Goal: Task Accomplishment & Management: Manage account settings

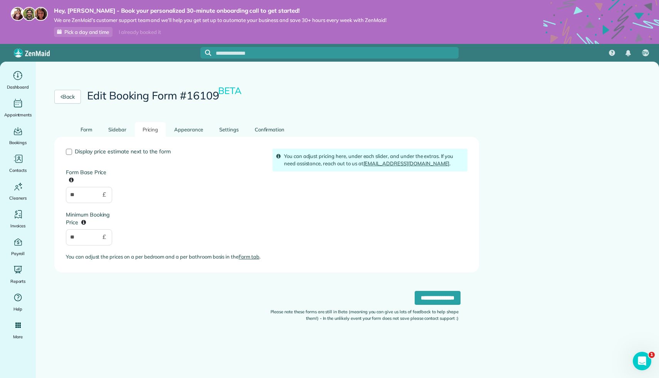
drag, startPoint x: 79, startPoint y: 194, endPoint x: 65, endPoint y: 194, distance: 14.6
click at [65, 194] on div "Display price estimate next to the form Form Base Price ** £ Minimum Booking Pr…" at bounding box center [163, 208] width 207 height 118
click at [91, 136] on link "Form" at bounding box center [86, 129] width 27 height 15
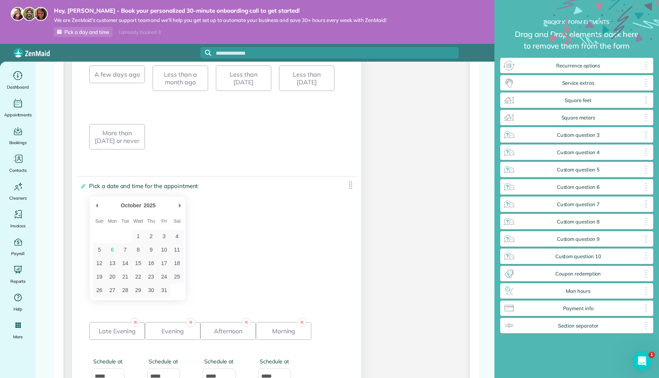
scroll to position [1176, 0]
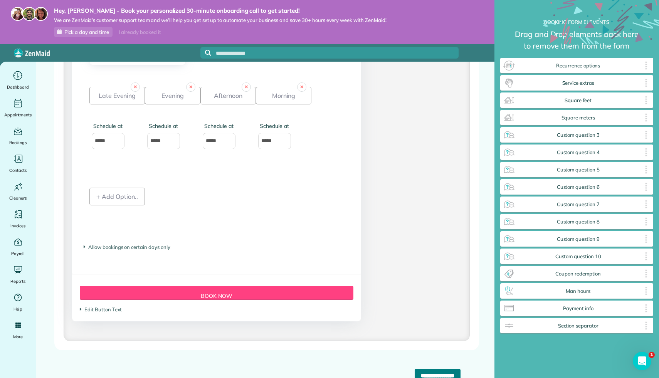
click at [415, 371] on input "**********" at bounding box center [438, 376] width 46 height 14
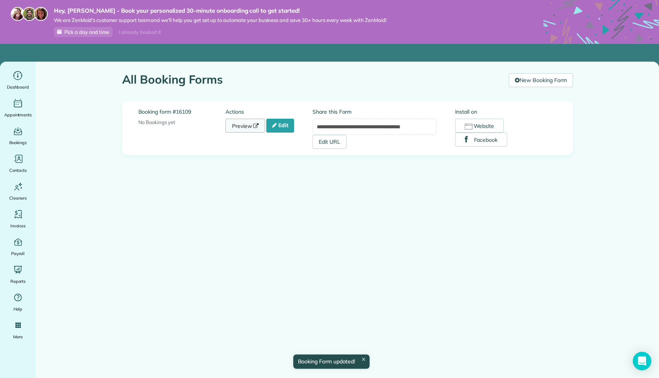
click at [250, 131] on link "Preview" at bounding box center [245, 126] width 40 height 14
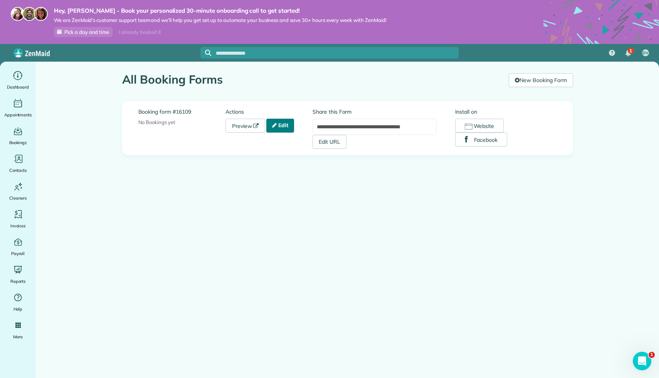
click at [281, 126] on link "Edit" at bounding box center [280, 126] width 28 height 14
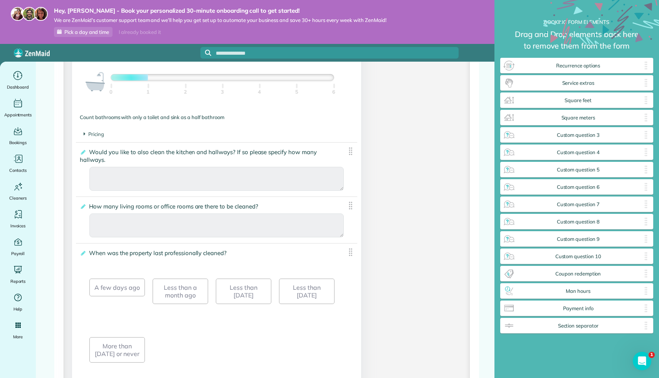
scroll to position [684, 0]
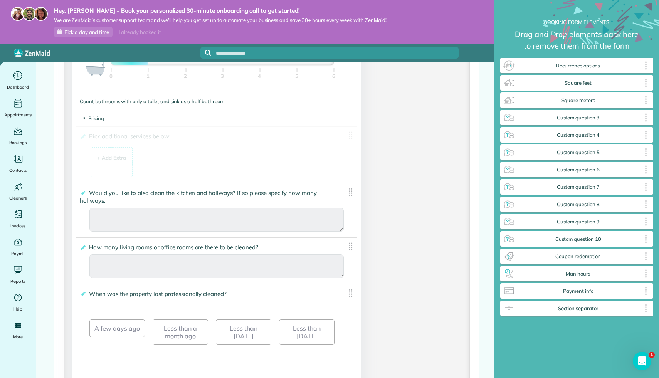
drag, startPoint x: 644, startPoint y: 83, endPoint x: 310, endPoint y: 119, distance: 336.3
click at [121, 159] on div "+ Add Extra" at bounding box center [111, 158] width 29 height 8
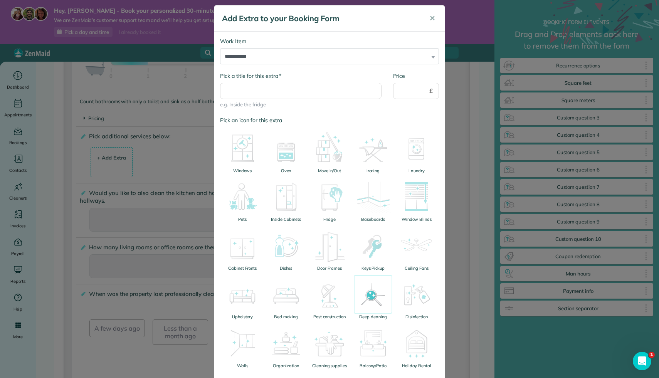
scroll to position [0, 0]
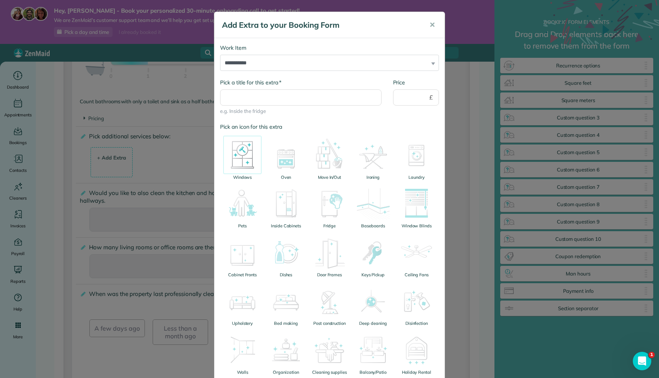
click at [244, 164] on img at bounding box center [242, 155] width 39 height 39
click at [278, 165] on img at bounding box center [286, 155] width 39 height 39
click at [245, 158] on img at bounding box center [242, 155] width 39 height 39
click at [286, 158] on img at bounding box center [286, 155] width 39 height 39
click at [326, 62] on select "**********" at bounding box center [329, 63] width 219 height 16
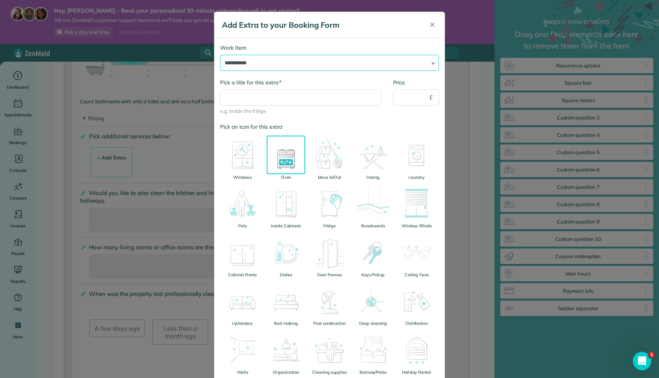
click at [220, 55] on select "**********" at bounding box center [329, 63] width 219 height 16
click at [248, 133] on div "Pick an icon for this extra Windows Oven Move In/Out Ironing Laundry Pets Insid…" at bounding box center [329, 274] width 219 height 303
click at [248, 158] on img at bounding box center [242, 155] width 39 height 39
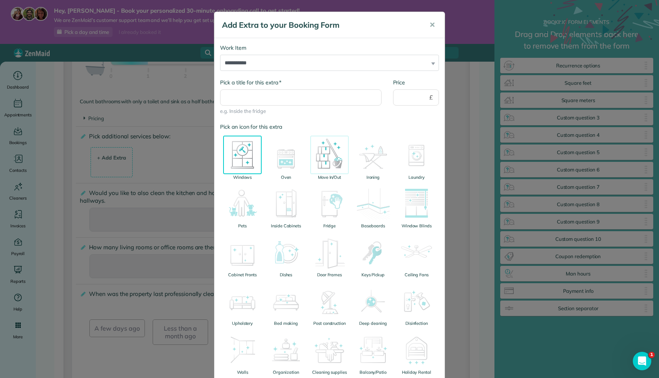
click at [334, 158] on img at bounding box center [329, 155] width 39 height 39
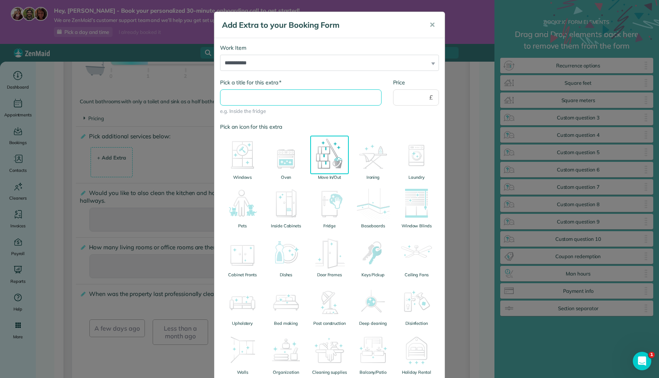
click at [361, 104] on input "* Pick a title for this extra" at bounding box center [300, 97] width 161 height 16
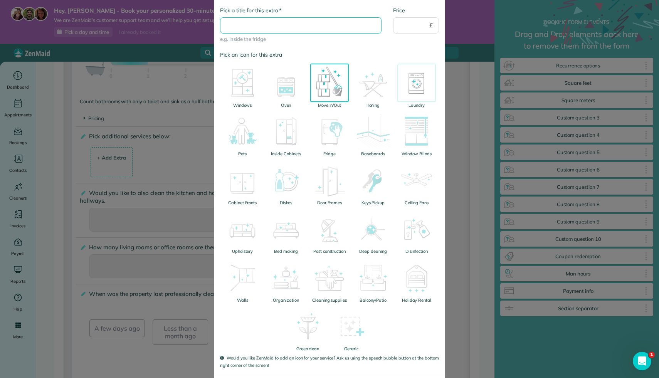
scroll to position [108, 0]
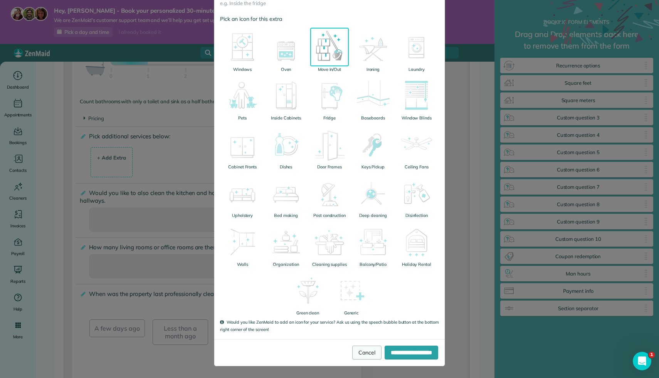
click at [352, 353] on link "Cancel" at bounding box center [366, 353] width 29 height 14
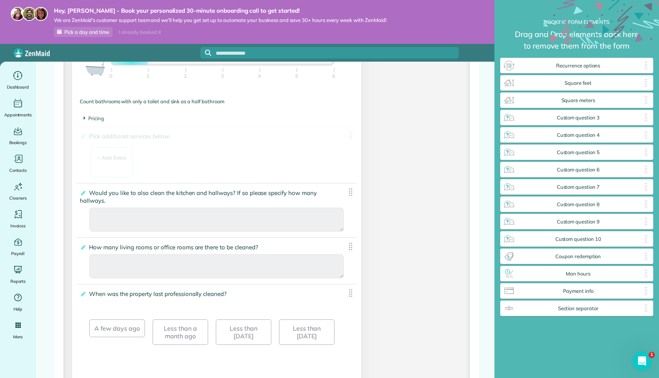
drag, startPoint x: 349, startPoint y: 134, endPoint x: 445, endPoint y: 130, distance: 96.0
click at [445, 130] on div "**********" at bounding box center [266, 155] width 401 height 1311
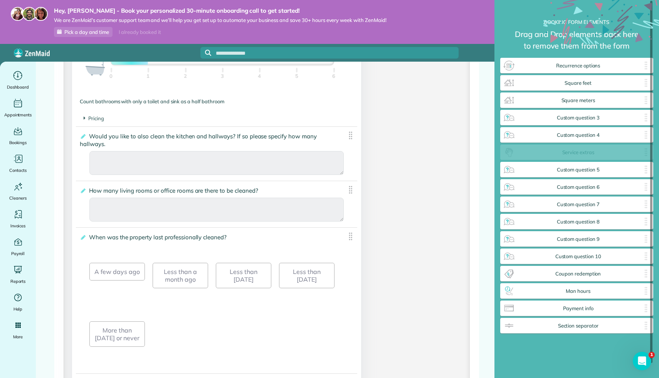
drag, startPoint x: 350, startPoint y: 137, endPoint x: 581, endPoint y: 149, distance: 230.7
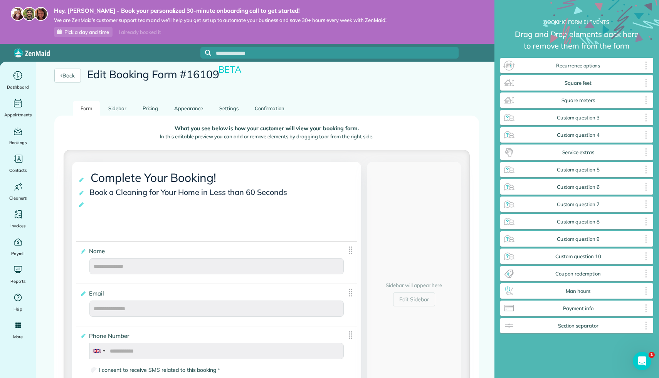
scroll to position [25, 0]
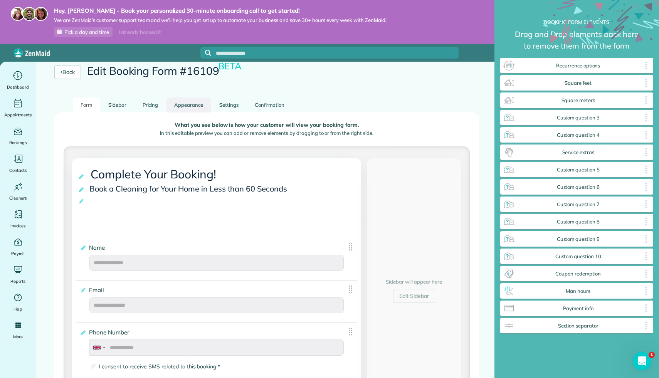
click at [192, 103] on link "Appearance" at bounding box center [188, 104] width 44 height 15
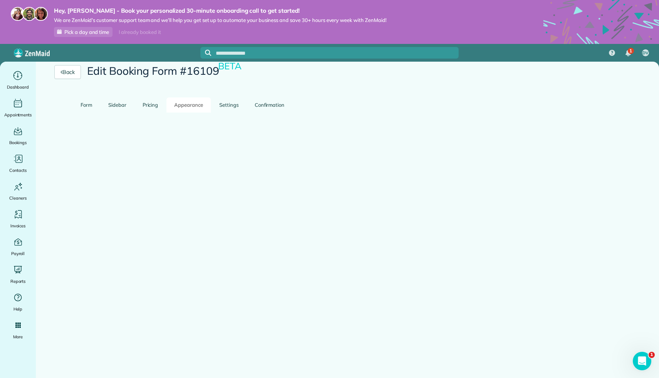
scroll to position [0, 0]
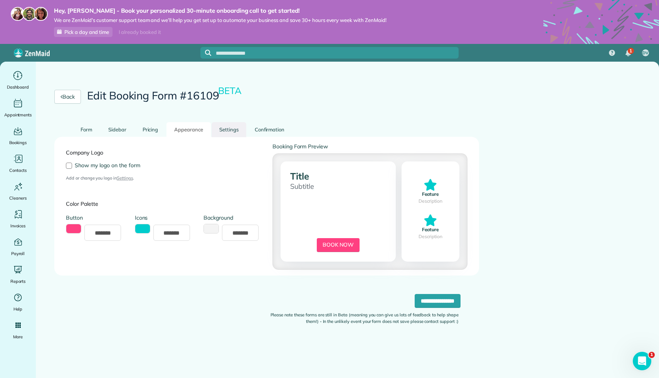
click at [233, 124] on link "Settings" at bounding box center [229, 129] width 35 height 15
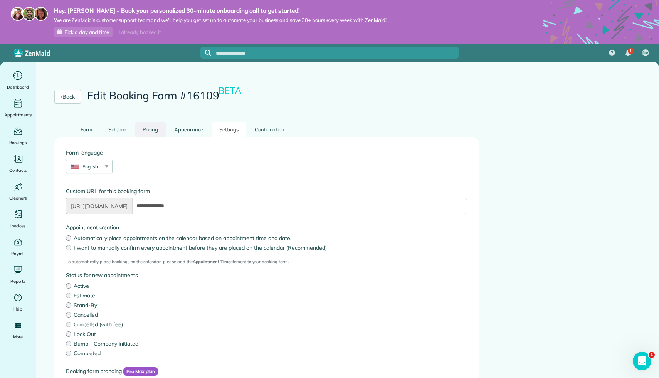
click at [155, 126] on link "Pricing" at bounding box center [150, 129] width 31 height 15
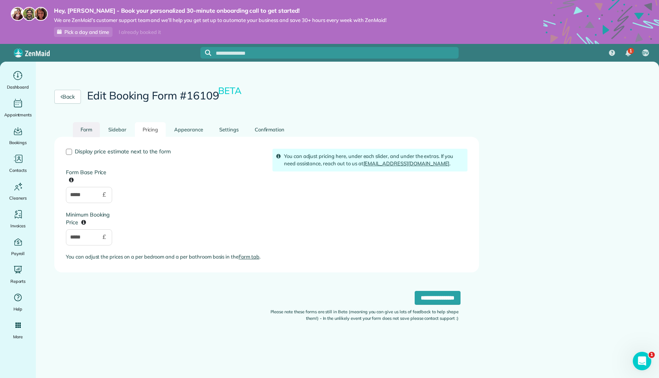
click at [85, 135] on link "Form" at bounding box center [86, 129] width 27 height 15
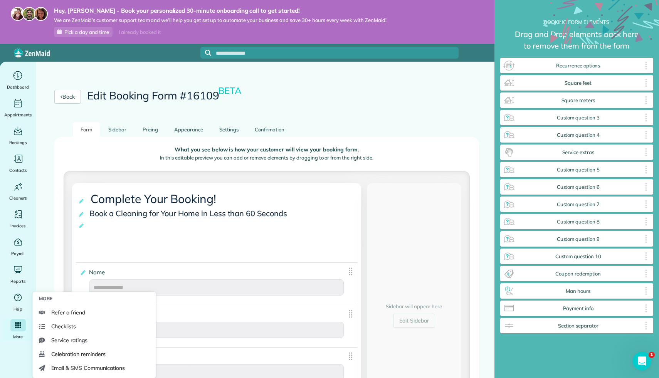
click at [7, 324] on div "More" at bounding box center [18, 330] width 31 height 22
click at [56, 323] on span "Checklists" at bounding box center [63, 326] width 25 height 8
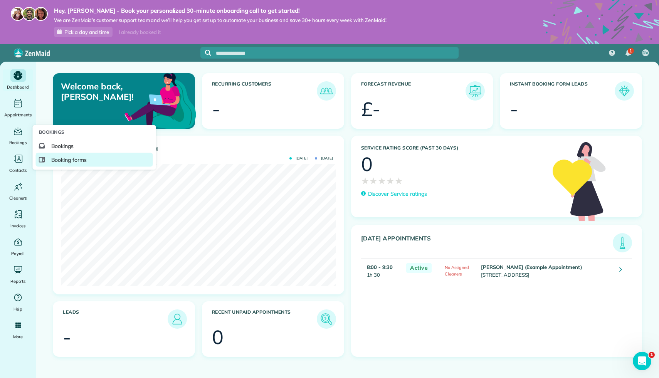
click at [63, 158] on span "Booking forms" at bounding box center [69, 160] width 36 height 8
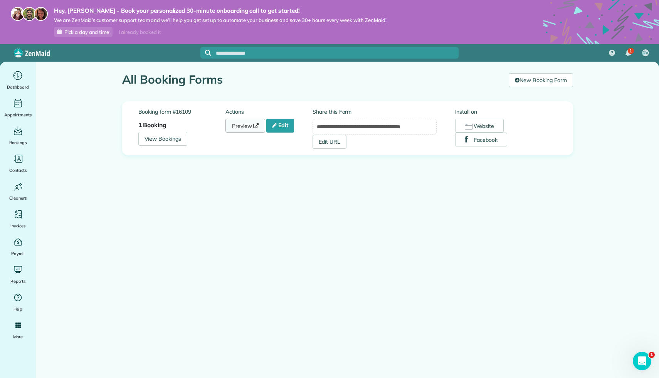
click at [257, 126] on icon at bounding box center [255, 125] width 5 height 5
click at [490, 129] on button "Website" at bounding box center [479, 126] width 49 height 14
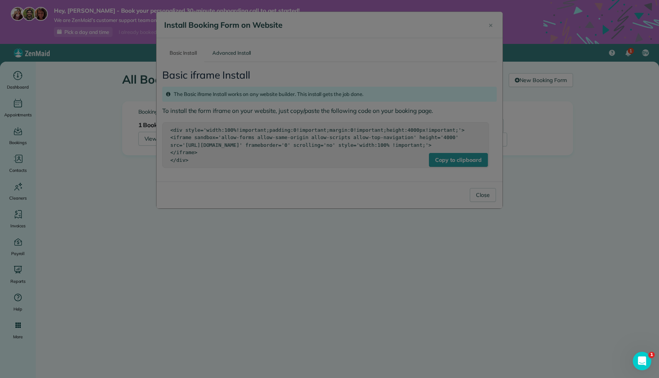
click at [491, 25] on div at bounding box center [329, 189] width 659 height 378
click at [280, 15] on div at bounding box center [329, 189] width 659 height 378
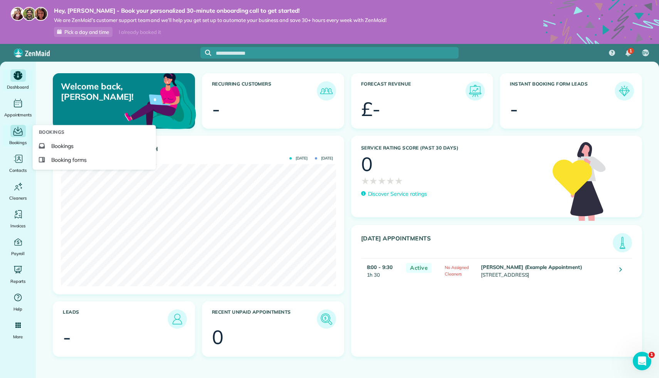
click at [17, 133] on icon "Main" at bounding box center [18, 132] width 12 height 12
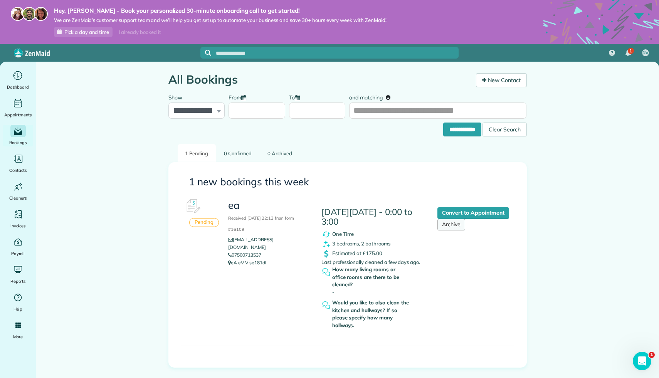
click at [456, 222] on link "Archive" at bounding box center [451, 225] width 28 height 12
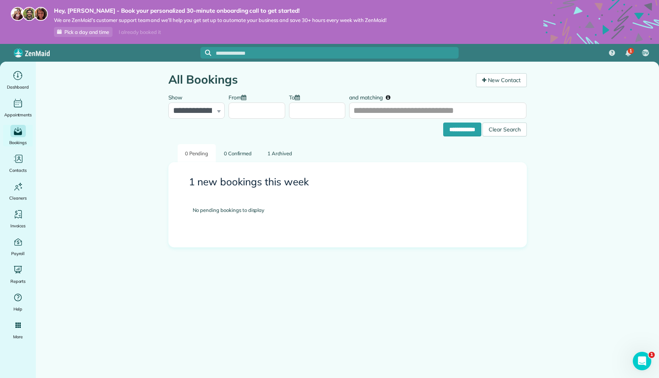
click at [249, 185] on h3 "1 new bookings this week" at bounding box center [347, 181] width 317 height 11
click at [275, 158] on link "1 Archived" at bounding box center [280, 153] width 40 height 18
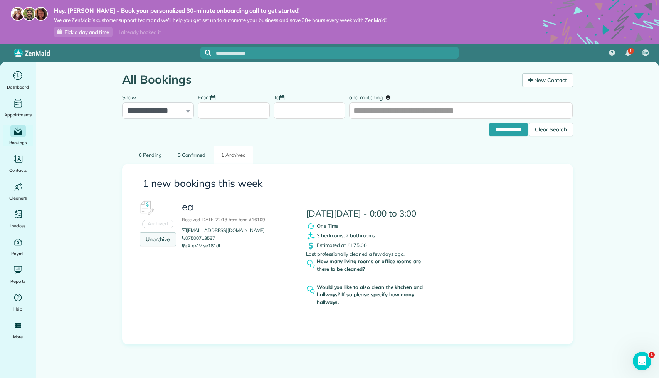
click at [162, 240] on link "Unarchive" at bounding box center [157, 239] width 37 height 14
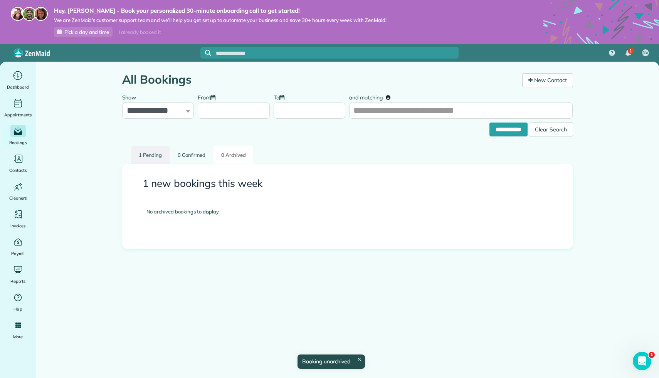
click at [158, 154] on link "1 Pending" at bounding box center [150, 155] width 38 height 18
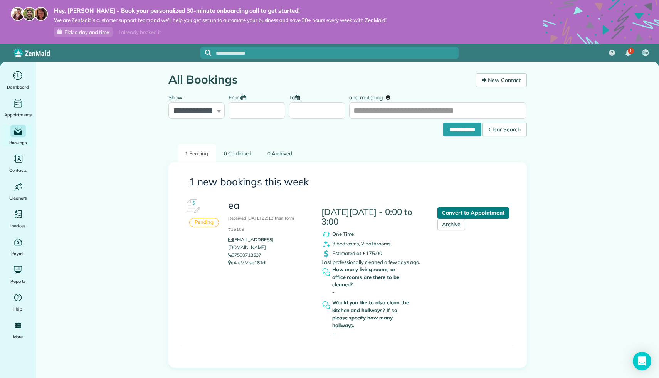
click at [466, 212] on link "Convert to Appointment" at bounding box center [472, 213] width 71 height 12
click at [444, 208] on link "Convert to Appointment" at bounding box center [472, 213] width 71 height 12
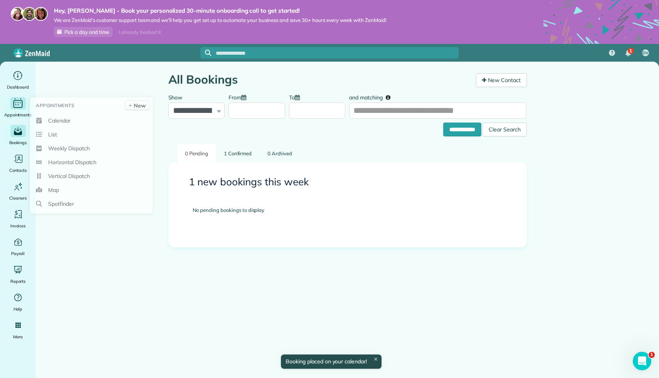
click at [24, 109] on div "Main" at bounding box center [17, 103] width 15 height 12
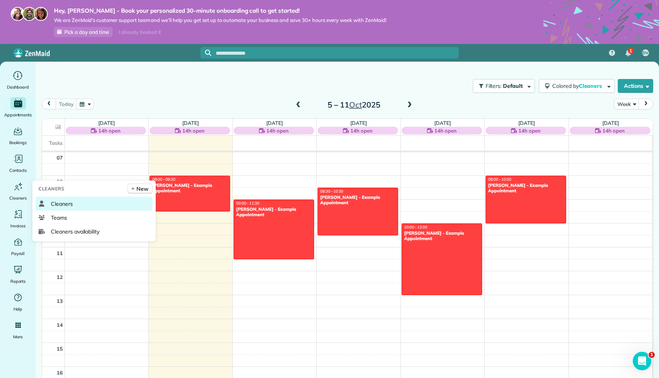
click at [66, 206] on span "Cleaners" at bounding box center [62, 204] width 22 height 8
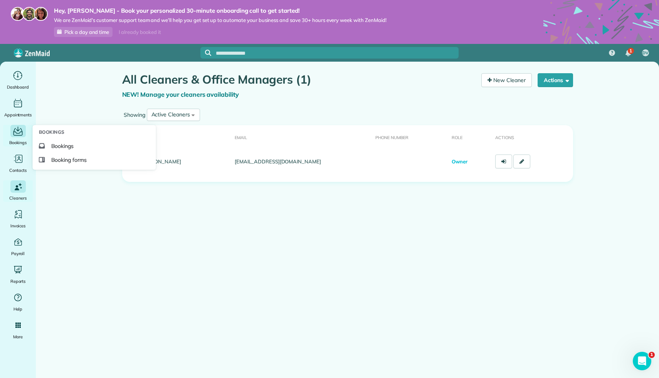
click at [17, 137] on div "Main" at bounding box center [17, 131] width 15 height 12
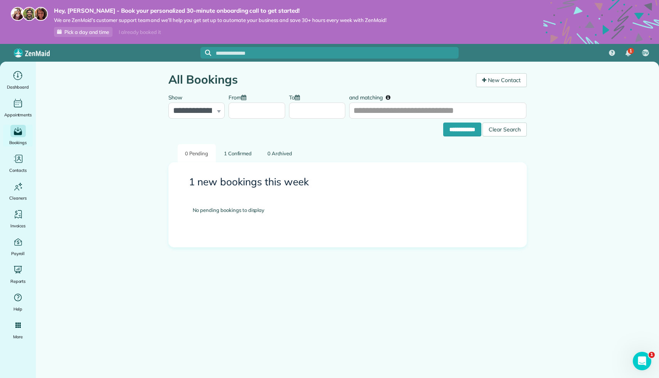
click at [266, 180] on h3 "1 new bookings this week" at bounding box center [347, 181] width 317 height 11
click at [239, 151] on link "1 Confirmed" at bounding box center [238, 153] width 43 height 18
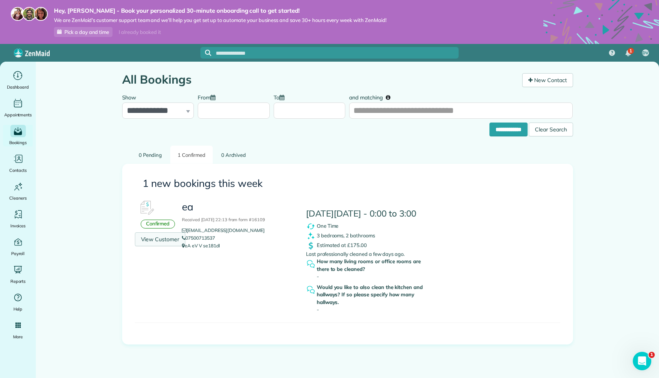
click at [161, 236] on link "View Customer" at bounding box center [160, 239] width 51 height 14
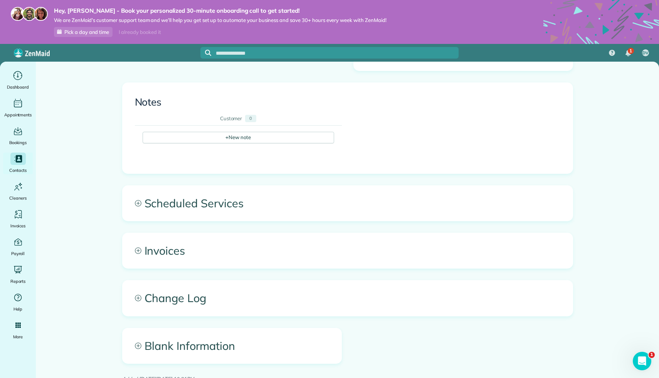
scroll to position [440, 0]
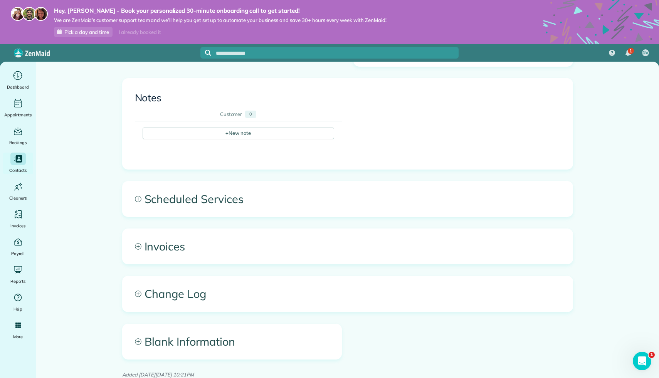
click at [243, 249] on span "Invoices" at bounding box center [348, 246] width 450 height 35
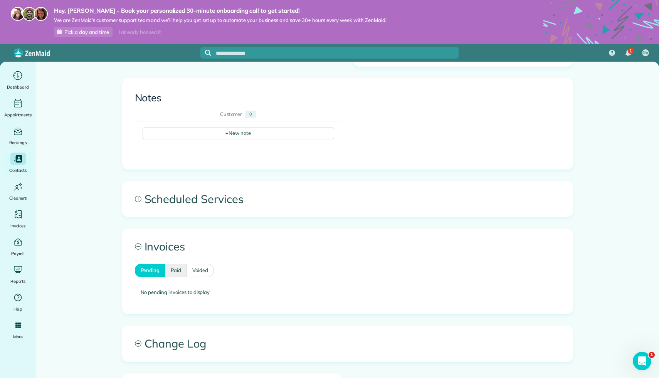
click at [180, 271] on link "Paid" at bounding box center [176, 270] width 22 height 13
click at [197, 272] on link "Voided" at bounding box center [200, 270] width 27 height 13
click at [153, 267] on link "Pending" at bounding box center [150, 270] width 30 height 13
click at [151, 250] on span "Invoices" at bounding box center [348, 246] width 450 height 35
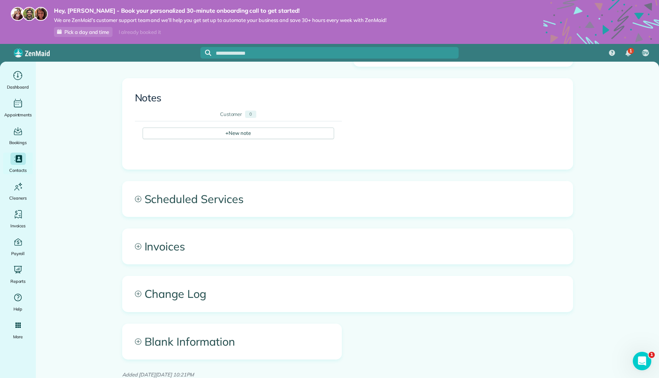
click at [184, 309] on span "Change Log" at bounding box center [348, 293] width 450 height 35
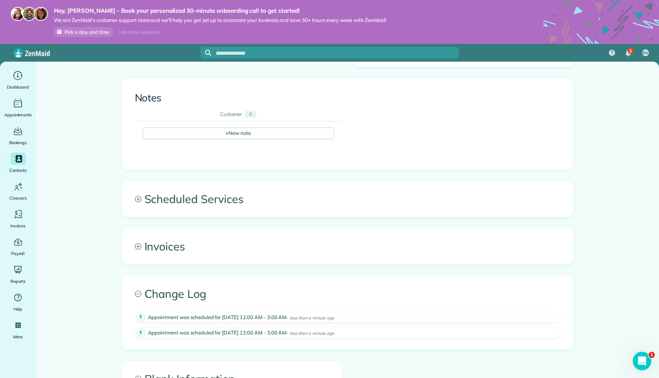
click at [188, 297] on span "Change Log" at bounding box center [348, 293] width 450 height 35
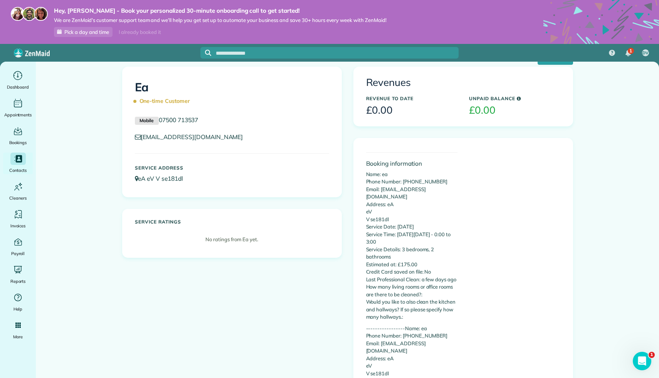
scroll to position [0, 0]
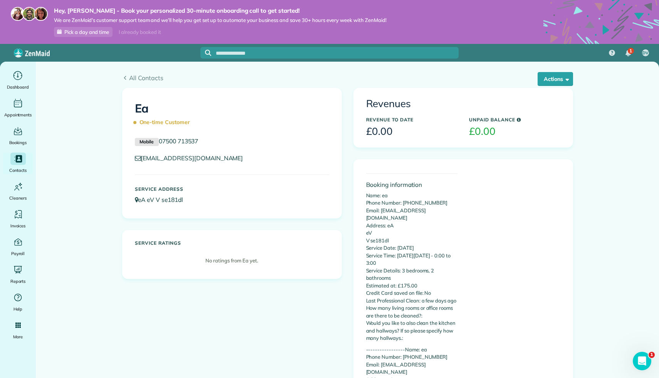
click at [573, 75] on div "All Contacts Actions Edit Add Appointment Recent Activity Send Email Repair Cus…" at bounding box center [347, 75] width 462 height 26
click at [565, 77] on span "button" at bounding box center [566, 79] width 6 height 6
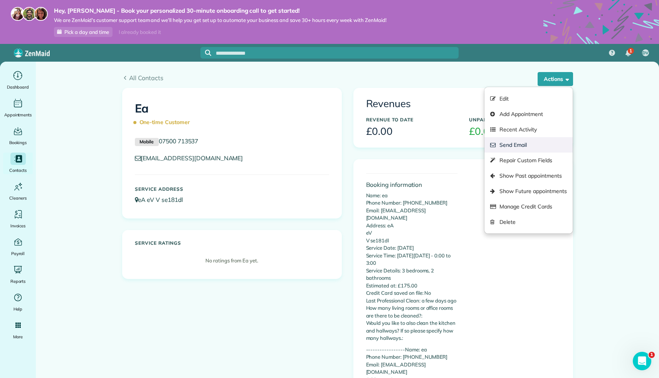
click at [535, 140] on link "Send Email" at bounding box center [528, 144] width 88 height 15
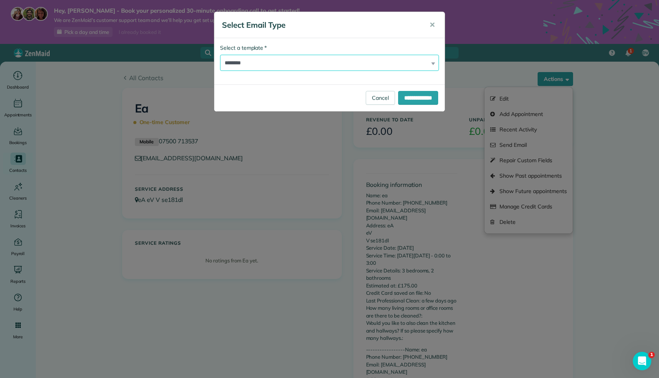
click at [417, 65] on select "**********" at bounding box center [329, 63] width 219 height 16
click at [432, 27] on span "✕" at bounding box center [432, 24] width 6 height 9
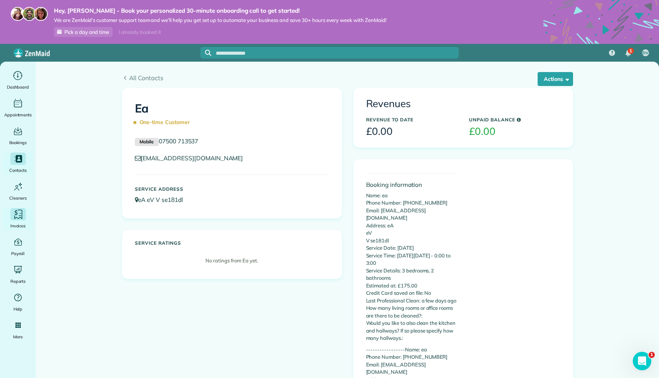
click at [17, 215] on icon "Main" at bounding box center [18, 215] width 12 height 12
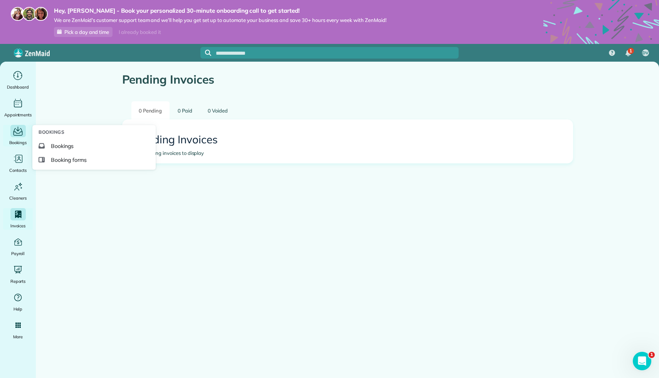
click at [15, 133] on icon "Main" at bounding box center [18, 132] width 12 height 12
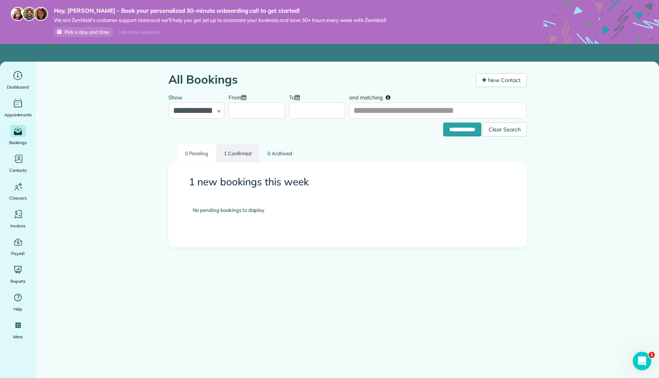
click at [228, 157] on link "1 Confirmed" at bounding box center [238, 153] width 43 height 18
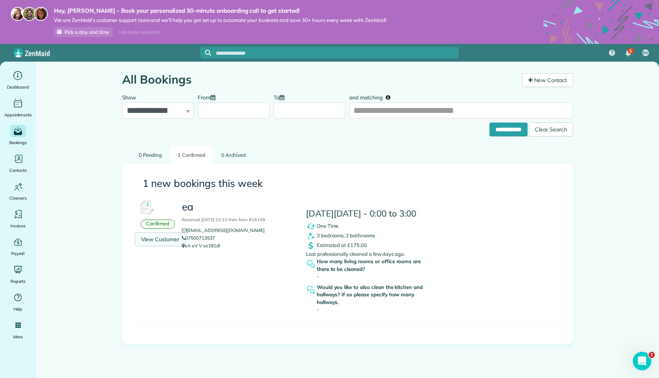
click at [175, 237] on link "View Customer" at bounding box center [160, 239] width 51 height 14
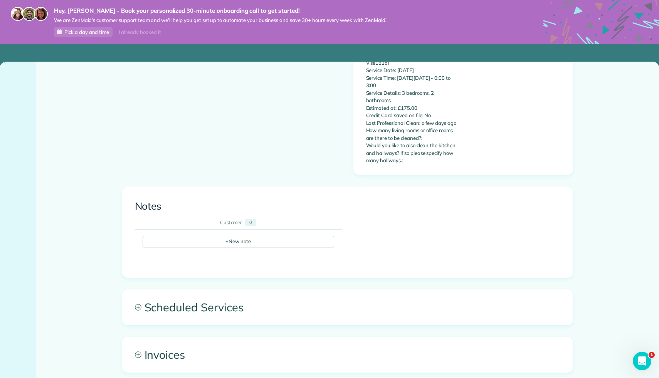
scroll to position [333, 0]
click at [261, 307] on span "Scheduled Services" at bounding box center [348, 306] width 450 height 35
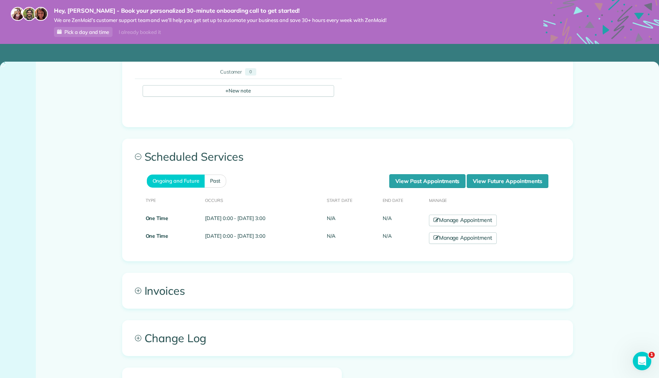
scroll to position [488, 0]
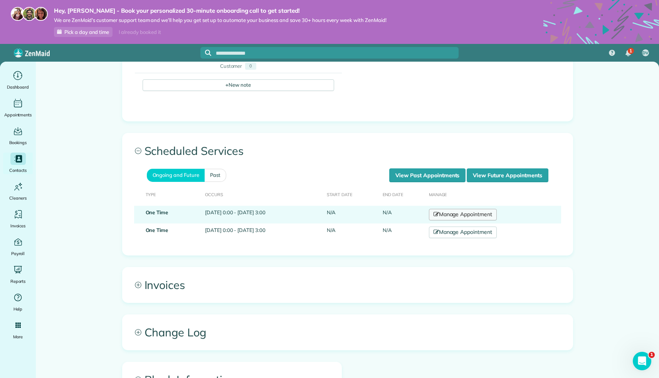
click at [487, 215] on link "Manage Appointment" at bounding box center [463, 215] width 68 height 12
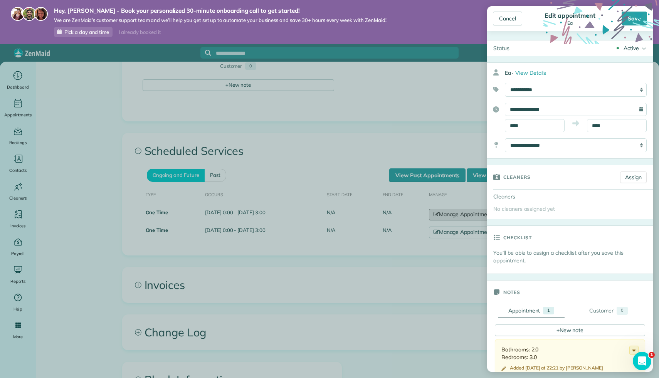
scroll to position [52, 0]
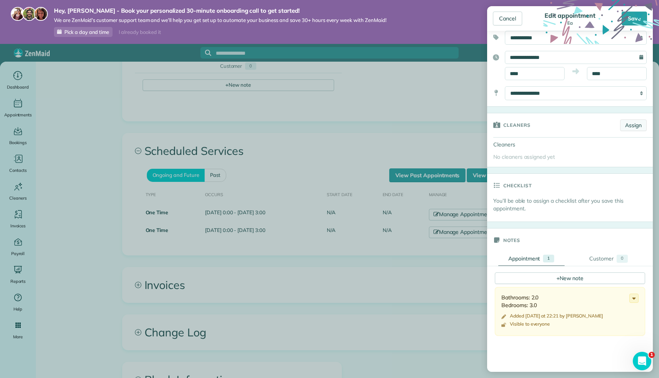
click at [631, 129] on link "Assign" at bounding box center [633, 125] width 27 height 12
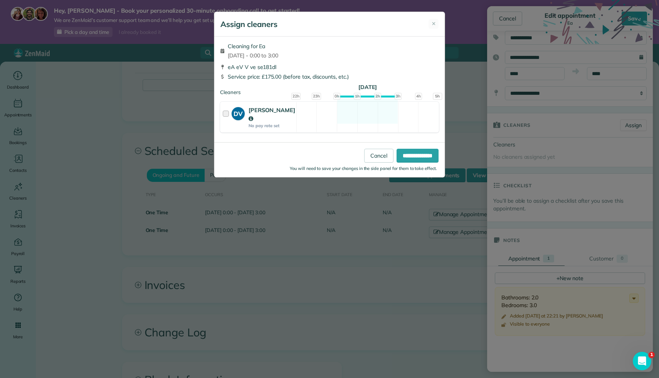
click at [302, 110] on div "DV Dhruv Vanza No pay rate set Available" at bounding box center [329, 117] width 219 height 31
click at [420, 149] on input "**********" at bounding box center [417, 156] width 42 height 14
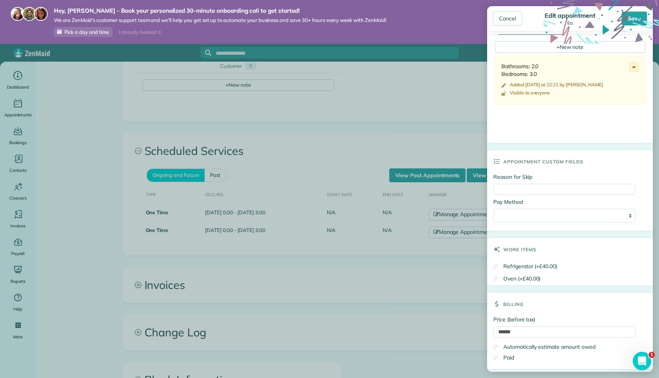
scroll to position [321, 0]
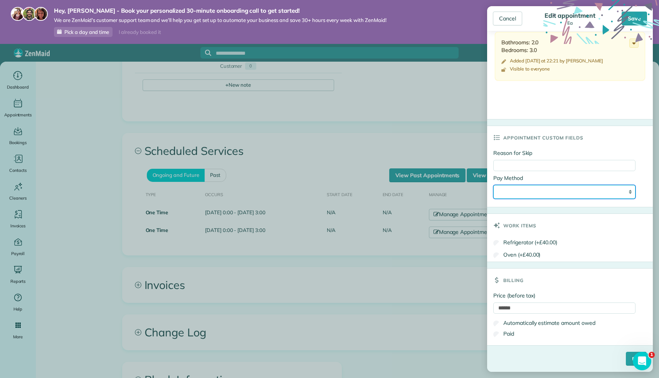
click at [570, 193] on select "**********" at bounding box center [564, 192] width 142 height 14
click at [493, 185] on select "**********" at bounding box center [564, 192] width 142 height 14
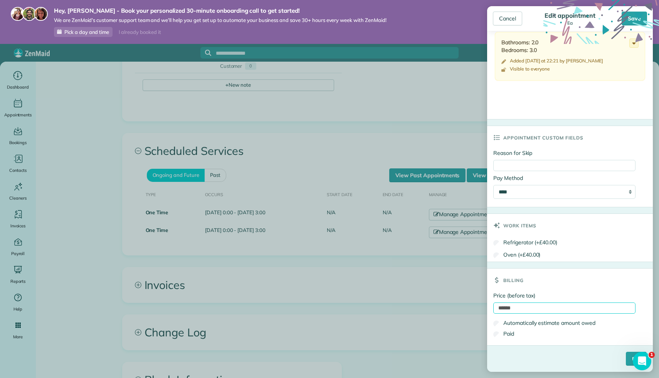
click at [530, 309] on input "******" at bounding box center [564, 307] width 142 height 11
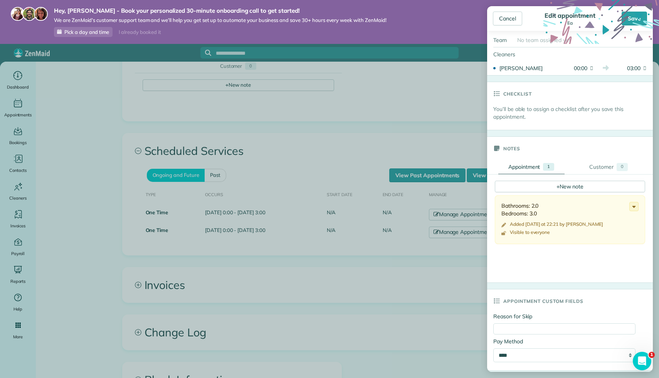
scroll to position [157, 0]
click at [607, 166] on div "Customer" at bounding box center [601, 166] width 24 height 8
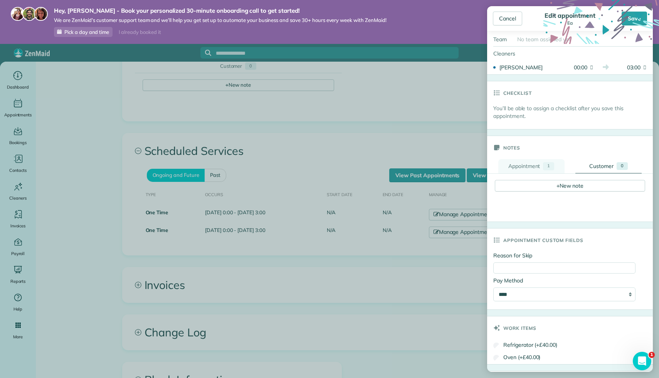
click at [507, 170] on link "Appointment 1" at bounding box center [531, 166] width 66 height 14
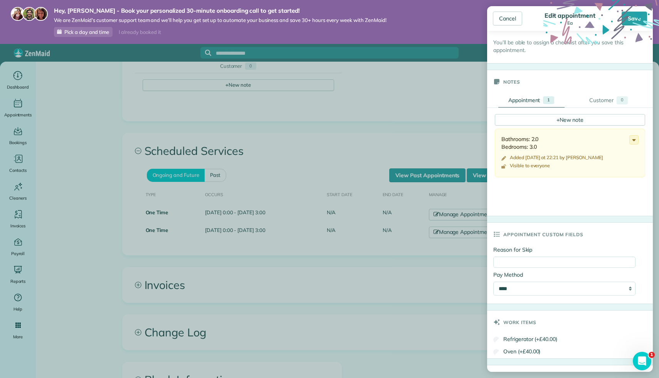
scroll to position [307, 0]
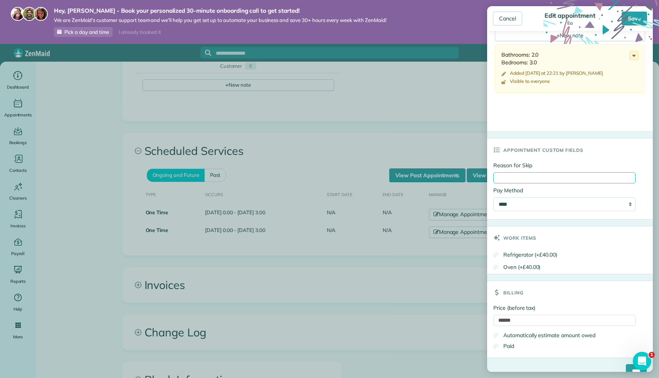
click at [567, 180] on input "Reason for Skip" at bounding box center [564, 177] width 142 height 11
click at [558, 249] on div "Work items" at bounding box center [570, 237] width 166 height 23
click at [554, 205] on select "**********" at bounding box center [564, 204] width 142 height 14
select select "**********"
click at [493, 198] on select "**********" at bounding box center [564, 204] width 142 height 14
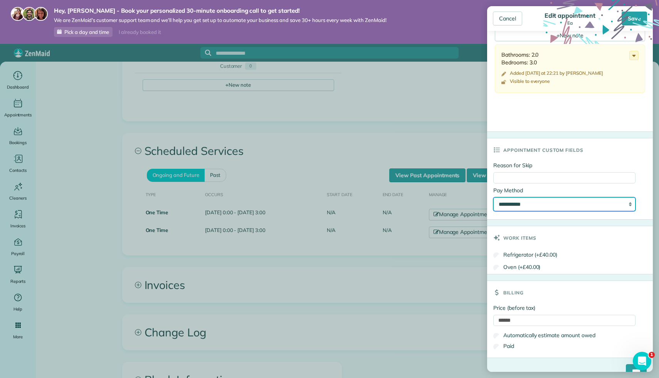
scroll to position [321, 0]
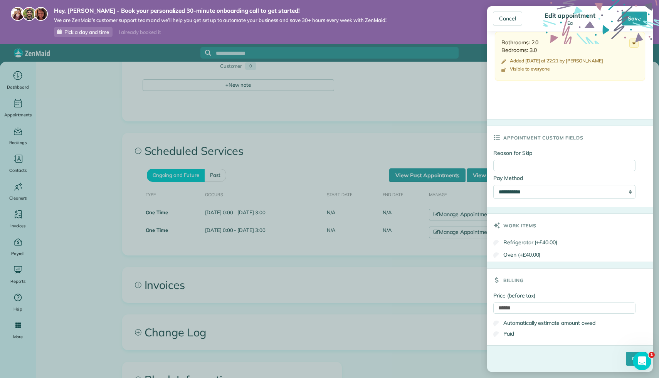
click at [523, 324] on label "Automatically estimate amount owed" at bounding box center [544, 323] width 102 height 8
click at [516, 331] on div "Paid" at bounding box center [564, 333] width 142 height 11
click at [516, 334] on div "Paid" at bounding box center [564, 333] width 142 height 11
click at [508, 333] on label "Paid" at bounding box center [503, 334] width 21 height 8
click at [511, 324] on label "Automatically estimate amount owed" at bounding box center [544, 323] width 102 height 8
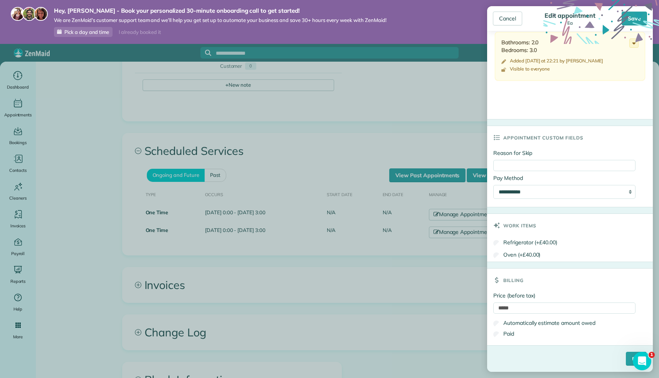
click at [511, 334] on label "Paid" at bounding box center [503, 334] width 21 height 8
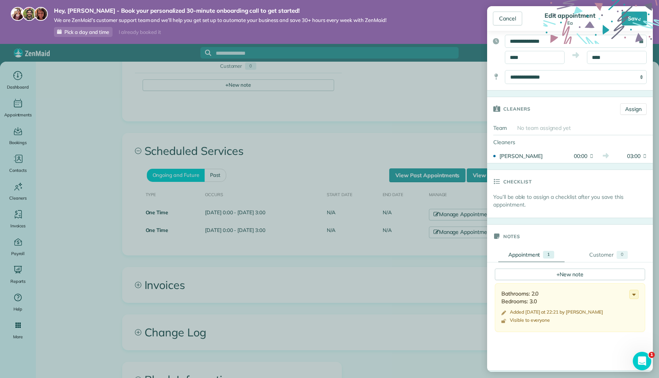
scroll to position [0, 0]
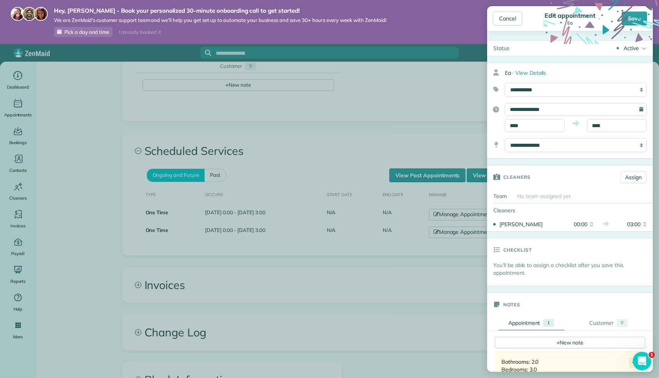
click at [637, 18] on icon at bounding box center [601, 58] width 116 height 116
click at [631, 20] on icon at bounding box center [601, 58] width 116 height 116
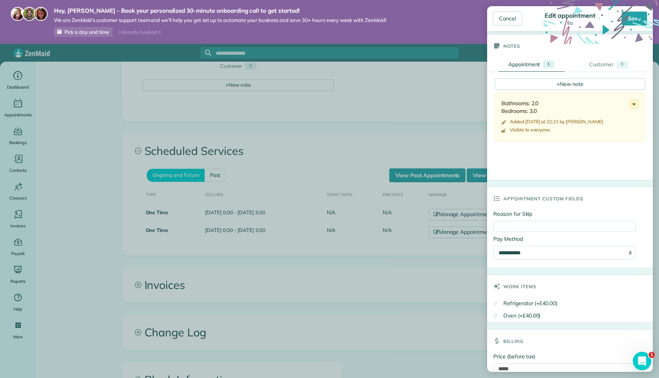
scroll to position [321, 0]
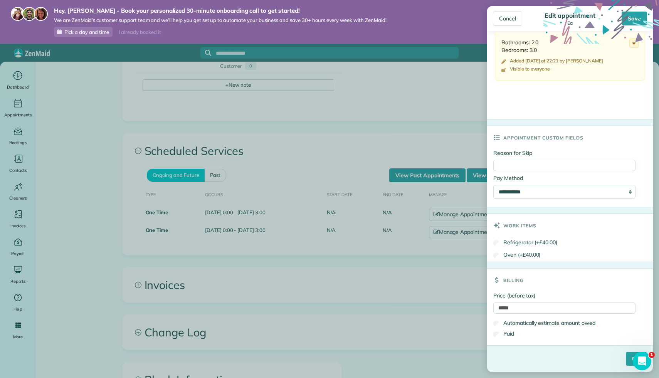
click at [551, 298] on div "Price (before tax) ***** Automatically estimate amount owed Paid" at bounding box center [570, 319] width 166 height 54
click at [551, 307] on input "*****" at bounding box center [564, 307] width 142 height 11
type input "*"
click at [548, 347] on form "Status Active Active Estimate Stand-By Cancelled" at bounding box center [570, 46] width 166 height 651
click at [595, 323] on label "Automatically estimate amount owed" at bounding box center [544, 323] width 102 height 8
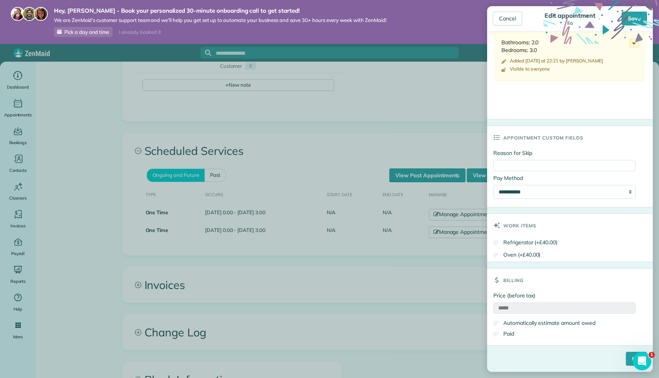
click at [601, 327] on div "Automatically estimate amount owed" at bounding box center [564, 322] width 142 height 11
click at [585, 309] on input "*****" at bounding box center [564, 307] width 142 height 11
click at [584, 321] on label "Automatically estimate amount owed" at bounding box center [544, 323] width 102 height 8
drag, startPoint x: 586, startPoint y: 311, endPoint x: 465, endPoint y: 298, distance: 122.1
click at [465, 298] on div "Cancel Edit appointment Ea Save Status Active Active Estimate Stand-By" at bounding box center [329, 189] width 659 height 378
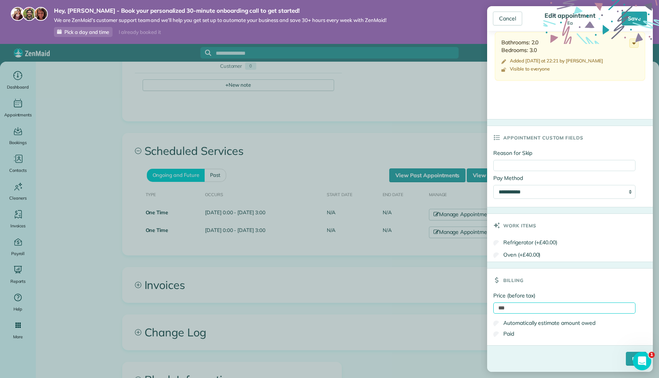
type input "***"
click at [564, 363] on div "****" at bounding box center [570, 362] width 166 height 20
click at [629, 359] on input "****" at bounding box center [636, 359] width 21 height 14
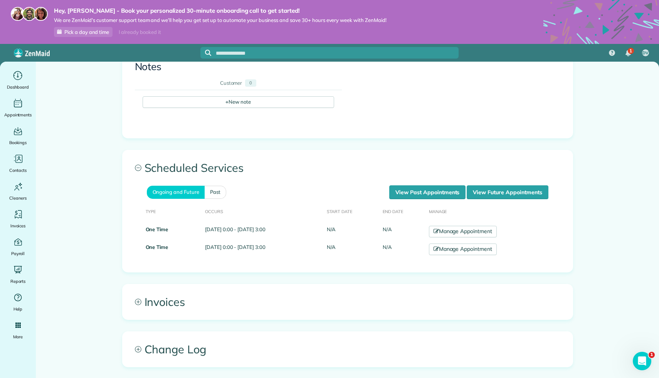
scroll to position [468, 0]
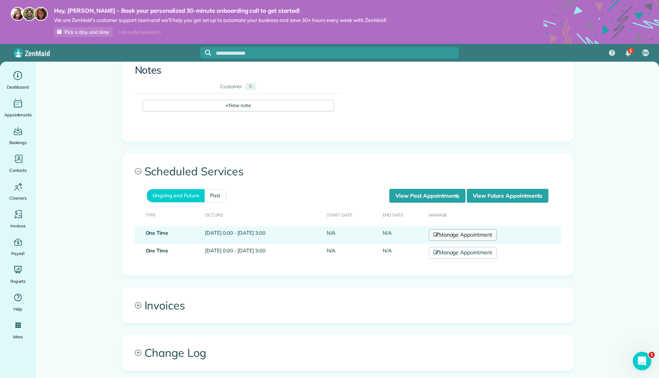
click at [464, 237] on link "Manage Appointment" at bounding box center [463, 235] width 68 height 12
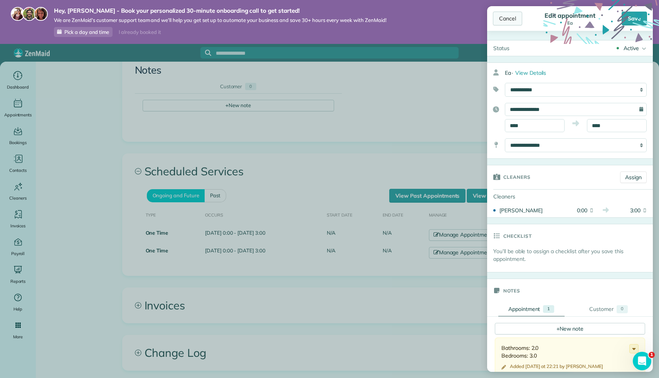
click at [508, 16] on div "Cancel" at bounding box center [507, 19] width 29 height 14
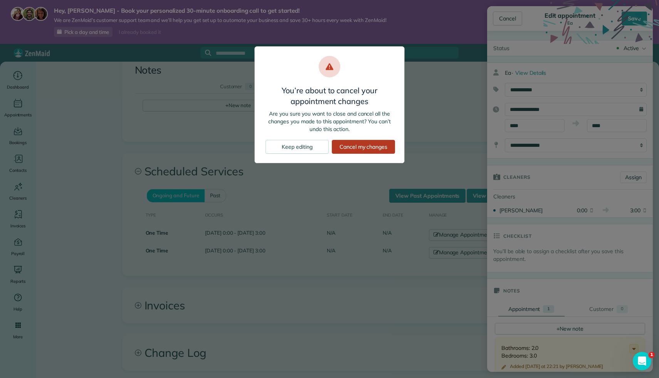
click at [373, 144] on div "Cancel my changes" at bounding box center [363, 147] width 63 height 14
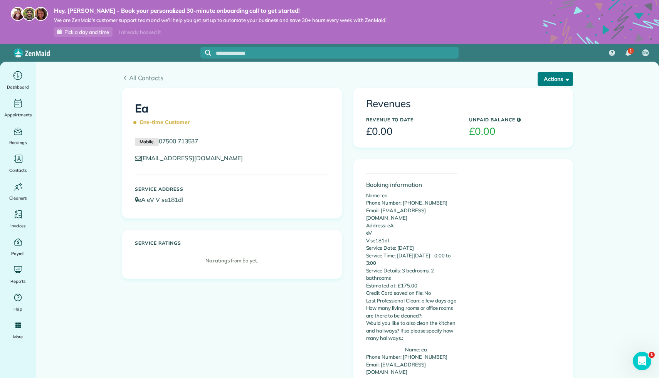
click at [548, 74] on button "Actions" at bounding box center [554, 79] width 35 height 14
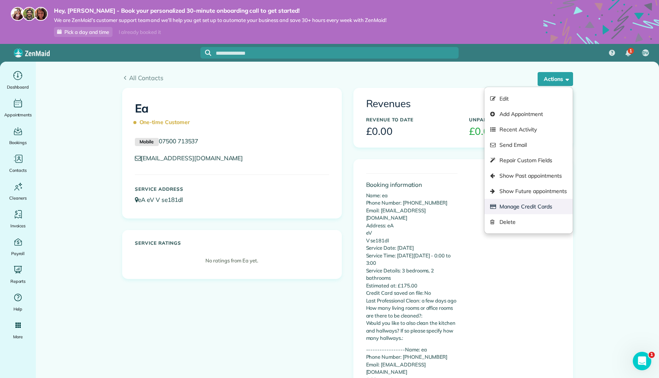
click at [528, 204] on link "Manage Credit Cards" at bounding box center [528, 206] width 88 height 15
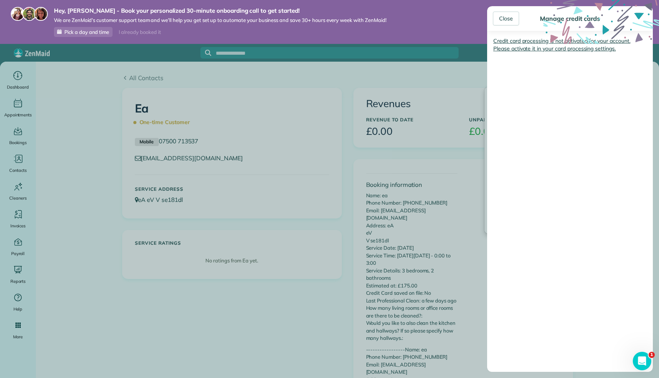
click at [549, 49] on link "Credit card processing is not activated for your account. Please activate it in…" at bounding box center [561, 44] width 137 height 15
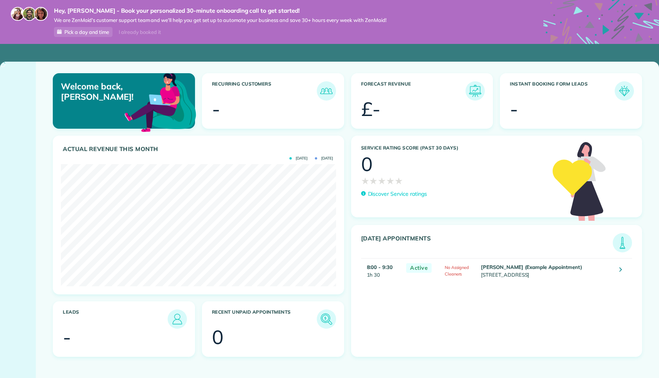
scroll to position [122, 275]
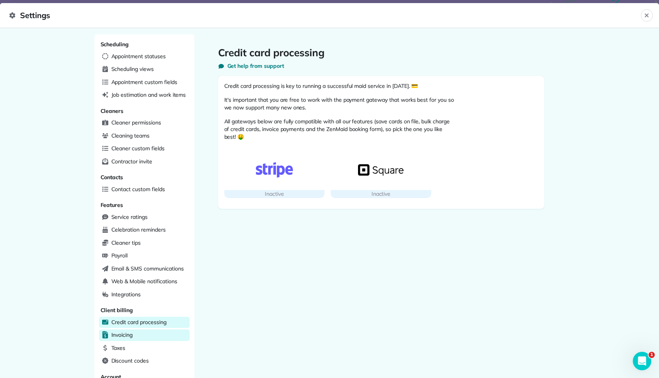
click at [145, 334] on div "Invoicing" at bounding box center [144, 335] width 91 height 12
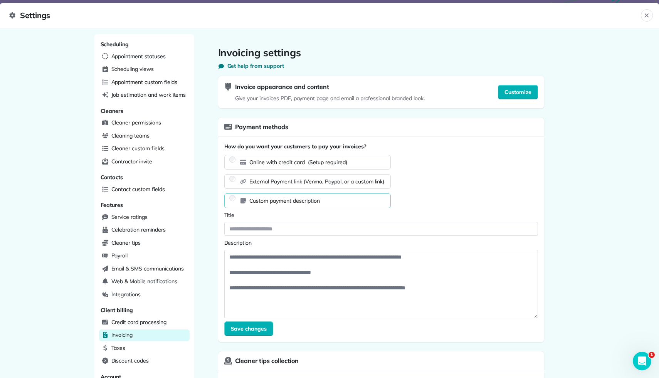
click at [329, 166] on span "Online with credit card (Setup required)" at bounding box center [298, 162] width 98 height 8
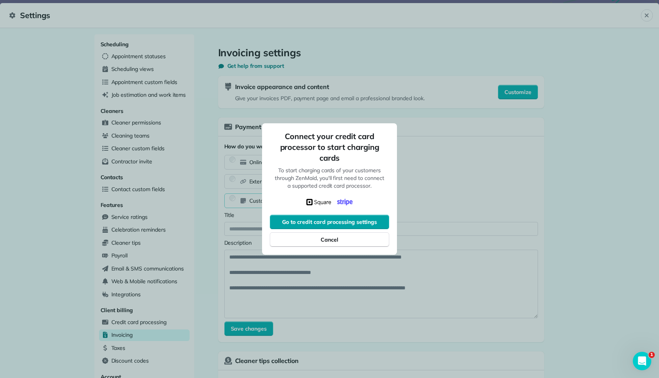
click at [337, 217] on button "Go to credit card processing settings" at bounding box center [329, 222] width 119 height 15
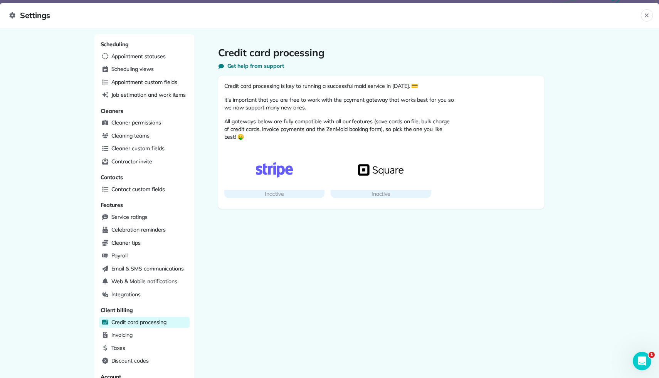
click at [401, 168] on img "button" at bounding box center [380, 169] width 45 height 15
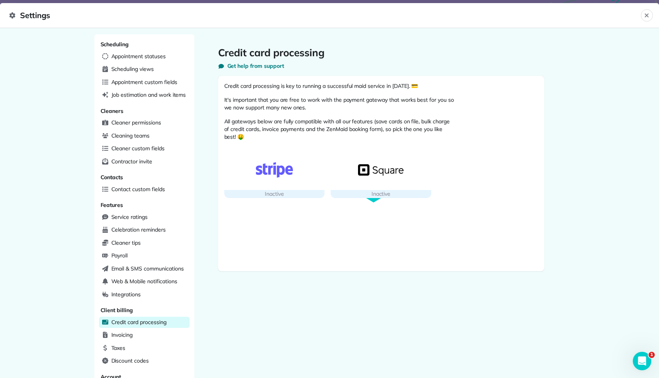
click at [285, 174] on img "button" at bounding box center [274, 169] width 45 height 15
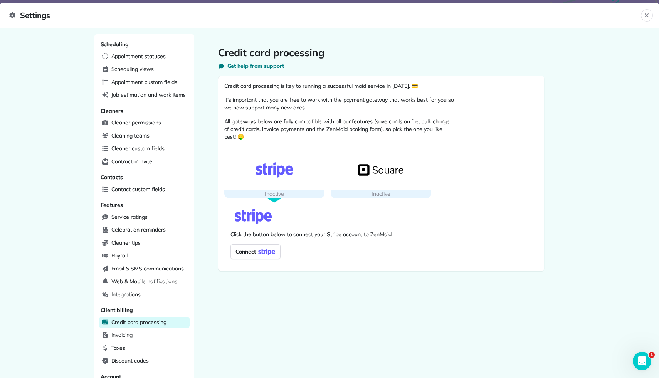
click at [280, 250] on link "Connect" at bounding box center [255, 251] width 50 height 15
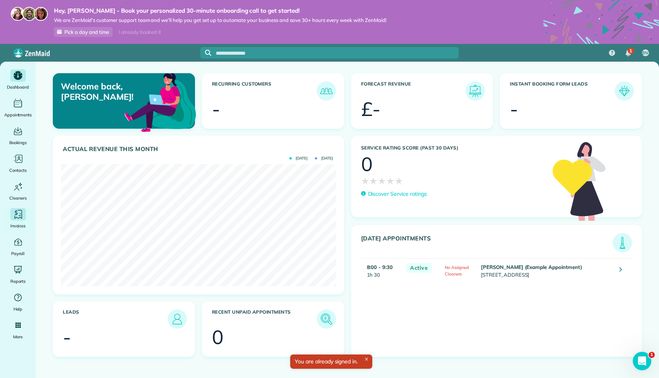
click at [11, 211] on div "Main" at bounding box center [17, 214] width 15 height 12
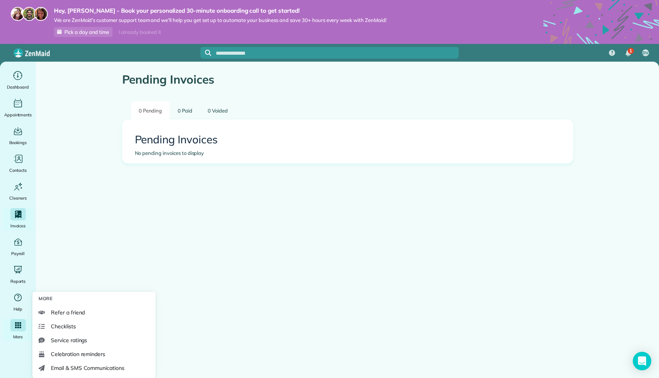
click at [14, 336] on span "More" at bounding box center [18, 337] width 10 height 8
click at [64, 351] on span "Celebration reminders" at bounding box center [78, 354] width 54 height 8
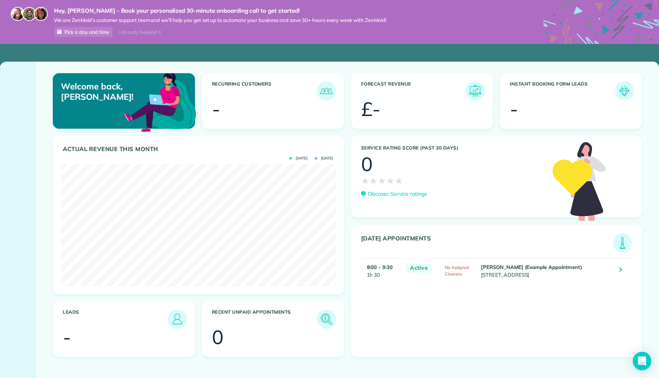
scroll to position [122, 275]
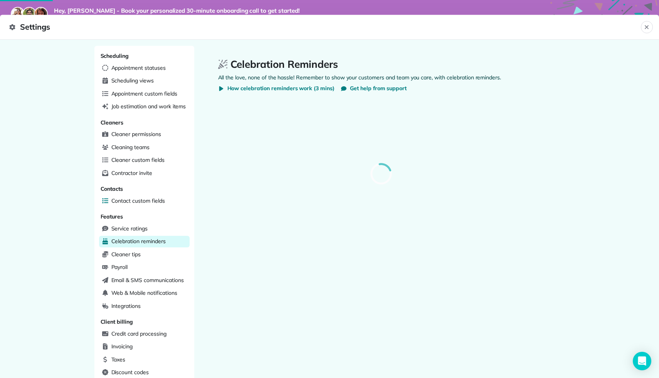
select select
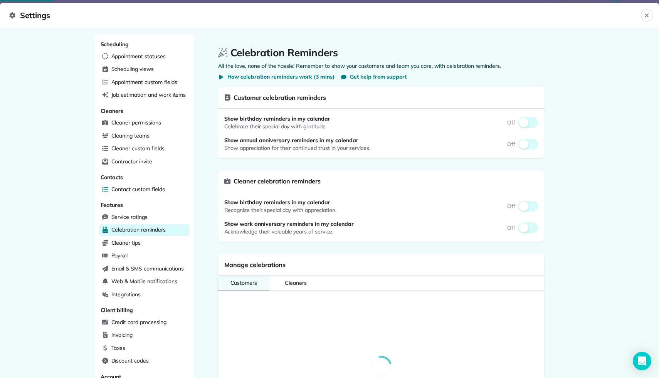
select select
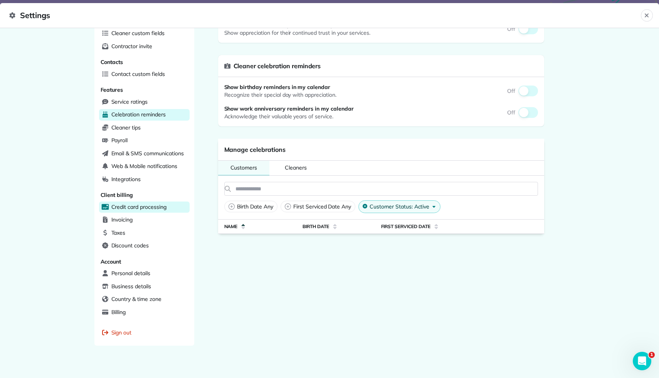
scroll to position [114, 0]
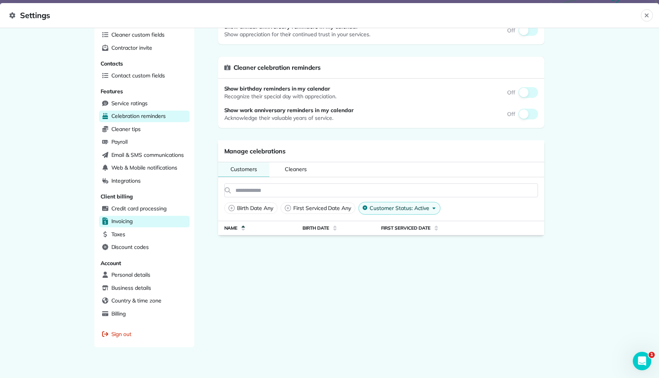
click at [149, 217] on div "Invoicing" at bounding box center [144, 222] width 91 height 12
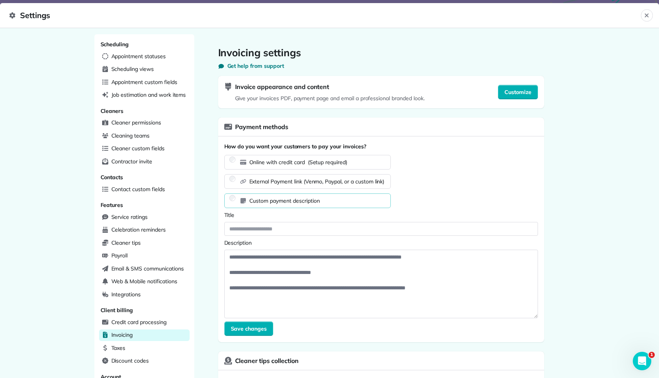
click at [292, 160] on span "Online with credit card (Setup required)" at bounding box center [298, 162] width 98 height 8
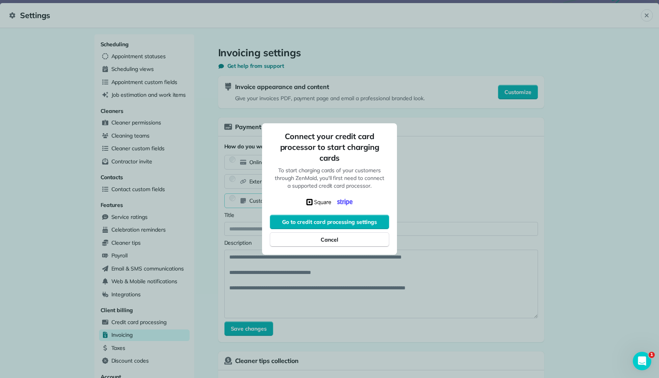
click at [333, 209] on div "Connect your credit card processor to start charging cards To start charging ca…" at bounding box center [329, 188] width 135 height 131
click at [336, 219] on span "Go to credit card processing settings" at bounding box center [329, 222] width 95 height 8
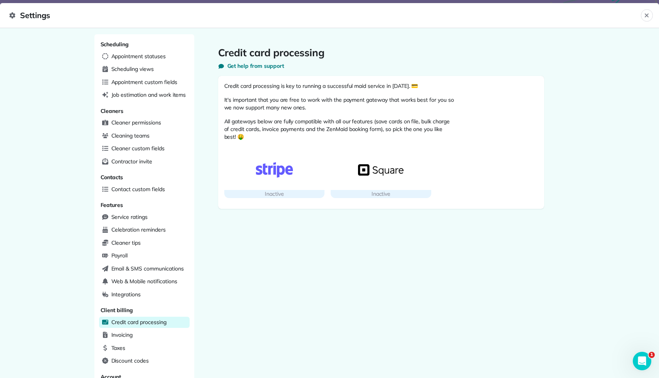
click at [363, 179] on div "button" at bounding box center [381, 170] width 101 height 40
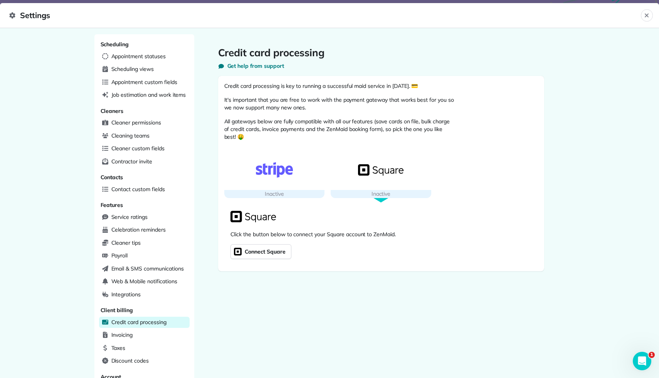
click at [278, 248] on span "Connect Square" at bounding box center [264, 251] width 42 height 11
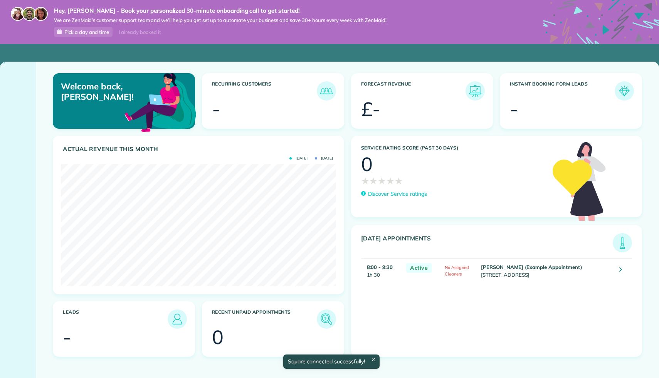
scroll to position [122, 275]
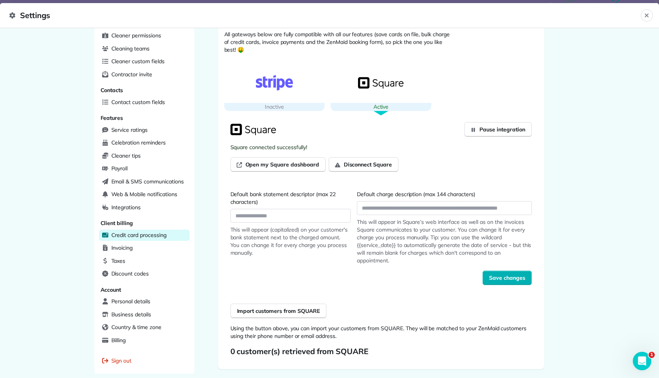
scroll to position [115, 0]
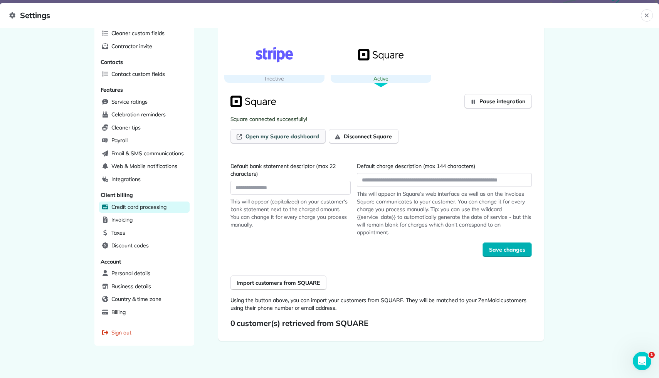
click at [308, 133] on span "Open my Square dashboard" at bounding box center [282, 137] width 74 height 8
click at [505, 248] on span "Save changes" at bounding box center [507, 250] width 36 height 8
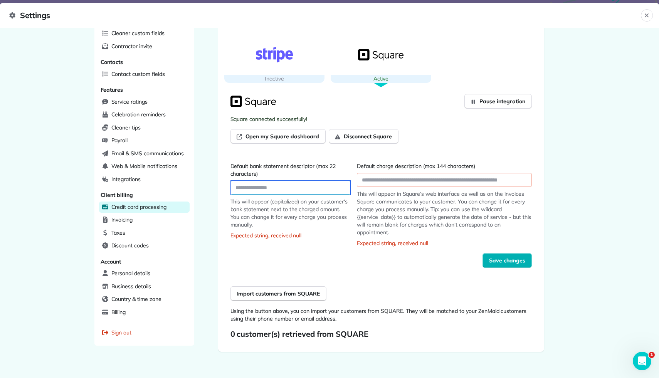
click at [316, 186] on input "Default bank statement descriptor (max 22 characters)" at bounding box center [291, 188] width 120 height 14
type input "*"
type input "**********"
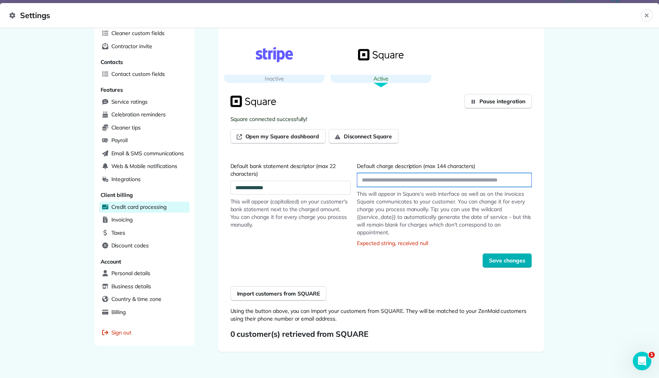
click at [416, 181] on input "Default charge description (max 144 characters)" at bounding box center [444, 180] width 174 height 14
click at [512, 260] on span "Save changes" at bounding box center [507, 261] width 36 height 8
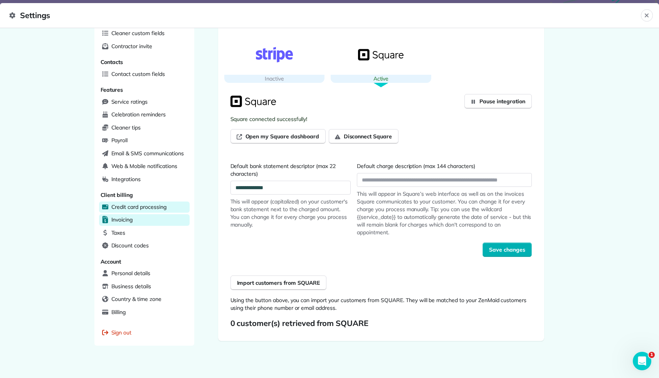
click at [160, 215] on div "Invoicing" at bounding box center [144, 220] width 91 height 12
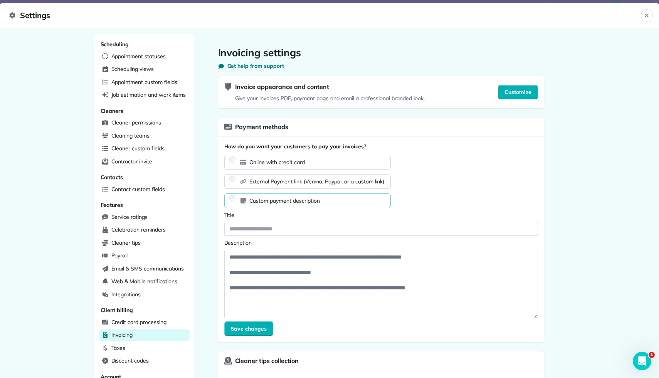
click at [324, 163] on label "Online with credit card" at bounding box center [308, 162] width 166 height 8
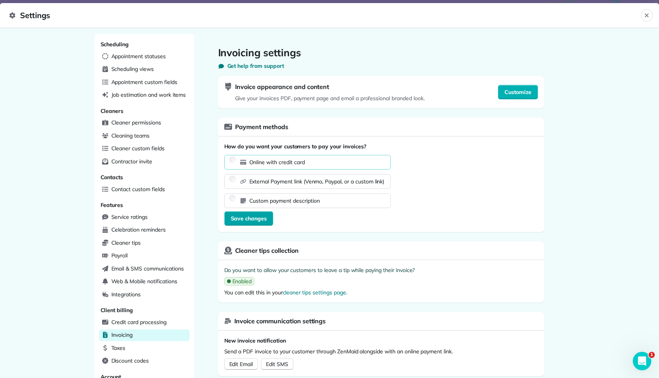
click at [261, 219] on span "Save changes" at bounding box center [249, 219] width 36 height 8
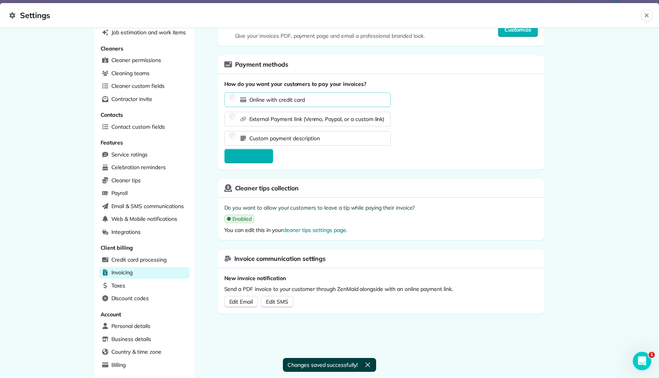
scroll to position [63, 0]
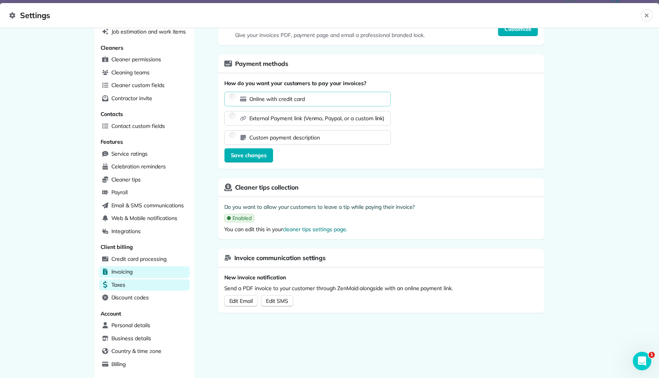
click at [156, 279] on div "Taxes" at bounding box center [144, 285] width 91 height 12
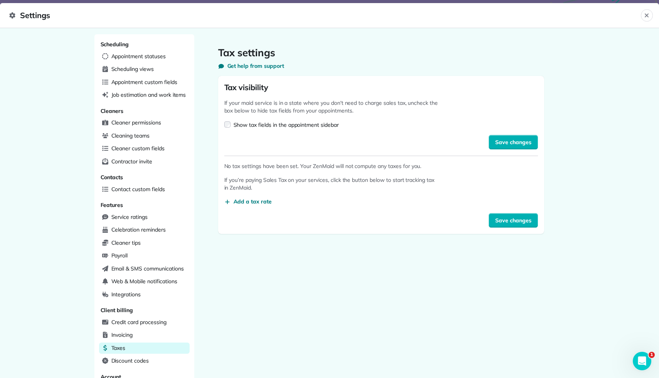
click at [237, 123] on div "Show tax fields in the appointment sidebar" at bounding box center [285, 125] width 105 height 8
click at [514, 142] on span "Save changes" at bounding box center [513, 142] width 36 height 8
click at [158, 213] on div "Service ratings" at bounding box center [144, 218] width 91 height 12
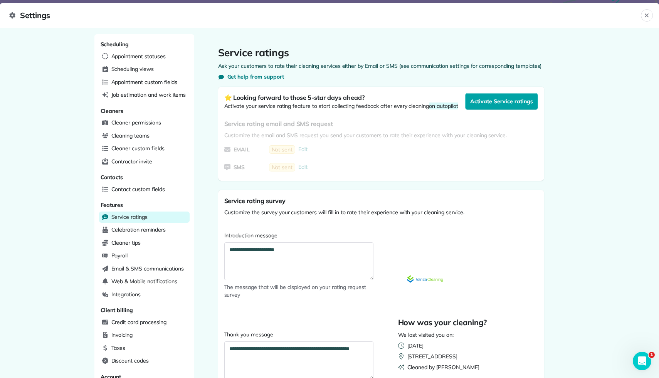
click at [492, 103] on span "Activate Service ratings" at bounding box center [501, 101] width 62 height 8
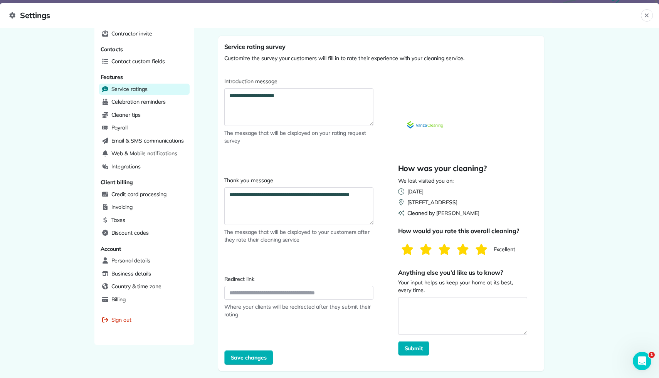
scroll to position [133, 0]
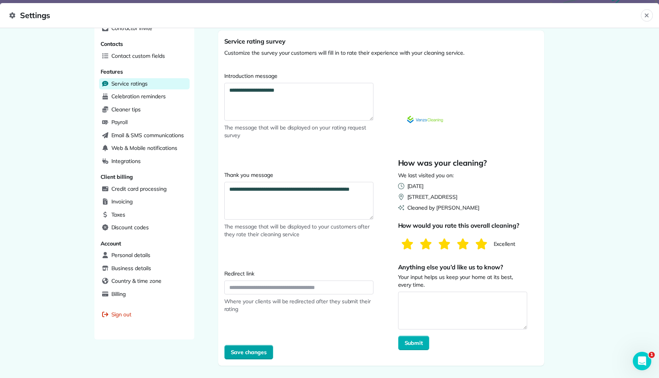
click at [246, 351] on span "Save changes" at bounding box center [249, 352] width 36 height 8
click at [157, 178] on div "Scheduling Appointment statuses Scheduling views Appointment custom fields Job …" at bounding box center [144, 120] width 100 height 438
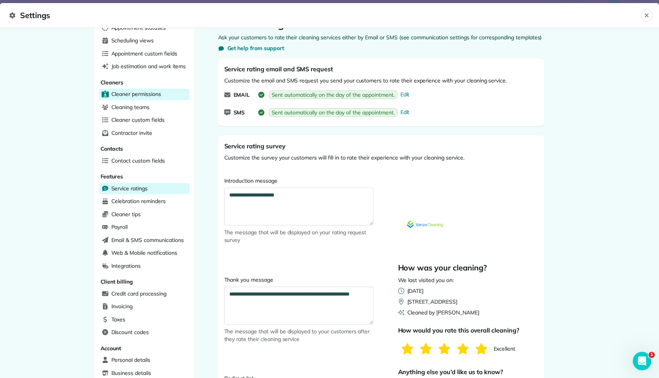
scroll to position [0, 0]
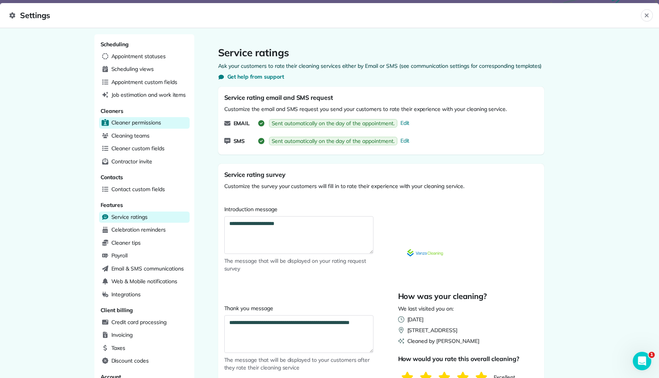
click at [150, 124] on span "Cleaner permissions" at bounding box center [136, 123] width 50 height 8
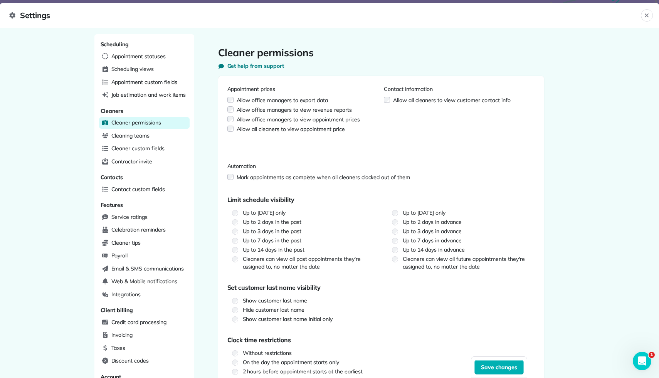
click at [138, 87] on div "Scheduling Appointment statuses Scheduling views Appointment custom fields Job …" at bounding box center [144, 247] width 100 height 427
click at [139, 94] on span "Job estimation and work items" at bounding box center [148, 95] width 75 height 8
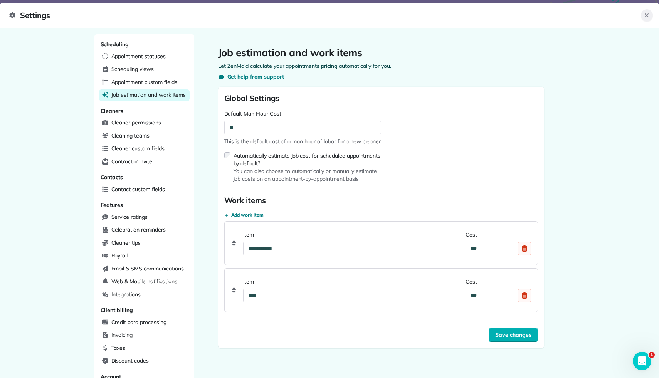
click at [650, 15] on button "Close" at bounding box center [647, 15] width 12 height 12
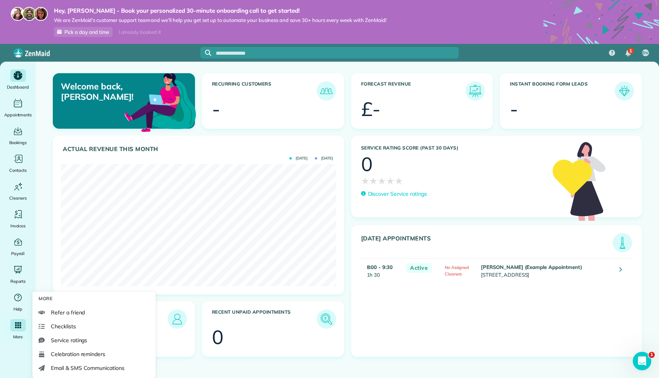
click at [15, 322] on icon "Main" at bounding box center [17, 325] width 7 height 7
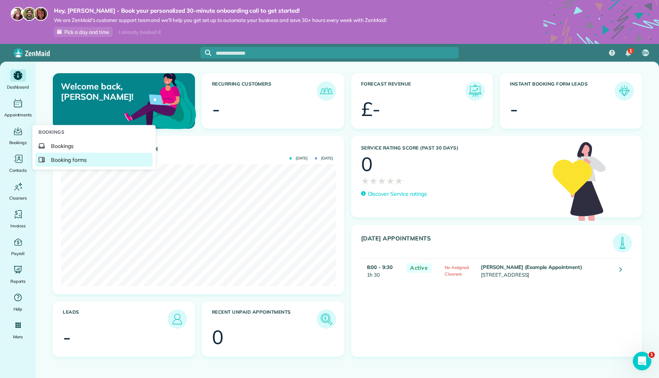
click at [96, 156] on link "Booking forms" at bounding box center [93, 160] width 117 height 14
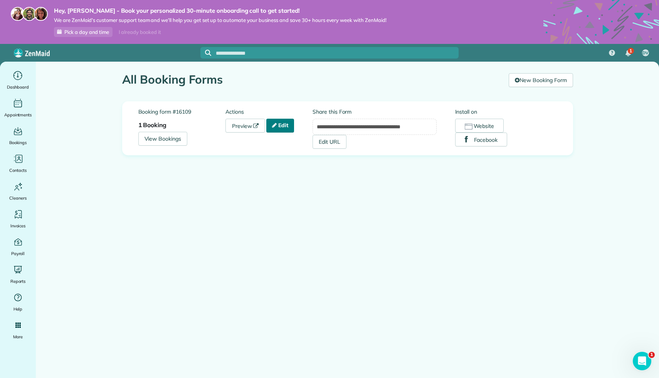
click at [282, 131] on link "Edit" at bounding box center [280, 126] width 28 height 14
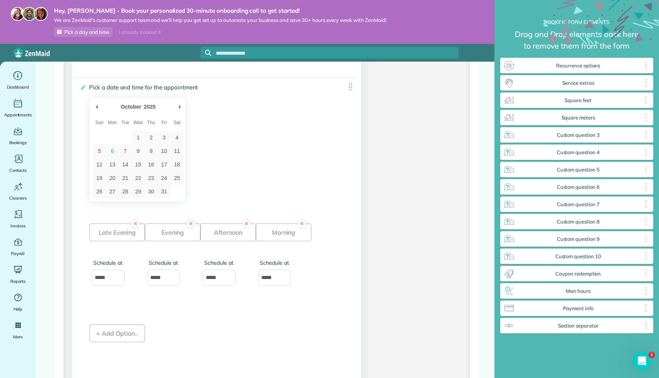
scroll to position [1120, 0]
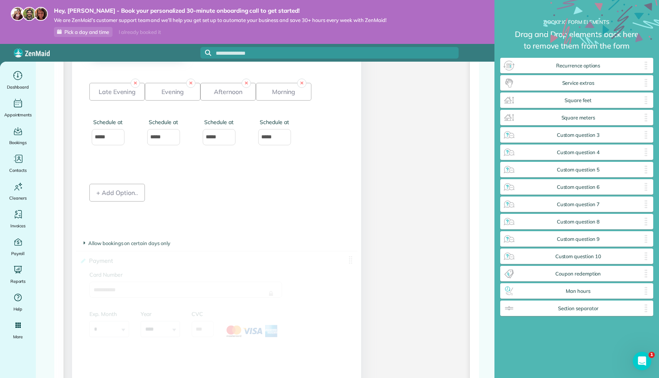
drag, startPoint x: 646, startPoint y: 309, endPoint x: 322, endPoint y: 263, distance: 326.4
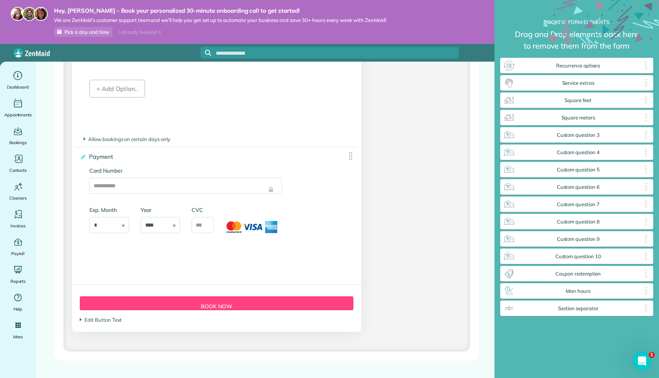
scroll to position [1225, 0]
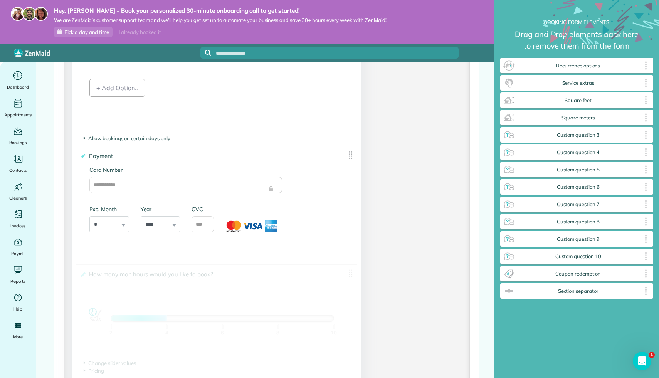
drag, startPoint x: 605, startPoint y: 291, endPoint x: 282, endPoint y: 274, distance: 322.6
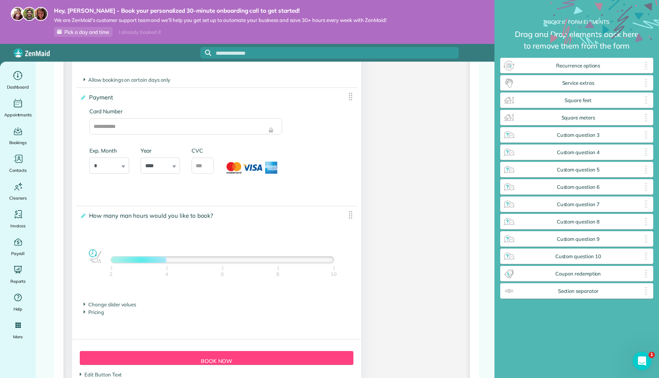
scroll to position [1308, 0]
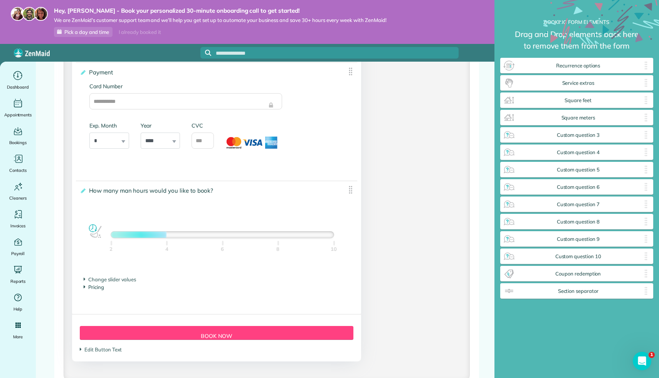
click at [102, 290] on span "Pricing" at bounding box center [94, 287] width 20 height 6
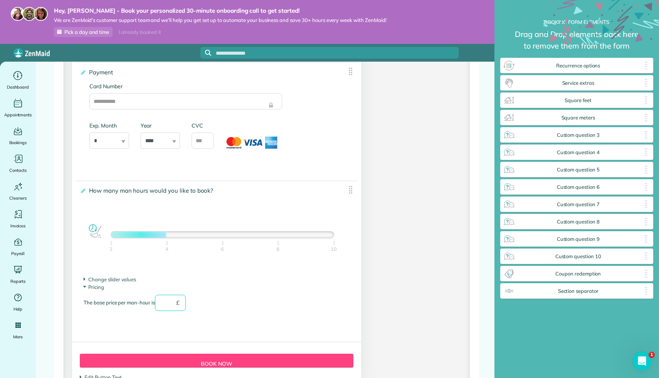
click at [174, 305] on input "text" at bounding box center [170, 303] width 31 height 16
click at [130, 282] on span "Change slider values" at bounding box center [110, 279] width 52 height 6
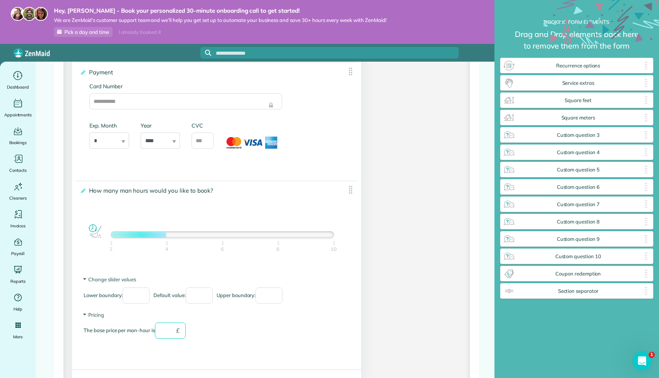
click at [214, 331] on div "The base price per man-hour is £" at bounding box center [217, 334] width 266 height 24
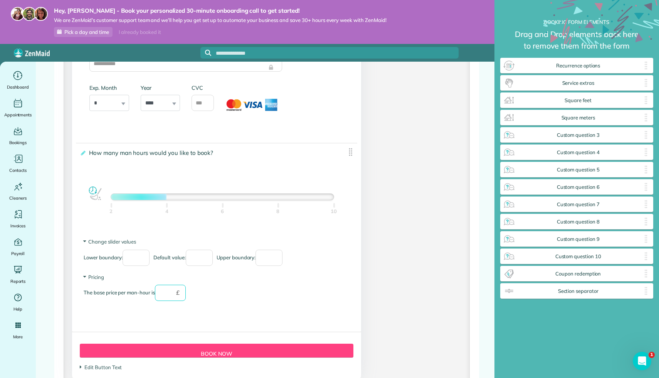
scroll to position [1347, 0]
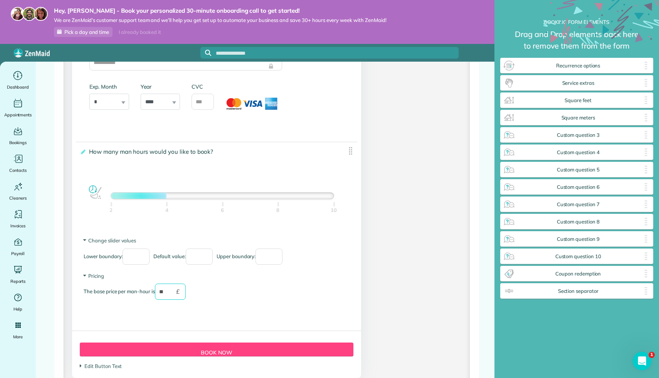
type input "**"
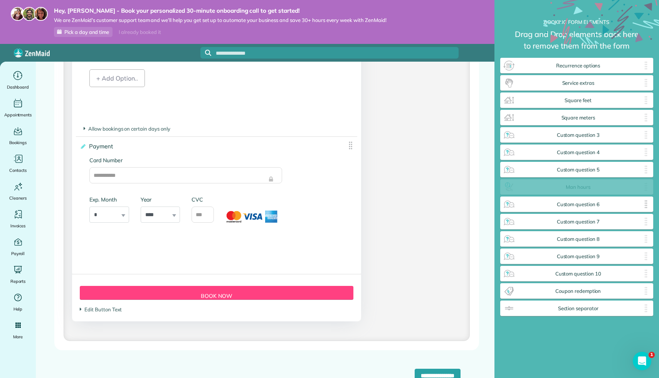
scroll to position [1239, 0]
drag, startPoint x: 351, startPoint y: 135, endPoint x: 549, endPoint y: 202, distance: 209.2
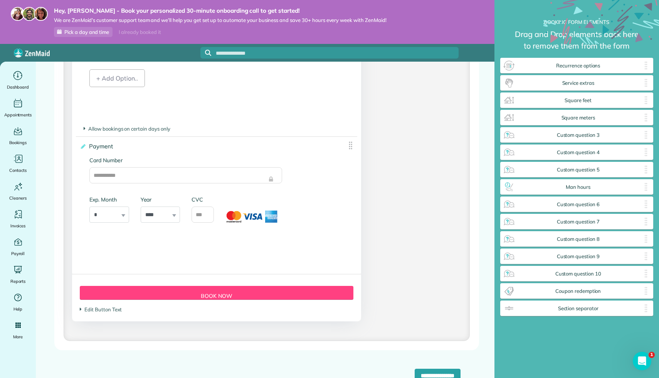
scroll to position [1239, 0]
click at [428, 369] on input "**********" at bounding box center [438, 376] width 46 height 14
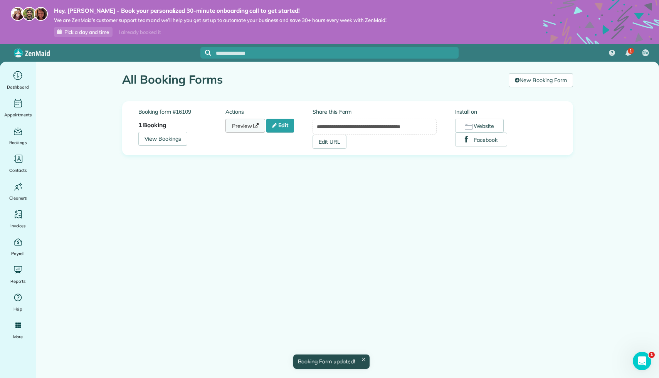
click at [239, 123] on link "Preview" at bounding box center [245, 126] width 40 height 14
click at [146, 136] on link "View Bookings" at bounding box center [162, 139] width 49 height 14
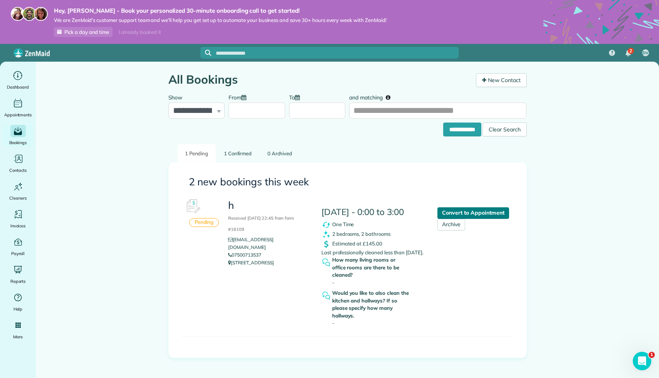
click at [472, 217] on link "Convert to Appointment" at bounding box center [472, 213] width 71 height 12
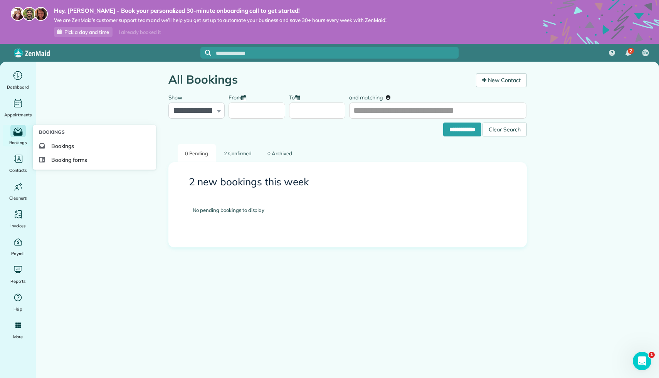
click at [21, 134] on icon "Main" at bounding box center [17, 132] width 9 height 8
click at [74, 145] on span "Bookings" at bounding box center [62, 146] width 23 height 8
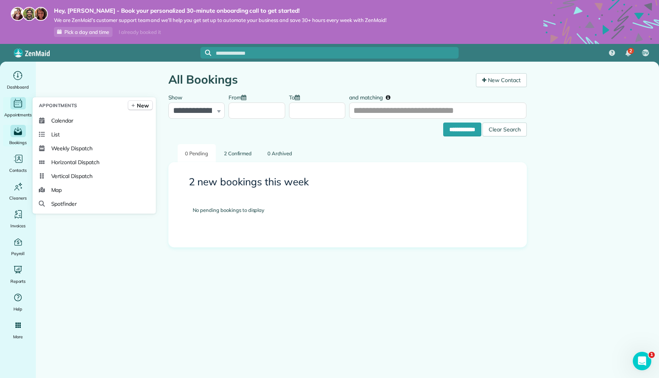
click at [31, 107] on div "Appointments" at bounding box center [18, 108] width 31 height 22
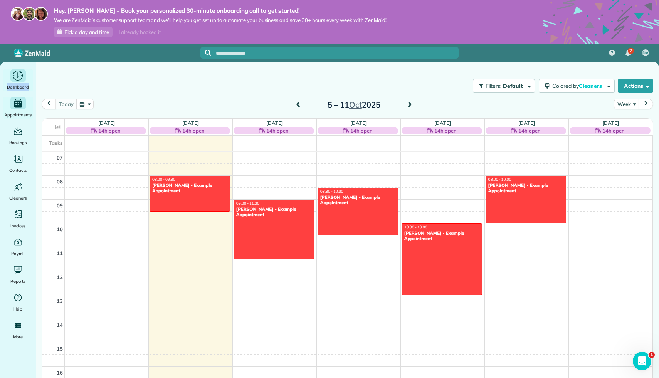
click at [12, 77] on icon "Main" at bounding box center [18, 76] width 12 height 12
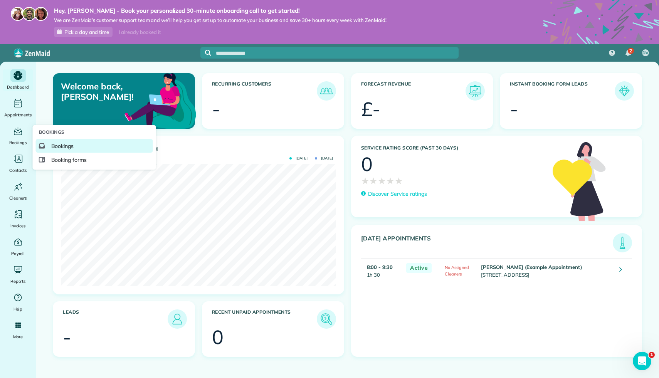
click at [53, 146] on span "Bookings" at bounding box center [62, 146] width 23 height 8
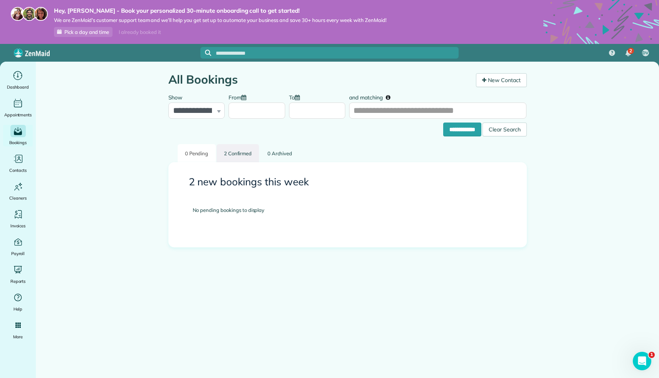
click at [245, 156] on link "2 Confirmed" at bounding box center [238, 153] width 43 height 18
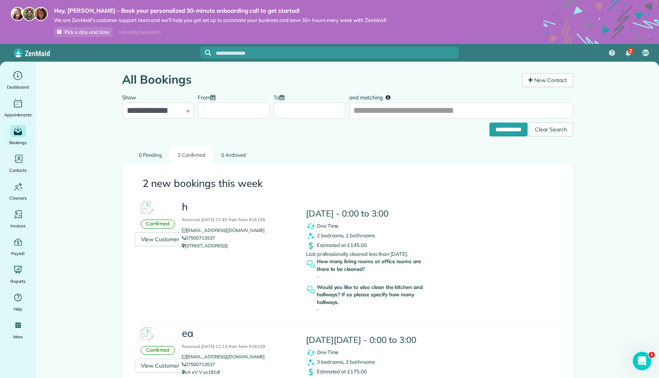
scroll to position [13, 0]
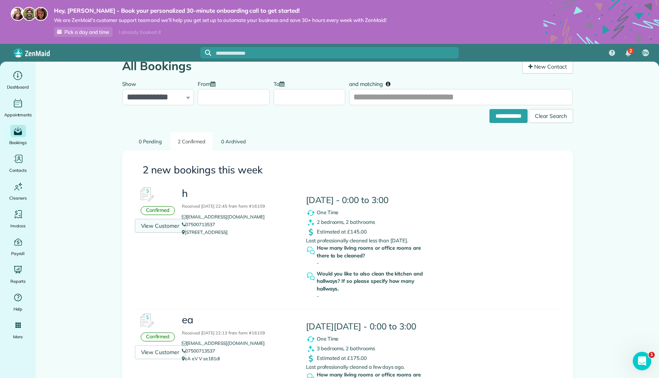
click at [161, 228] on link "View Customer" at bounding box center [160, 226] width 51 height 14
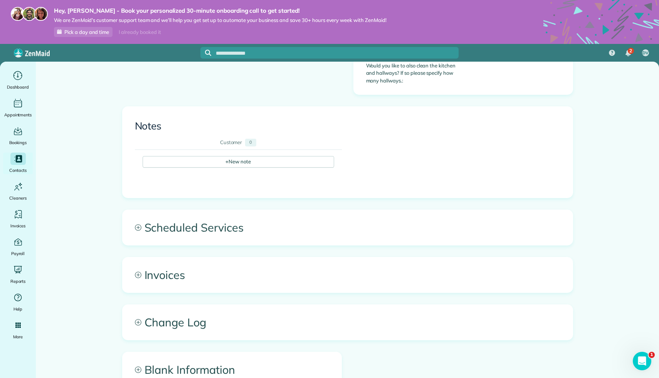
scroll to position [579, 0]
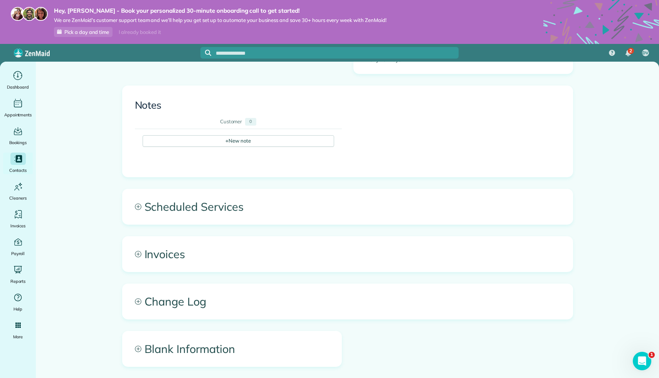
click at [300, 203] on span "Scheduled Services" at bounding box center [348, 206] width 450 height 35
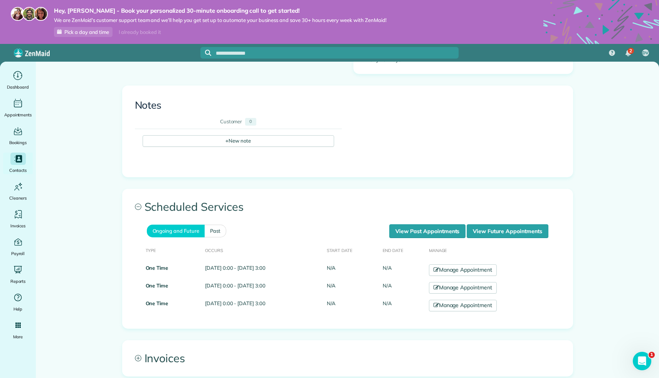
click at [298, 198] on span "Scheduled Services" at bounding box center [348, 206] width 450 height 35
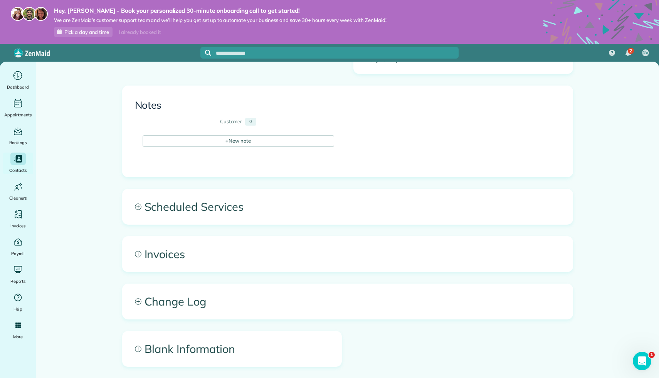
click at [286, 259] on span "Invoices" at bounding box center [348, 254] width 450 height 35
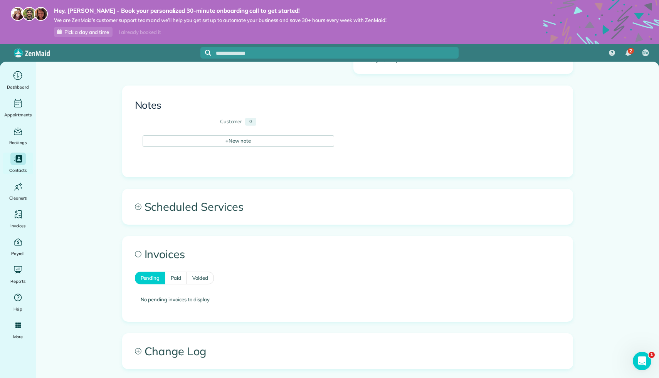
click at [286, 259] on span "Invoices" at bounding box center [348, 254] width 450 height 35
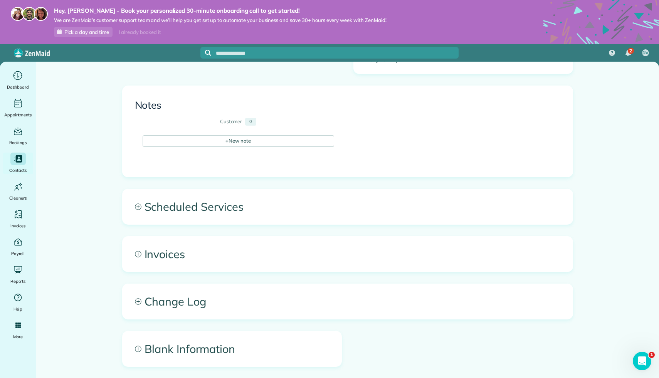
click at [307, 204] on span "Scheduled Services" at bounding box center [348, 206] width 450 height 35
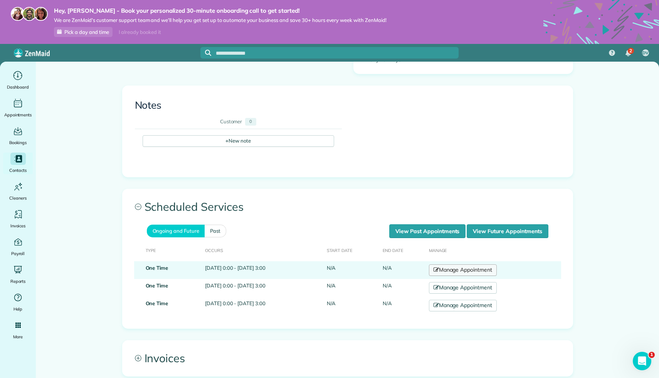
click at [485, 264] on link "Manage Appointment" at bounding box center [463, 270] width 68 height 12
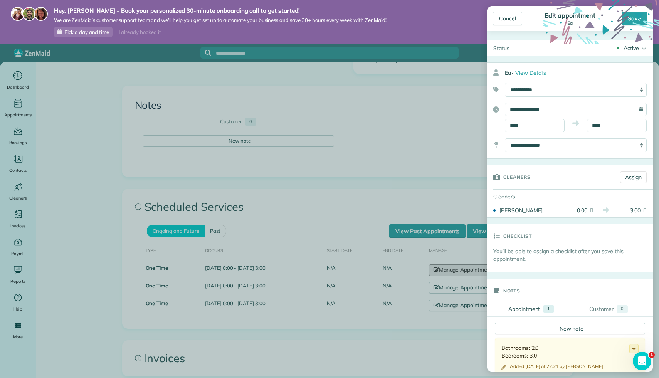
click at [357, 310] on body "Hey, [PERSON_NAME] - Book your personalized 30-minute onboarding call to get st…" at bounding box center [329, 189] width 659 height 378
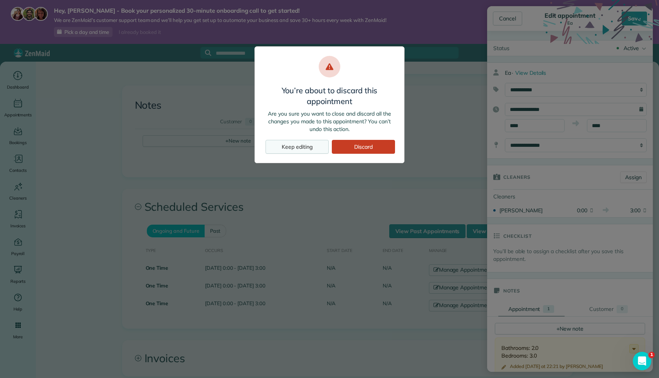
click at [306, 144] on div "Keep editing" at bounding box center [296, 147] width 63 height 14
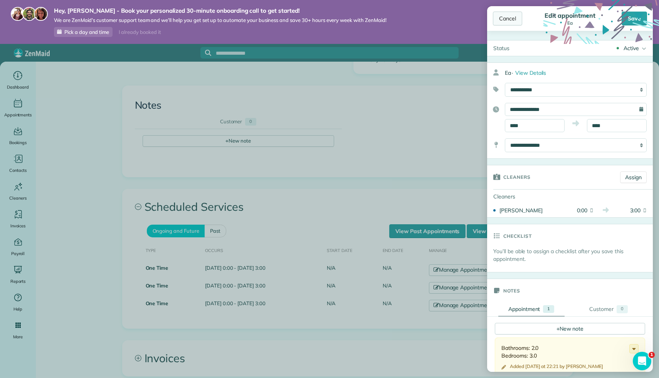
click at [512, 18] on div "Cancel" at bounding box center [507, 19] width 29 height 14
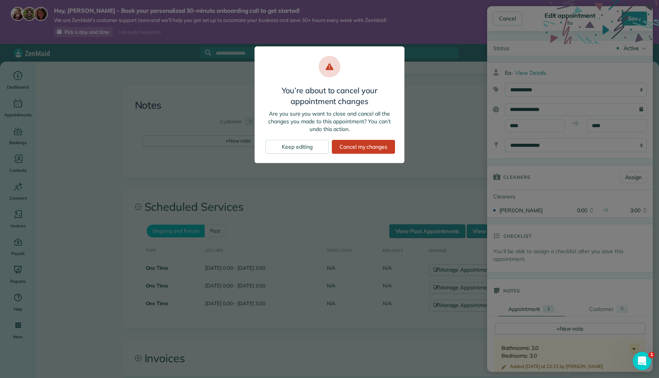
click at [369, 155] on div "You’re about to cancel your appointment changes Are you sure you want to close …" at bounding box center [329, 104] width 150 height 117
click at [375, 149] on div "Cancel my changes" at bounding box center [363, 147] width 63 height 14
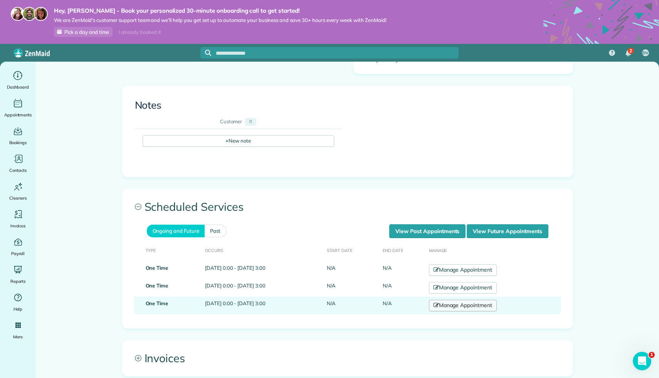
click at [476, 300] on link "Manage Appointment" at bounding box center [463, 306] width 68 height 12
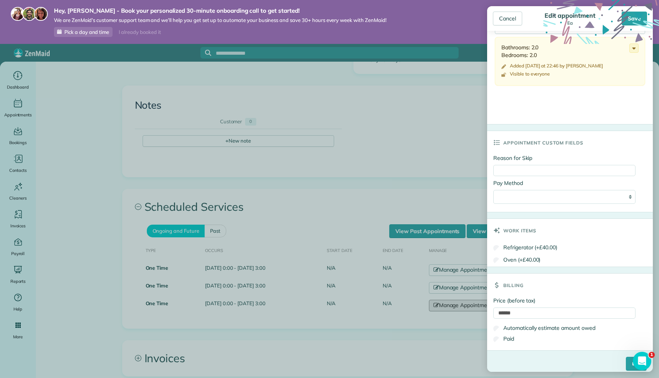
scroll to position [309, 0]
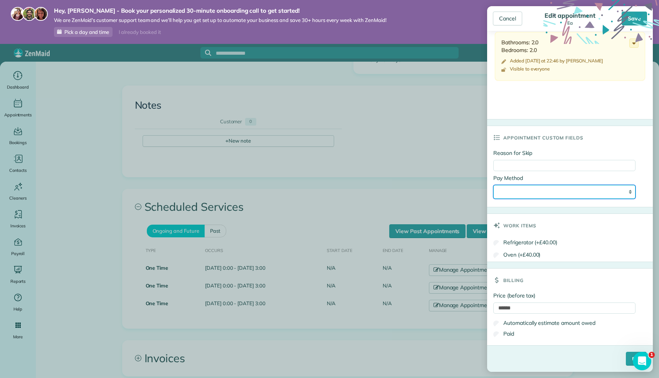
click at [595, 191] on select "**********" at bounding box center [564, 192] width 142 height 14
select select "**********"
click at [493, 185] on select "**********" at bounding box center [564, 192] width 142 height 14
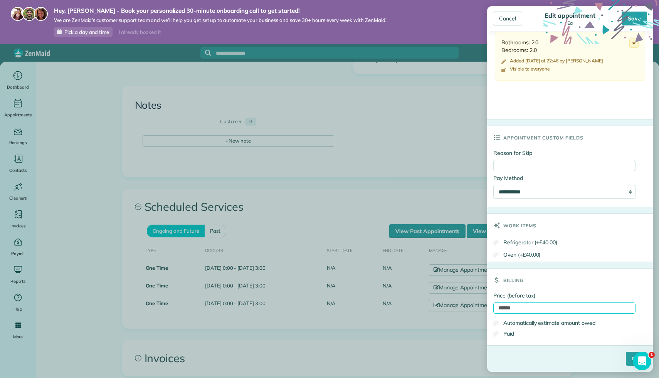
click at [542, 307] on input "******" at bounding box center [564, 307] width 142 height 11
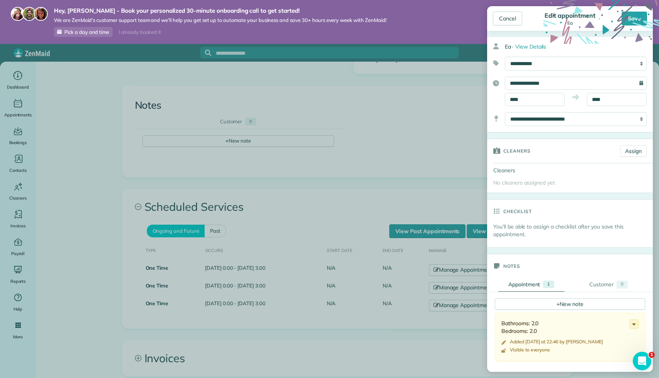
scroll to position [0, 0]
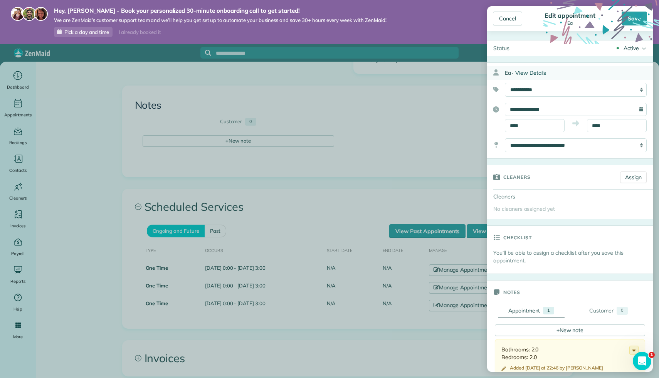
click at [541, 74] on span "View Details" at bounding box center [530, 72] width 31 height 7
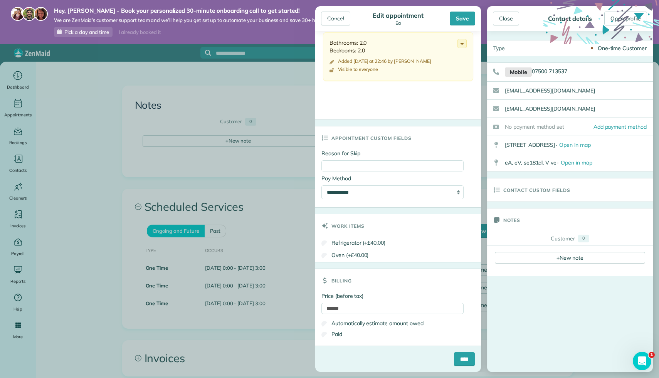
scroll to position [309, 0]
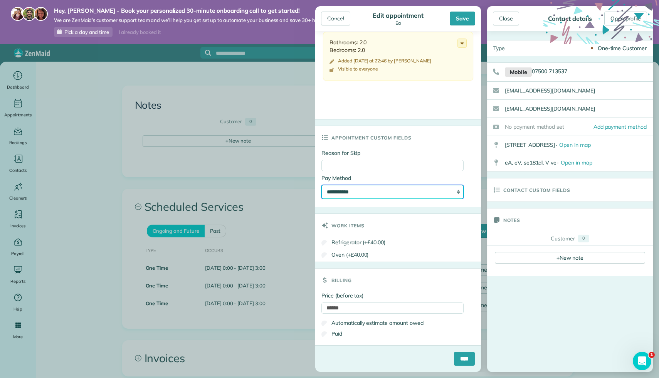
click at [436, 192] on select "**********" at bounding box center [392, 192] width 142 height 14
click at [321, 185] on select "**********" at bounding box center [392, 192] width 142 height 14
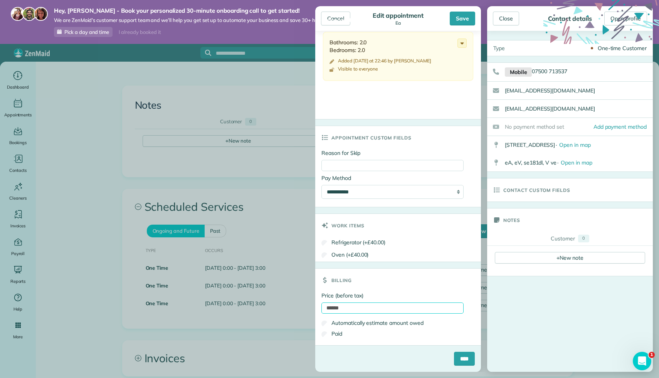
click at [420, 303] on input "******" at bounding box center [392, 307] width 142 height 11
click at [342, 11] on strong "Hey, [PERSON_NAME] - Book your personalized 30-minute onboarding call to get st…" at bounding box center [220, 11] width 333 height 8
click at [339, 15] on div "Hey, Dhruv - Book your personalized 30-minute onboarding call to get started! W…" at bounding box center [214, 22] width 345 height 30
click at [339, 20] on span "We are ZenMaid’s customer support team and we’ll help you get set up to automat…" at bounding box center [220, 20] width 333 height 7
click at [231, 126] on body "Hey, Dhruv - Book your personalized 30-minute onboarding call to get started! W…" at bounding box center [329, 189] width 659 height 378
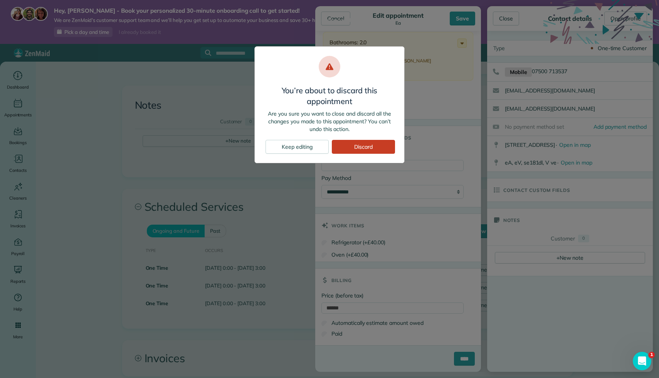
click at [345, 139] on footer "Keep editing Discard" at bounding box center [329, 145] width 131 height 17
click at [349, 144] on div "Discard" at bounding box center [363, 147] width 63 height 14
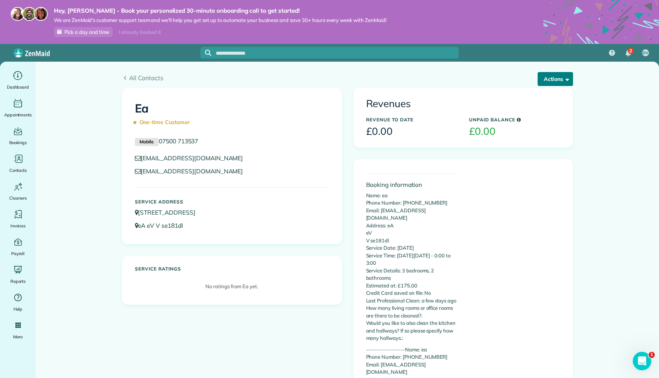
click at [550, 82] on button "Actions" at bounding box center [554, 79] width 35 height 14
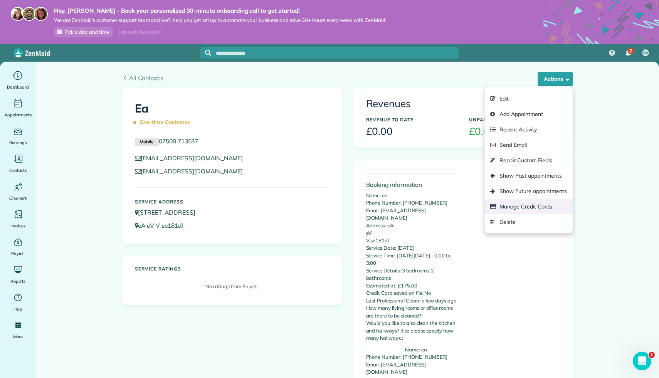
click at [531, 201] on link "Manage Credit Cards" at bounding box center [528, 206] width 88 height 15
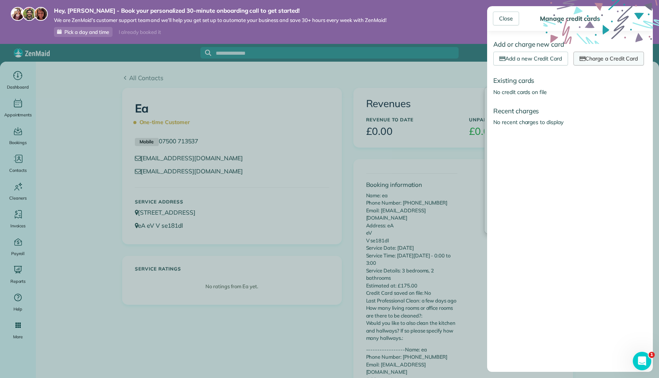
click at [591, 56] on link "Charge a Credit Card" at bounding box center [608, 59] width 71 height 14
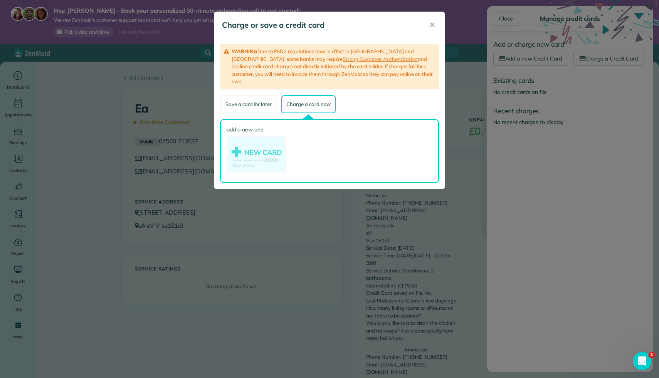
click at [242, 96] on div "Save a card for later" at bounding box center [248, 104] width 57 height 18
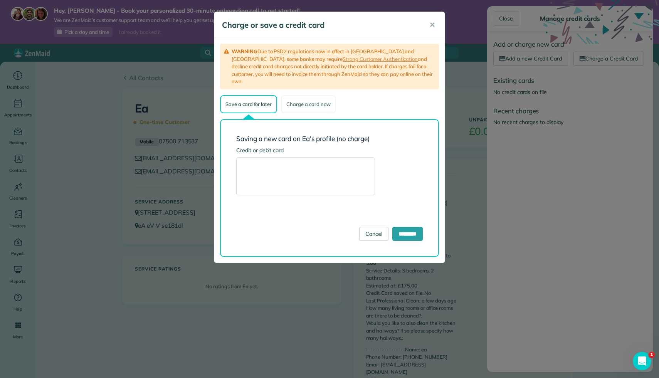
click at [309, 98] on div "Charge a card now" at bounding box center [308, 104] width 55 height 18
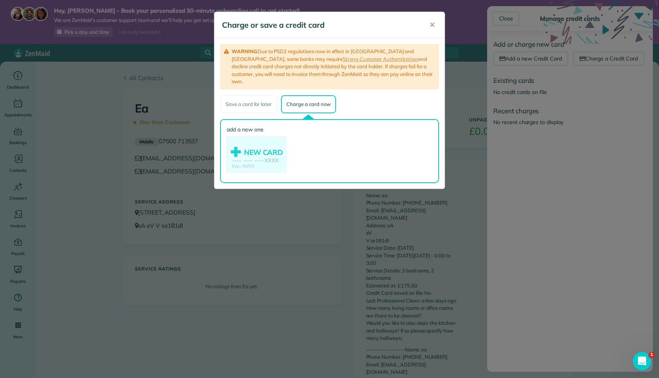
click at [259, 145] on use at bounding box center [256, 155] width 59 height 37
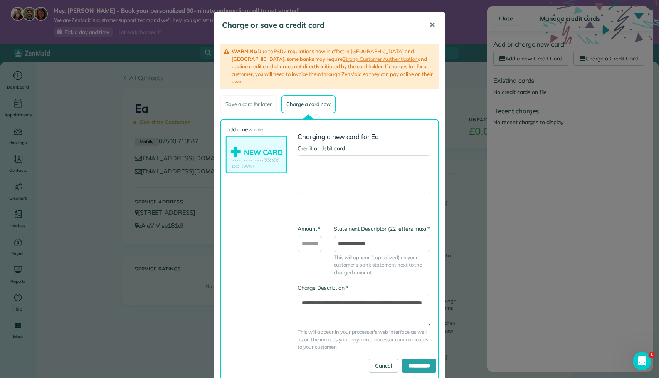
click at [435, 28] on button "✕" at bounding box center [431, 25] width 17 height 18
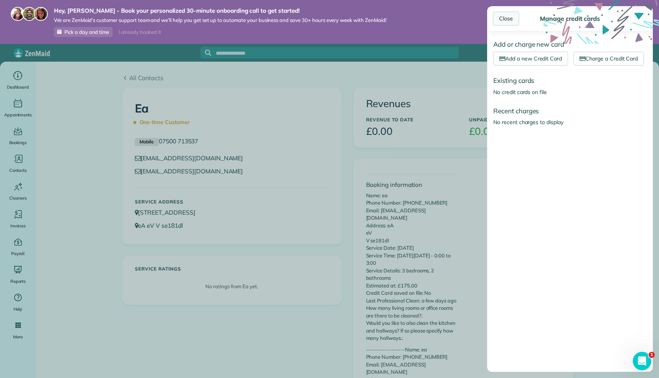
click at [507, 16] on div "Close" at bounding box center [506, 19] width 26 height 14
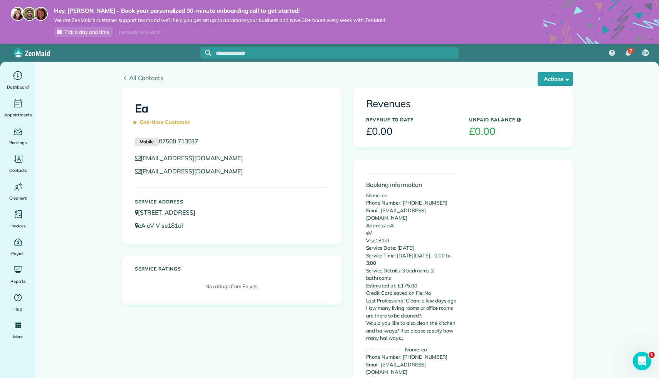
click at [126, 80] on icon at bounding box center [125, 78] width 6 height 4
click at [125, 79] on use at bounding box center [125, 78] width 2 height 4
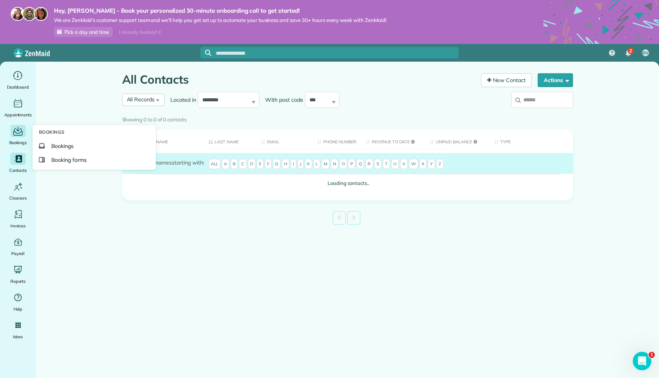
click at [20, 139] on span "Bookings" at bounding box center [18, 143] width 18 height 8
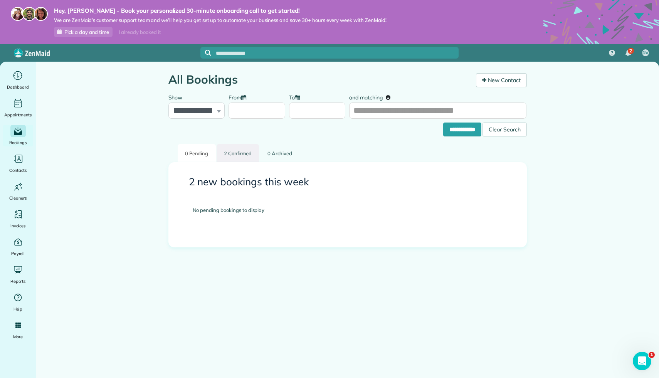
click at [243, 156] on link "2 Confirmed" at bounding box center [238, 153] width 43 height 18
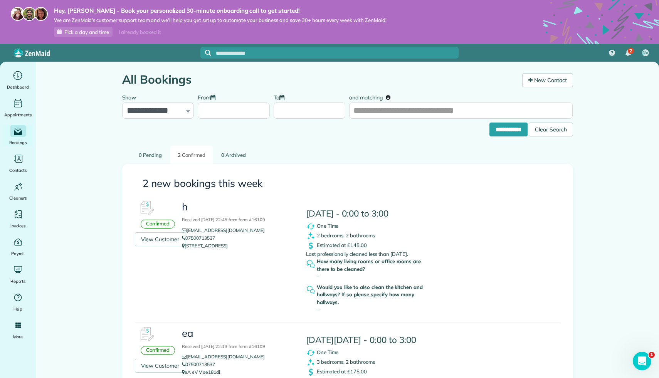
click at [347, 211] on h4 "[DATE] - 0:00 to 3:00" at bounding box center [377, 214] width 143 height 10
click at [163, 238] on link "View Customer" at bounding box center [160, 239] width 51 height 14
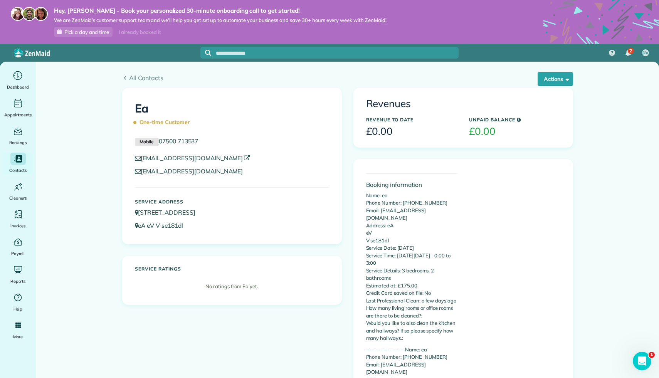
click at [176, 157] on link "[EMAIL_ADDRESS][DOMAIN_NAME]" at bounding box center [193, 158] width 116 height 8
click at [17, 155] on icon "Main" at bounding box center [18, 158] width 7 height 7
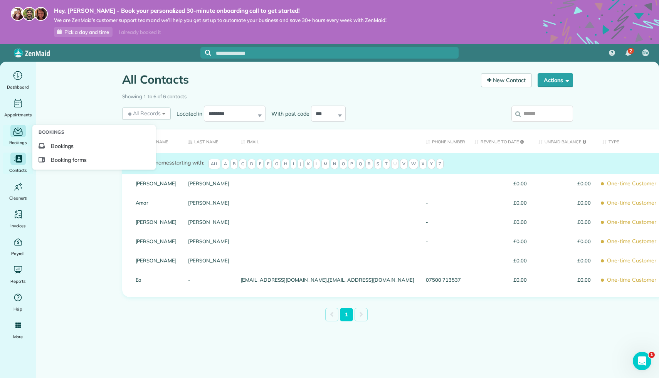
click at [17, 137] on div "Bookings" at bounding box center [18, 136] width 31 height 22
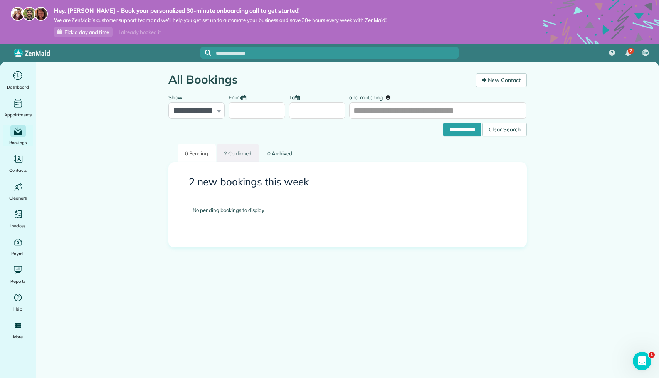
click at [239, 155] on link "2 Confirmed" at bounding box center [238, 153] width 43 height 18
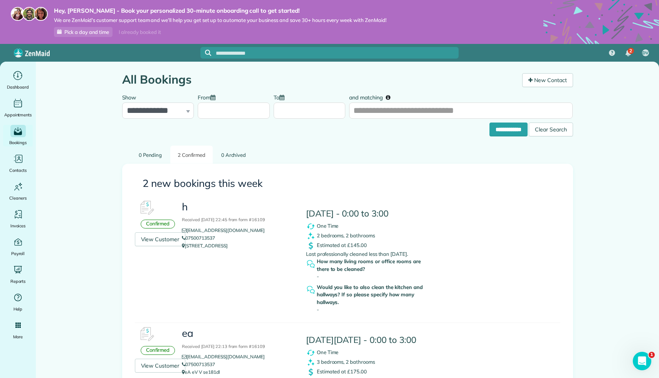
click at [165, 227] on div "Confirmed" at bounding box center [158, 224] width 35 height 9
click at [176, 238] on link "View Customer" at bounding box center [160, 239] width 51 height 14
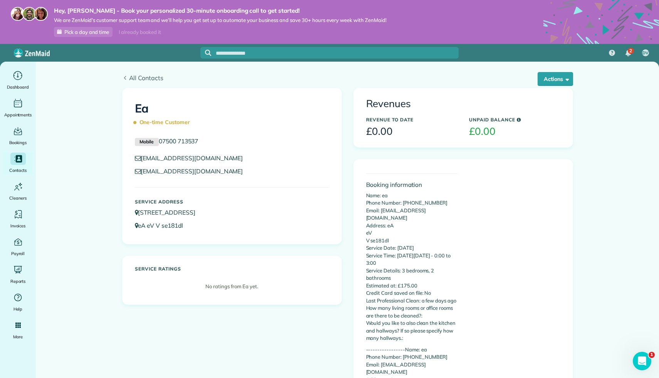
click at [130, 74] on span "All Contacts" at bounding box center [351, 77] width 444 height 9
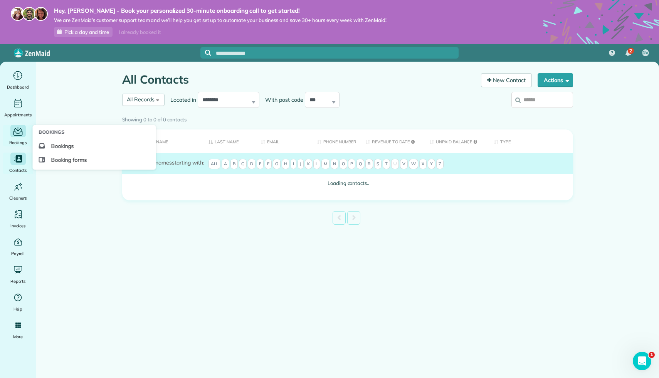
click at [13, 132] on icon "Main" at bounding box center [17, 132] width 9 height 8
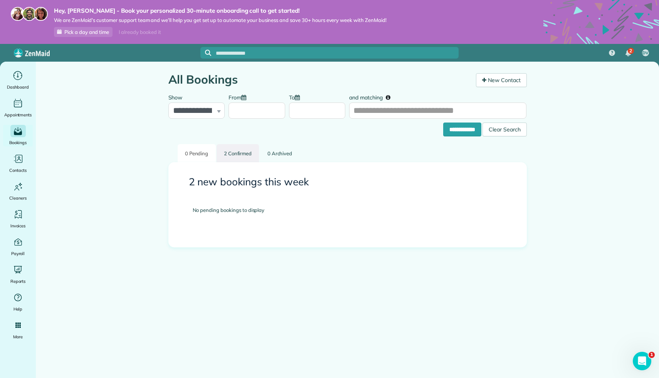
click at [240, 152] on link "2 Confirmed" at bounding box center [238, 153] width 43 height 18
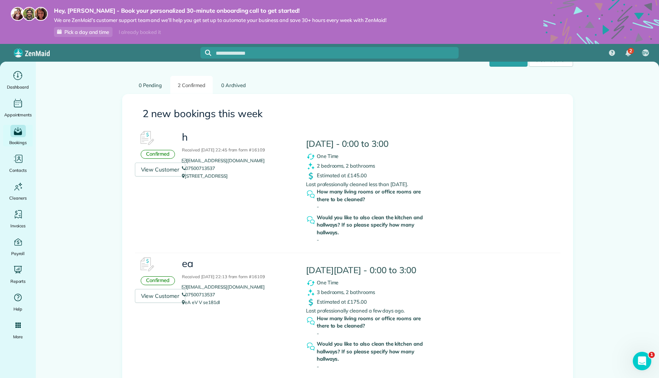
scroll to position [71, 0]
click at [177, 296] on div "ea Received 06 October, 2025 22:13 from form #16109 enfrwfnw@gmail.com 07500713…" at bounding box center [238, 280] width 124 height 57
click at [165, 292] on link "View Customer" at bounding box center [160, 295] width 51 height 14
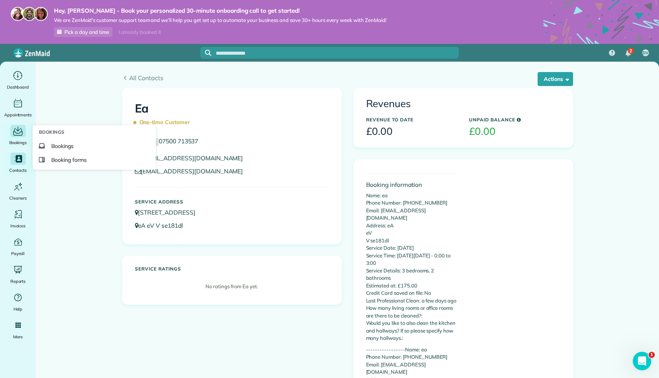
click at [18, 131] on icon "Main" at bounding box center [18, 132] width 12 height 12
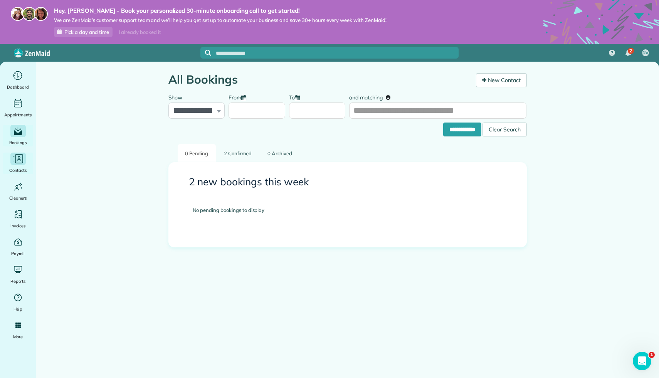
click at [24, 163] on div "Main" at bounding box center [17, 159] width 15 height 12
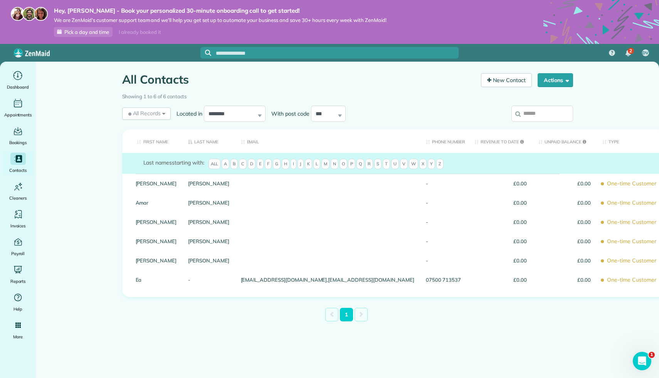
click at [359, 316] on link at bounding box center [360, 314] width 13 height 13
click at [330, 315] on link at bounding box center [331, 314] width 13 height 13
click at [551, 79] on button "Actions" at bounding box center [554, 80] width 35 height 14
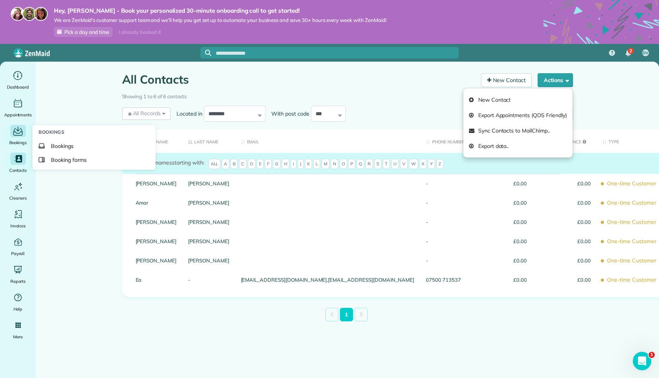
click at [18, 135] on icon "Main" at bounding box center [17, 132] width 9 height 8
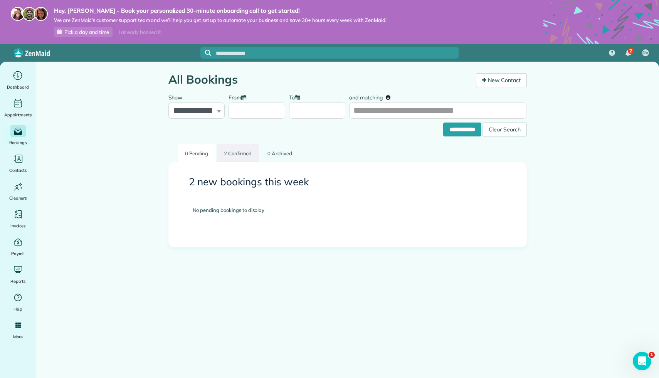
click at [241, 152] on link "2 Confirmed" at bounding box center [238, 153] width 43 height 18
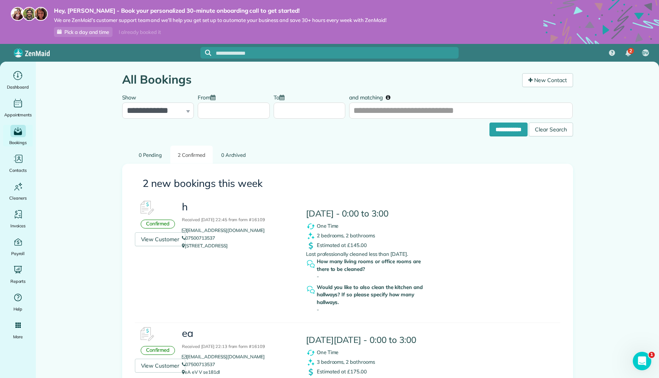
scroll to position [47, 0]
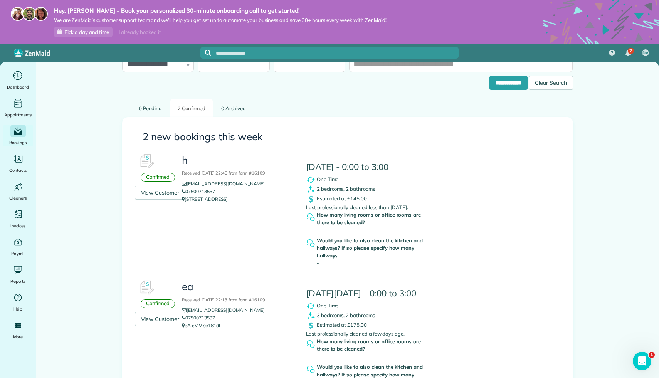
click at [167, 173] on div "Confirmed" at bounding box center [158, 177] width 35 height 9
click at [194, 181] on link "[EMAIL_ADDRESS][DOMAIN_NAME]" at bounding box center [226, 184] width 89 height 6
click at [155, 177] on div "Confirmed" at bounding box center [158, 177] width 35 height 9
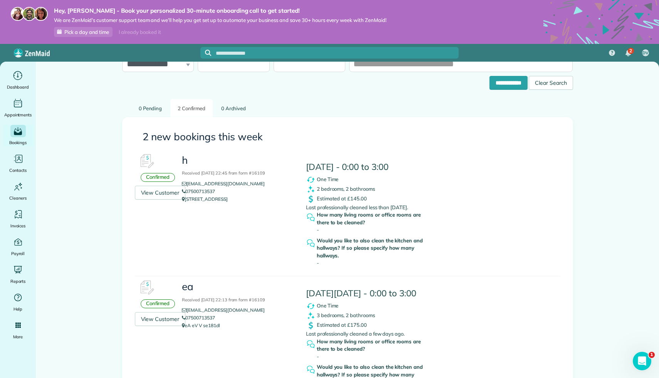
click at [155, 177] on div "Confirmed" at bounding box center [158, 177] width 35 height 9
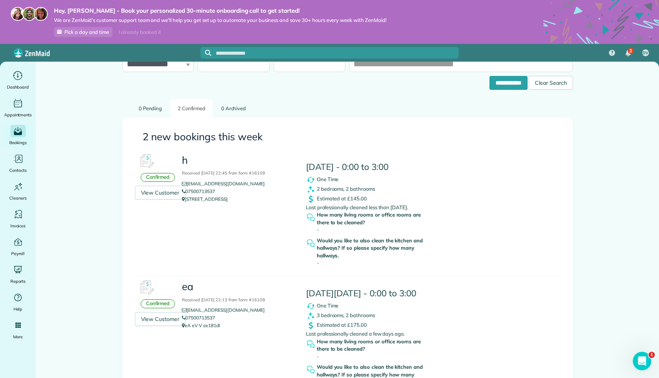
click at [155, 177] on div "Confirmed" at bounding box center [158, 177] width 35 height 9
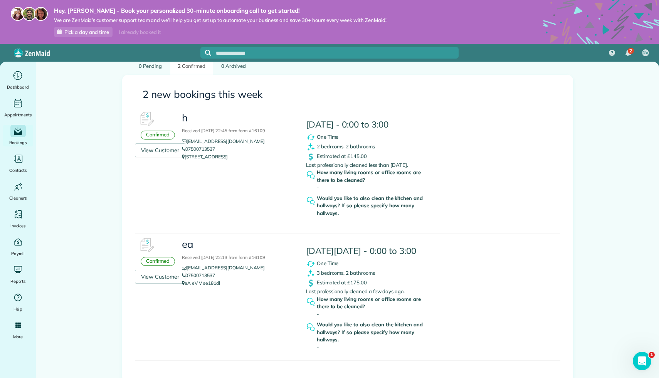
click at [166, 240] on div "Confirmed View Customer" at bounding box center [158, 259] width 46 height 50
click at [168, 143] on link "View Customer" at bounding box center [160, 150] width 51 height 14
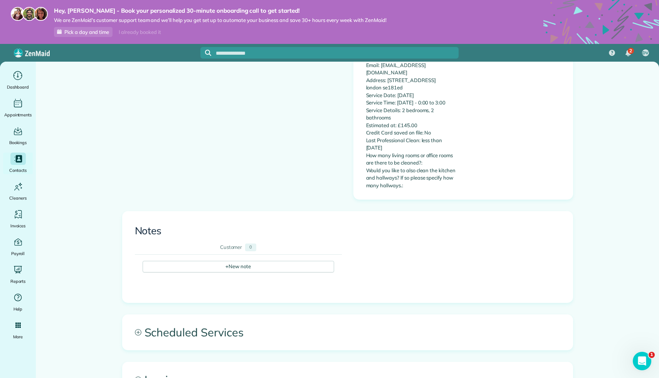
scroll to position [579, 0]
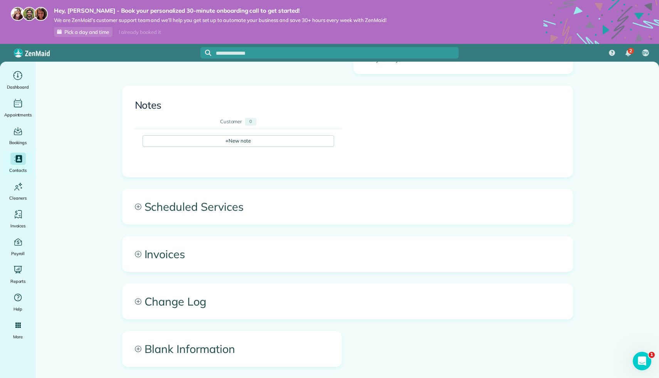
click at [385, 295] on span "Change Log" at bounding box center [348, 301] width 450 height 35
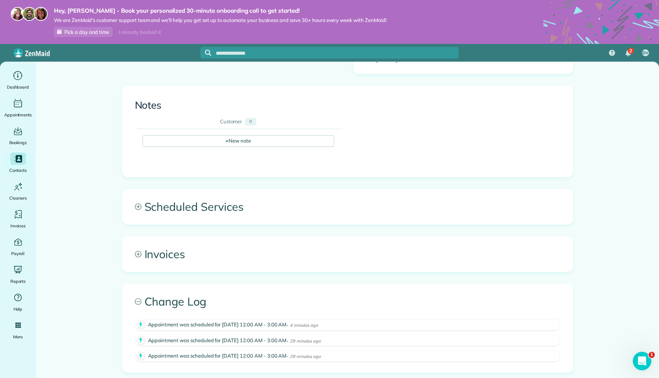
click at [366, 204] on span "Scheduled Services" at bounding box center [348, 206] width 450 height 35
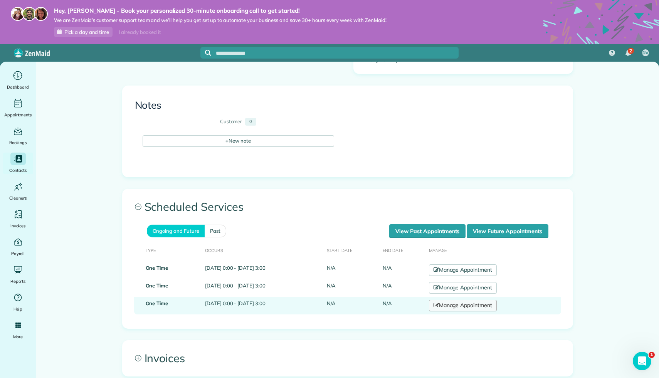
click at [479, 300] on link "Manage Appointment" at bounding box center [463, 306] width 68 height 12
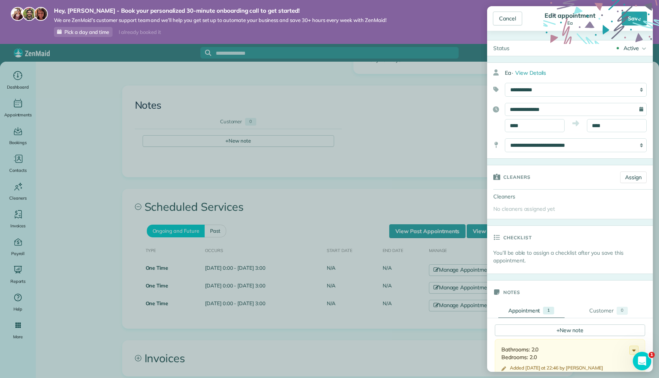
click at [630, 49] on div "Active" at bounding box center [630, 48] width 15 height 8
click at [539, 186] on div "Cleaners" at bounding box center [550, 176] width 127 height 23
click at [541, 72] on span "View Details" at bounding box center [530, 72] width 31 height 7
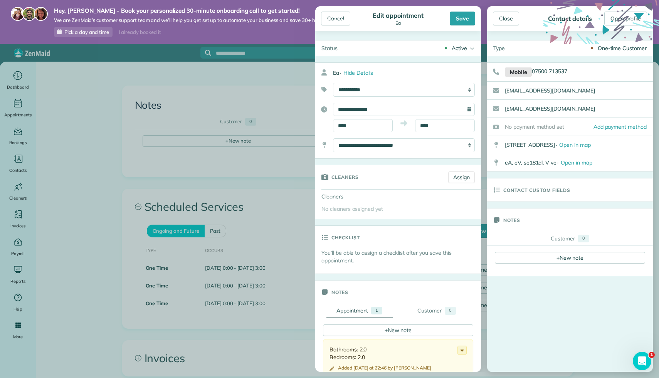
click at [541, 91] on link "dvanza20@gmail.com" at bounding box center [550, 90] width 90 height 7
click at [573, 93] on div "[EMAIL_ADDRESS][DOMAIN_NAME]" at bounding box center [579, 90] width 148 height 17
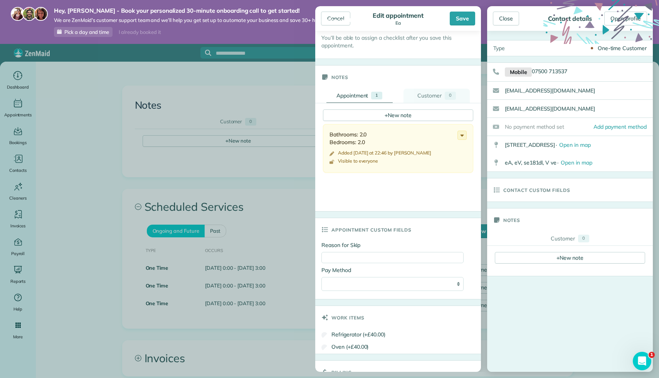
scroll to position [309, 0]
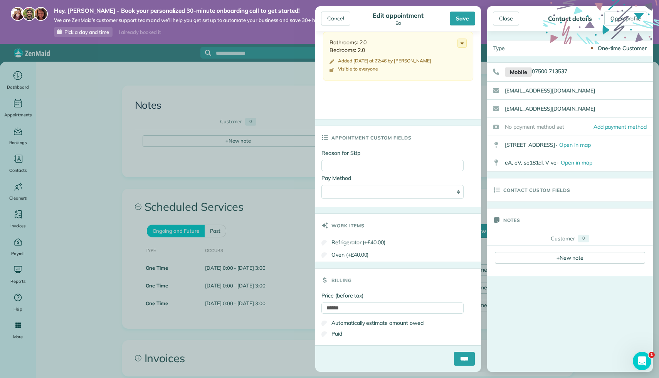
click at [367, 326] on label "Automatically estimate amount owed" at bounding box center [372, 323] width 102 height 8
type input "*****"
click at [361, 326] on label "Automatically estimate amount owed" at bounding box center [372, 323] width 102 height 8
click at [334, 330] on label "Paid" at bounding box center [331, 334] width 21 height 8
click at [336, 323] on label "Automatically estimate amount owed" at bounding box center [372, 323] width 102 height 8
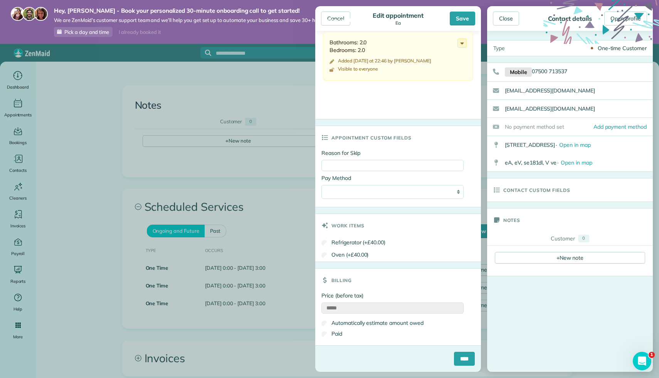
click at [336, 330] on label "Paid" at bounding box center [331, 334] width 21 height 8
click at [336, 322] on label "Automatically estimate amount owed" at bounding box center [372, 323] width 102 height 8
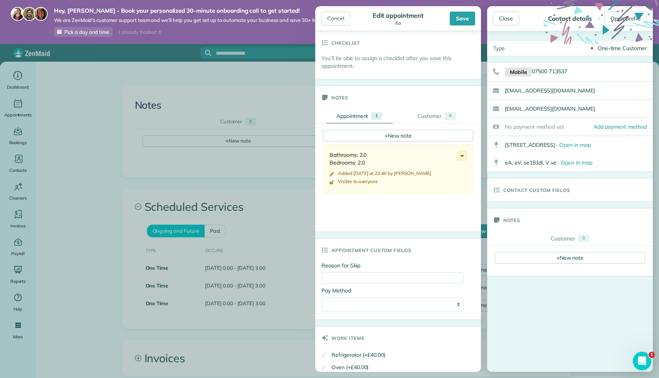
scroll to position [151, 0]
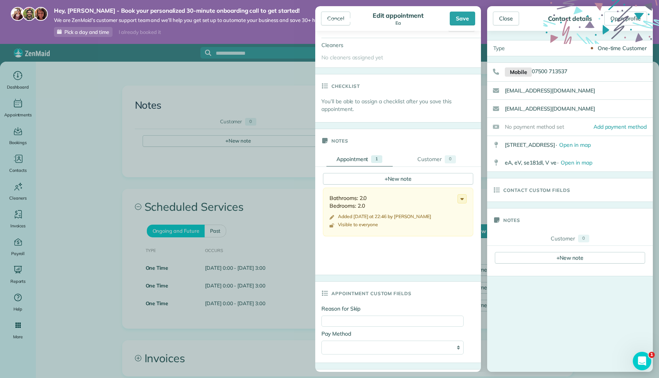
click at [358, 356] on div "**********" at bounding box center [392, 345] width 142 height 31
click at [367, 341] on div "**********" at bounding box center [392, 345] width 142 height 31
click at [367, 348] on select "**********" at bounding box center [392, 348] width 142 height 14
click at [321, 341] on select "**********" at bounding box center [392, 348] width 142 height 14
click at [363, 350] on select "**********" at bounding box center [392, 348] width 142 height 14
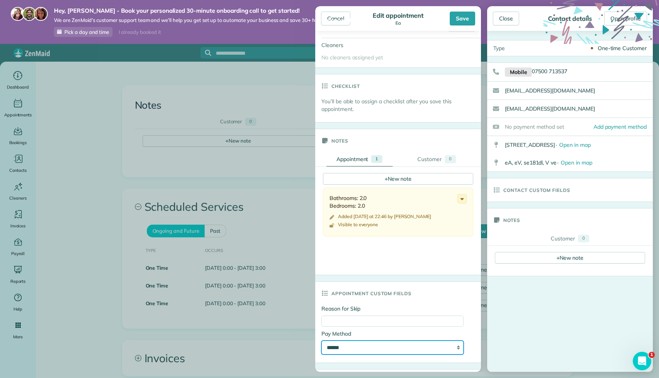
select select "**********"
click at [321, 341] on select "**********" at bounding box center [392, 348] width 142 height 14
click at [567, 42] on use at bounding box center [601, 58] width 116 height 116
click at [562, 50] on div "One-time Customer" at bounding box center [582, 47] width 142 height 15
click at [596, 123] on link "Add payment method" at bounding box center [619, 126] width 65 height 17
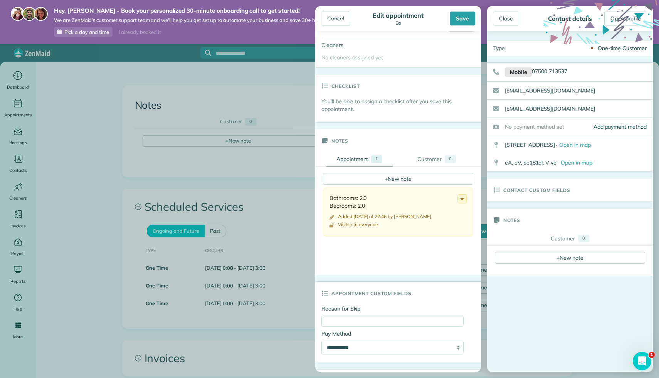
click at [286, 126] on body "Hey, Dhruv - Book your personalized 30-minute onboarding call to get started! W…" at bounding box center [329, 189] width 659 height 378
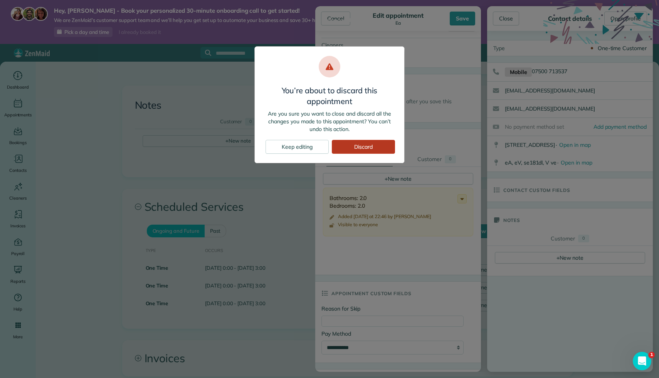
click at [345, 145] on div "Discard" at bounding box center [363, 147] width 63 height 14
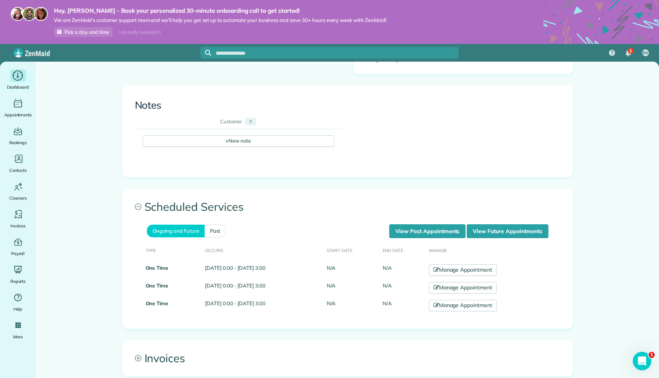
click at [23, 82] on div "Dashboard" at bounding box center [18, 80] width 31 height 22
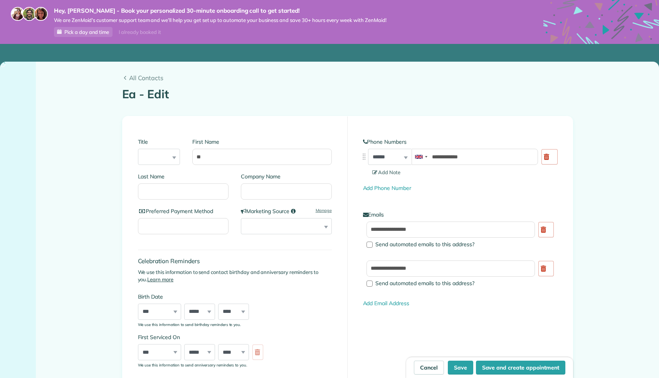
type input "**********"
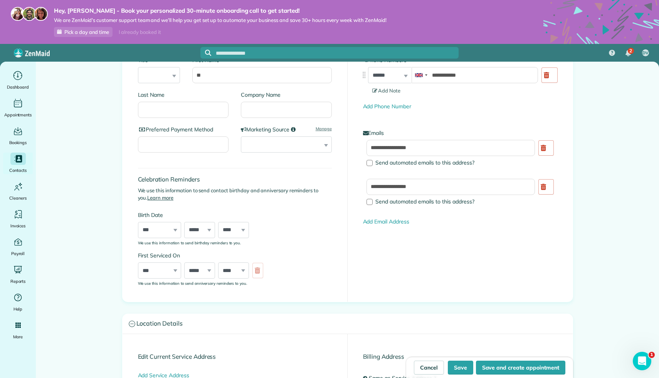
scroll to position [87, 0]
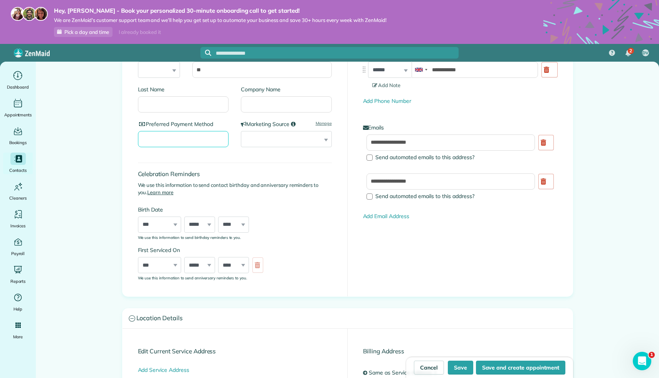
click at [191, 137] on input "Preferred Payment Method" at bounding box center [183, 139] width 91 height 16
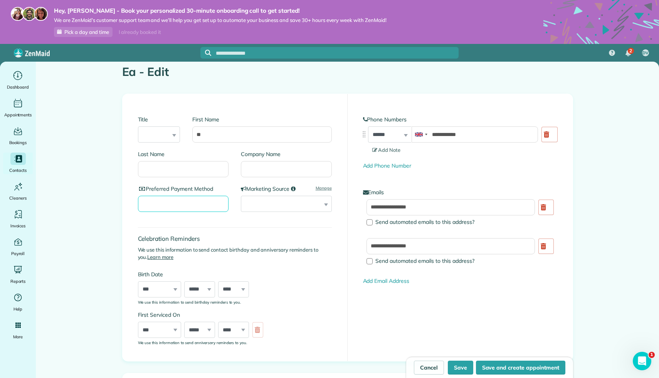
scroll to position [21, 0]
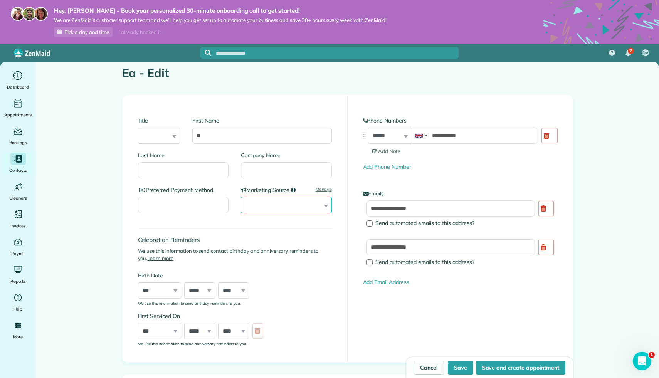
click at [260, 202] on select "**********" at bounding box center [286, 205] width 91 height 16
click at [241, 197] on select "**********" at bounding box center [286, 205] width 91 height 16
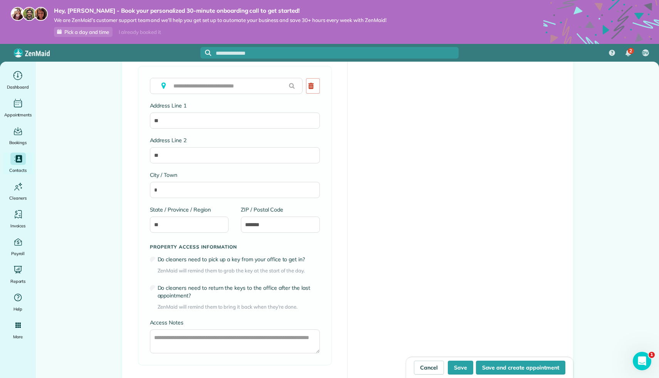
scroll to position [845, 0]
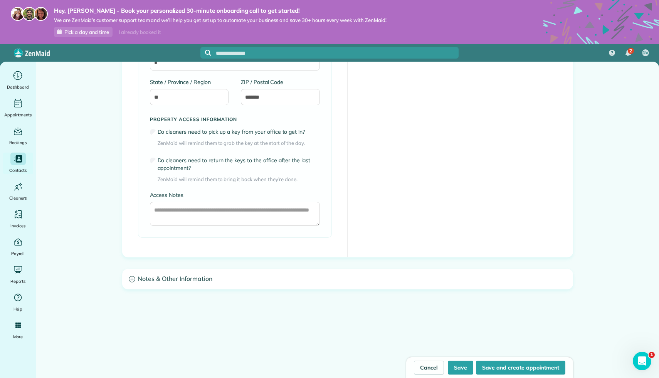
click at [183, 278] on h3 "Notes & Other Information" at bounding box center [348, 279] width 450 height 20
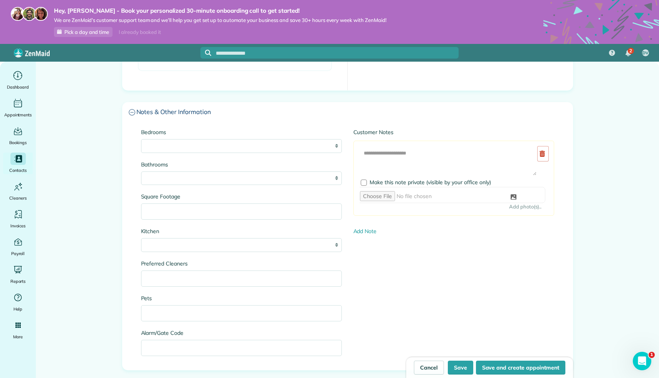
scroll to position [1093, 0]
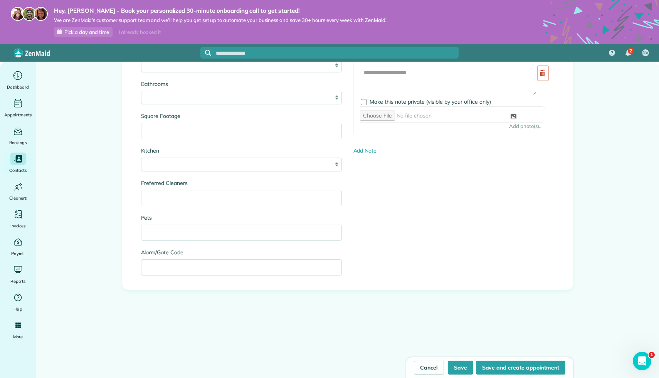
click at [427, 360] on div "Cancel Save Save and create appointment" at bounding box center [489, 367] width 167 height 21
click at [427, 362] on link "Cancel" at bounding box center [429, 368] width 30 height 14
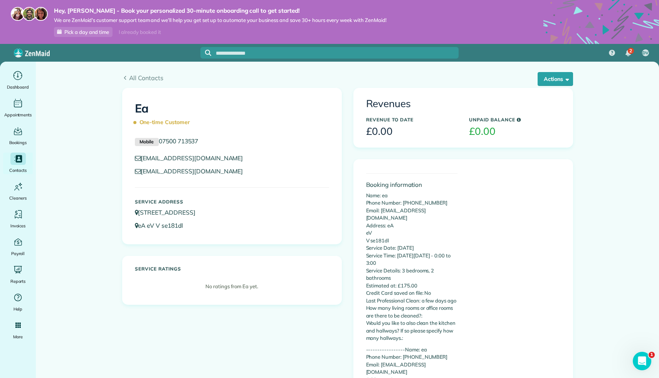
click at [578, 79] on div "All Contacts Actions Edit Add Appointment Recent Activity Send Email Repair Cus…" at bounding box center [347, 75] width 462 height 26
click at [561, 78] on button "Actions" at bounding box center [554, 79] width 35 height 14
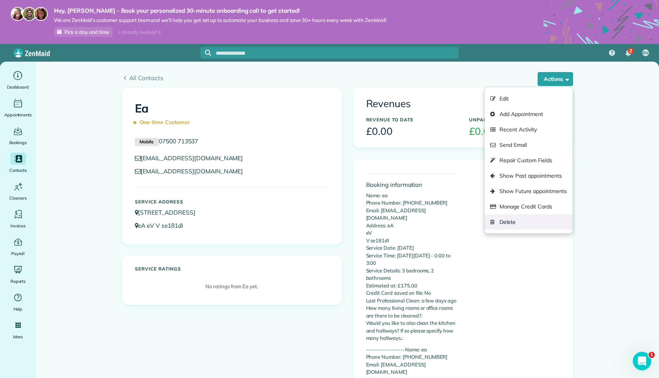
click at [519, 219] on link "Delete" at bounding box center [528, 221] width 88 height 15
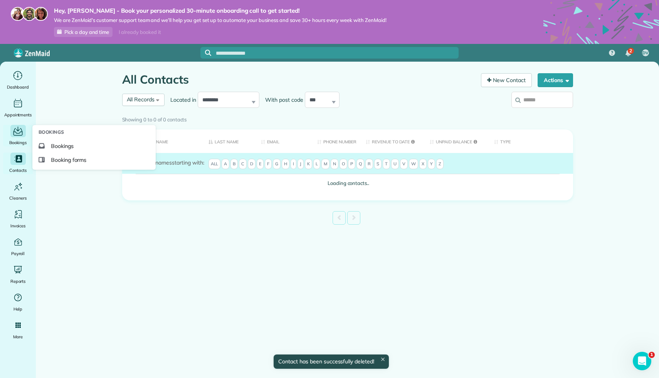
click at [20, 126] on icon "Main" at bounding box center [18, 132] width 12 height 12
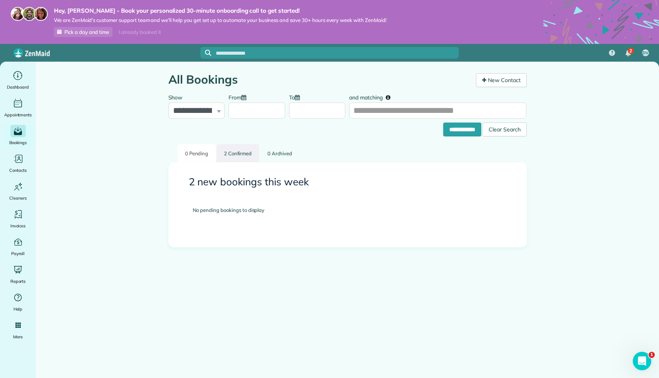
click at [239, 153] on link "2 Confirmed" at bounding box center [238, 153] width 43 height 18
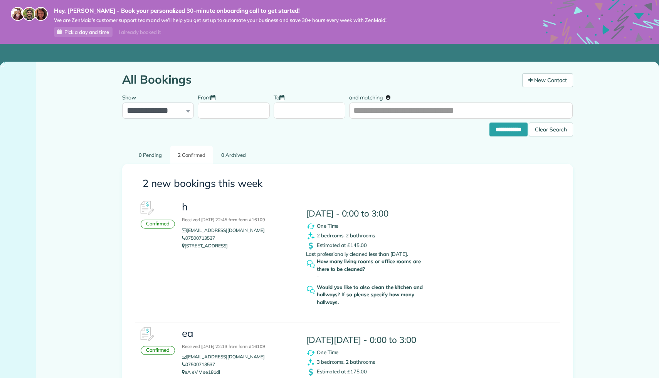
click at [382, 259] on strong "How many living rooms or office rooms are there to be cleaned?" at bounding box center [375, 265] width 116 height 15
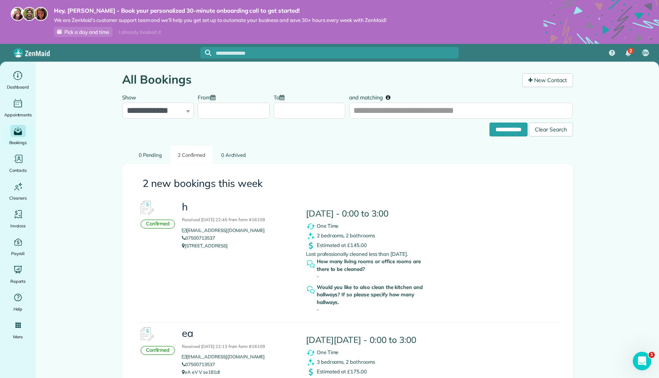
click at [166, 225] on div "Confirmed" at bounding box center [158, 224] width 35 height 9
click at [211, 247] on p "8 balgowan st london se181ed" at bounding box center [238, 246] width 112 height 8
click at [232, 219] on small "Received 06 October, 2025 22:45 from form #16109" at bounding box center [223, 219] width 83 height 5
click at [184, 203] on h3 "h Received 06 October, 2025 22:45 from form #16109" at bounding box center [238, 213] width 112 height 22
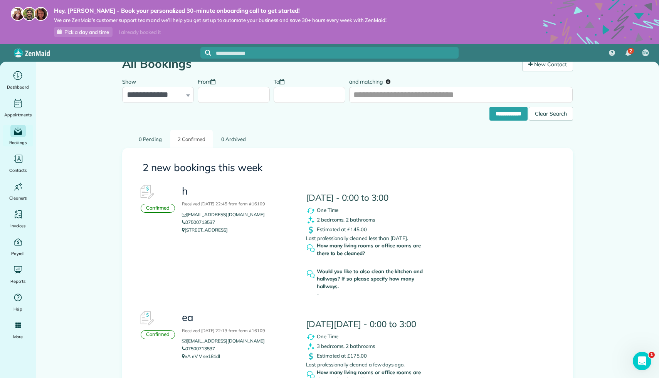
scroll to position [16, 0]
drag, startPoint x: 247, startPoint y: 229, endPoint x: 173, endPoint y: 218, distance: 74.7
click at [170, 213] on div "Confirmed h Received 06 October, 2025 22:45 from form #16109 dvanza20@gmail.com…" at bounding box center [347, 243] width 425 height 126
click at [192, 244] on div "h Received 06 October, 2025 22:45 from form #16109 dvanza20@gmail.com 075007135…" at bounding box center [361, 240] width 371 height 120
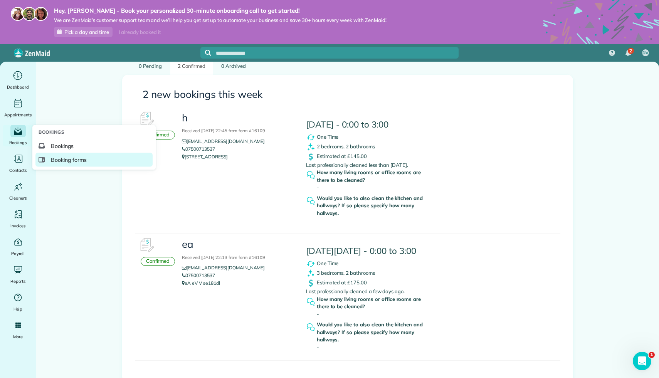
click at [64, 160] on span "Booking forms" at bounding box center [69, 160] width 36 height 8
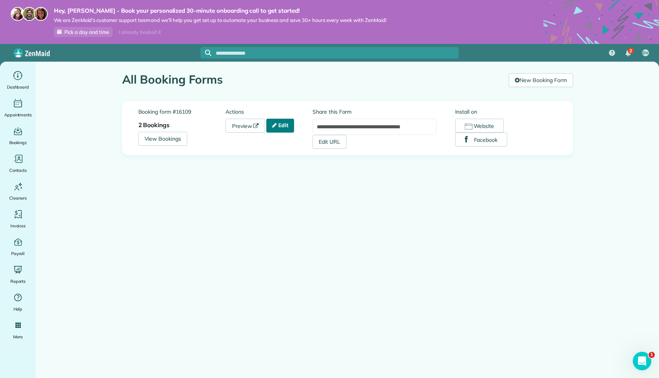
click at [277, 127] on icon at bounding box center [274, 125] width 5 height 5
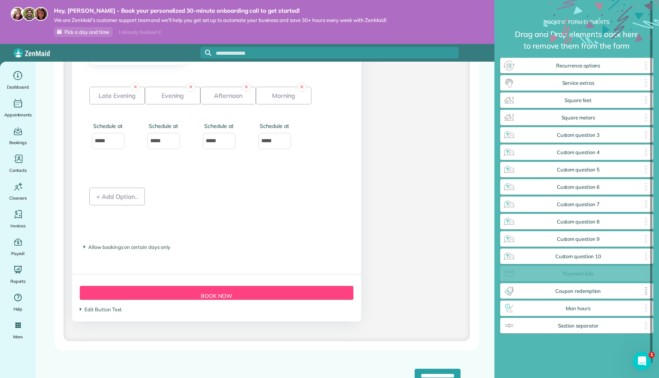
scroll to position [1120, 0]
drag, startPoint x: 352, startPoint y: 197, endPoint x: 553, endPoint y: 283, distance: 219.1
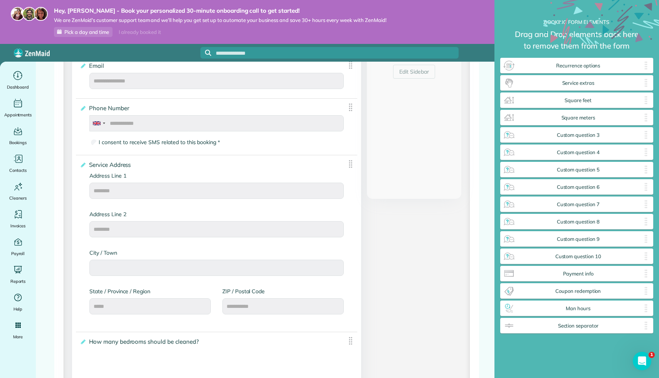
scroll to position [0, 0]
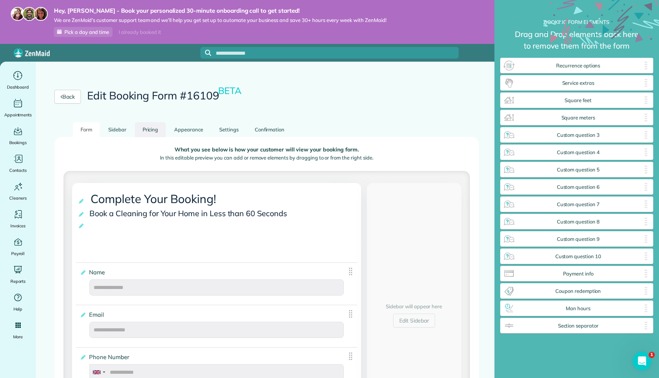
click at [152, 130] on link "Pricing" at bounding box center [150, 129] width 31 height 15
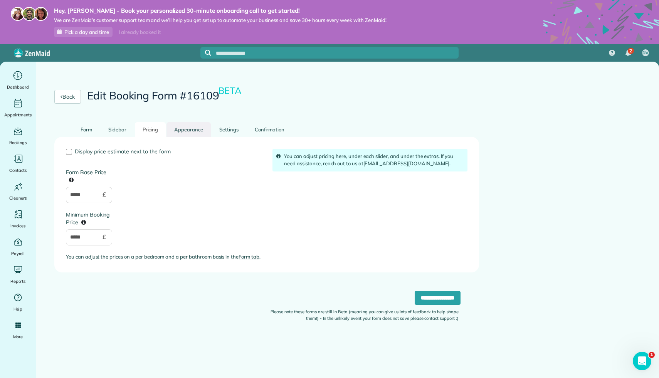
click at [185, 132] on link "Appearance" at bounding box center [188, 129] width 44 height 15
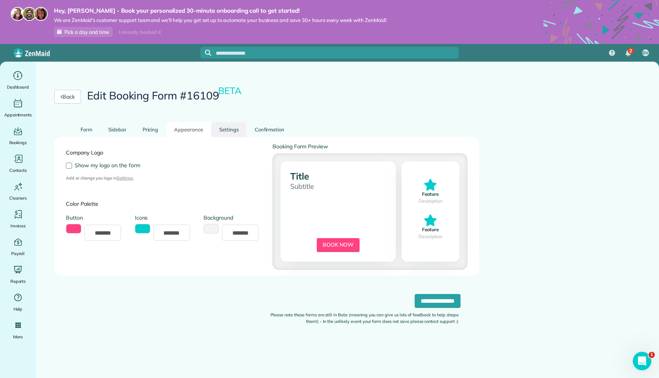
click at [231, 129] on link "Settings" at bounding box center [229, 129] width 35 height 15
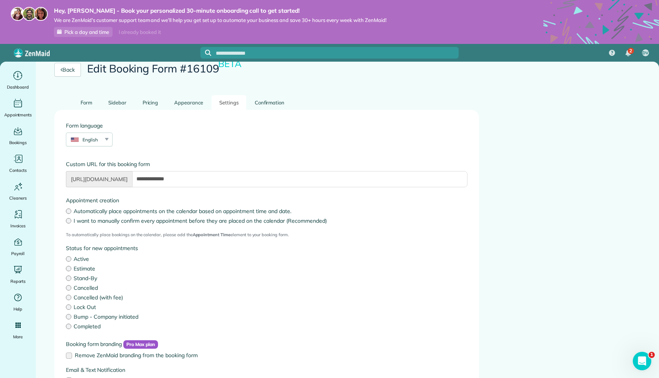
scroll to position [24, 0]
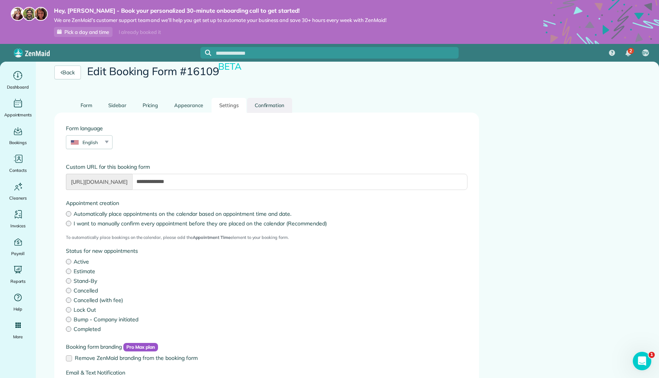
click at [274, 108] on link "Confirmation" at bounding box center [269, 105] width 45 height 15
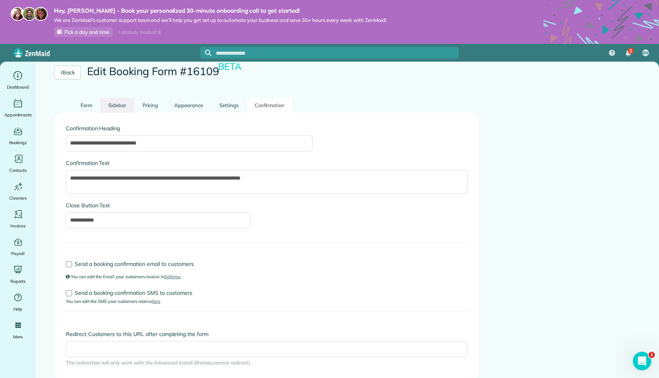
click at [120, 107] on link "Sidebar" at bounding box center [118, 105] width 34 height 15
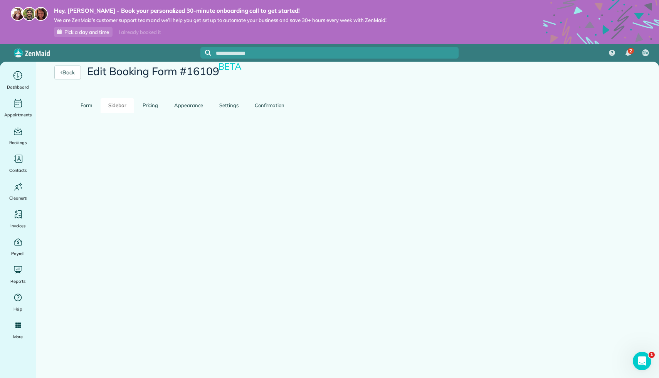
scroll to position [0, 0]
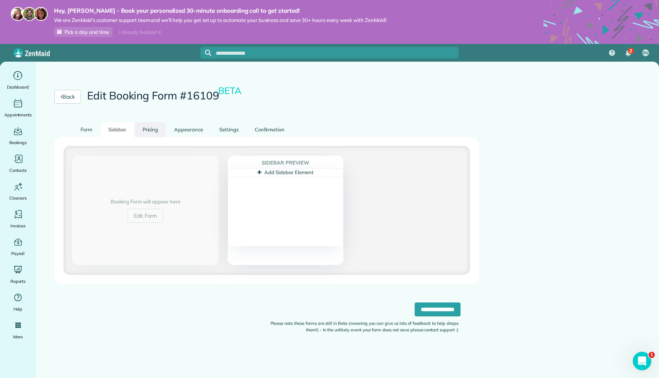
click at [158, 129] on link "Pricing" at bounding box center [150, 129] width 31 height 15
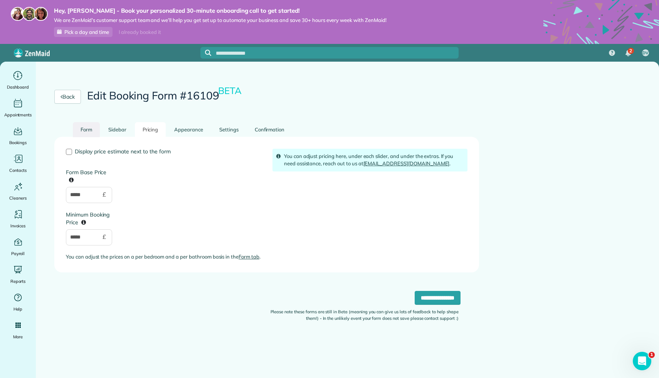
click at [88, 126] on link "Form" at bounding box center [86, 129] width 27 height 15
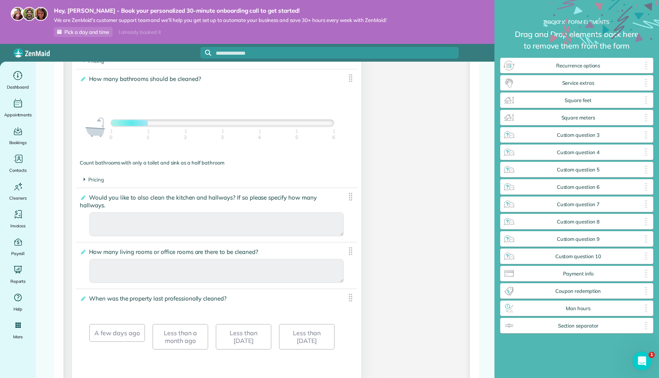
scroll to position [1120, 0]
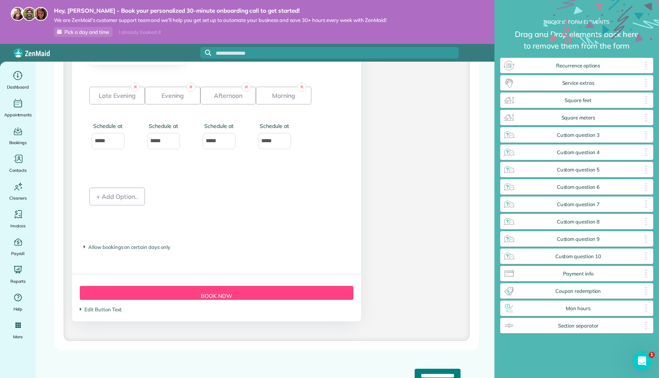
click at [415, 371] on input "**********" at bounding box center [438, 376] width 46 height 14
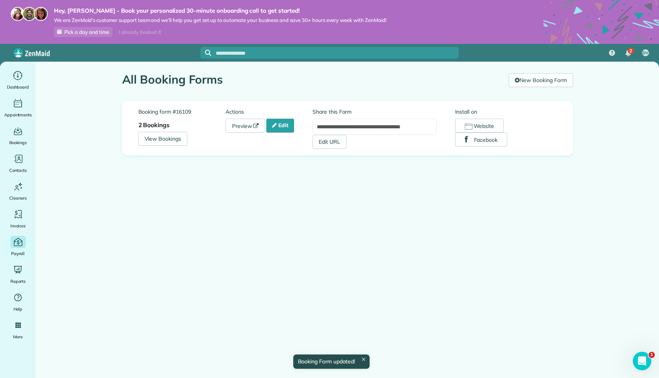
click at [20, 242] on icon "Main" at bounding box center [18, 242] width 10 height 10
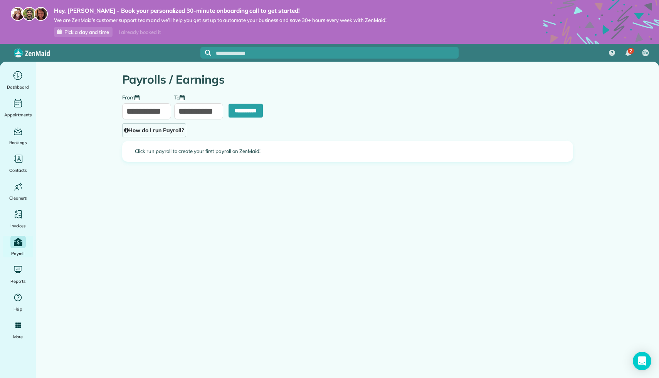
type input "**********"
click at [24, 213] on div "Main" at bounding box center [17, 214] width 15 height 12
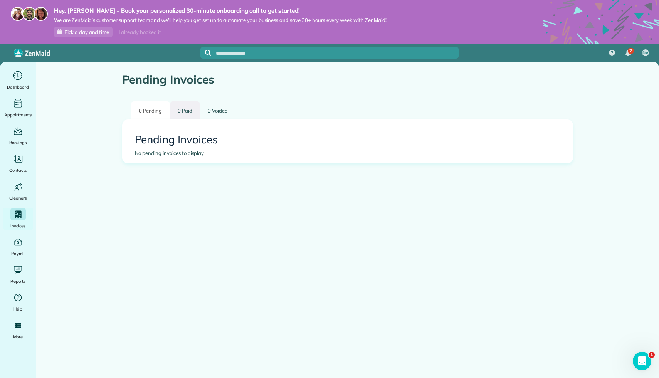
click at [190, 115] on link "0 Paid" at bounding box center [184, 110] width 29 height 18
click at [155, 112] on link "0 Pending" at bounding box center [150, 110] width 38 height 18
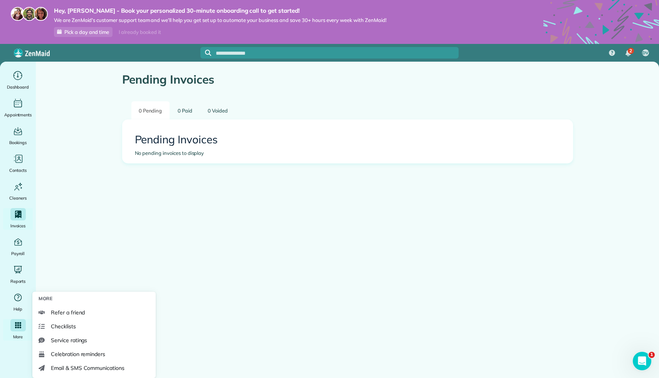
click at [17, 328] on icon "Main" at bounding box center [17, 325] width 7 height 7
click at [69, 327] on span "Checklists" at bounding box center [63, 326] width 25 height 8
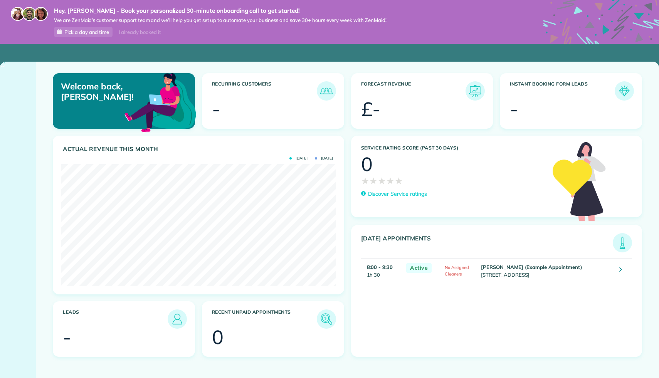
scroll to position [122, 275]
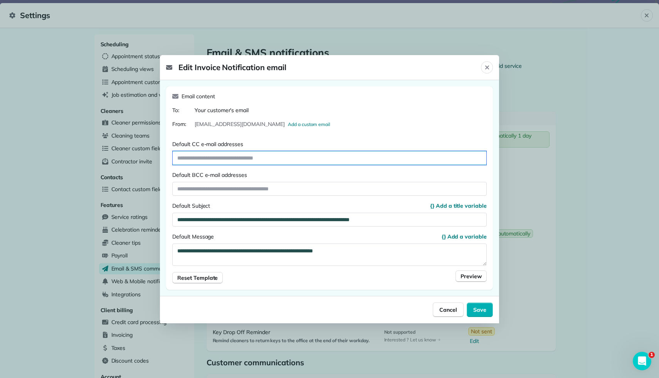
click at [305, 156] on input "Default CC e-mail addresses" at bounding box center [330, 158] width 314 height 14
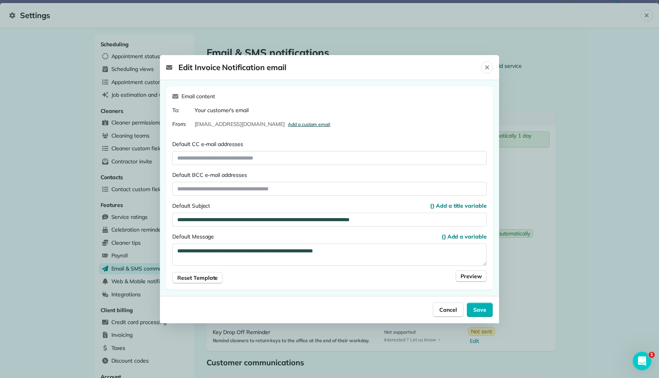
click at [288, 123] on span "Add a custom email" at bounding box center [309, 124] width 42 height 6
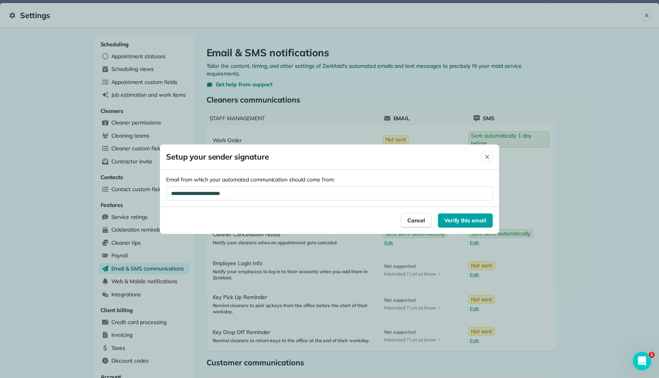
click at [467, 222] on span "Verify this email" at bounding box center [465, 221] width 42 height 8
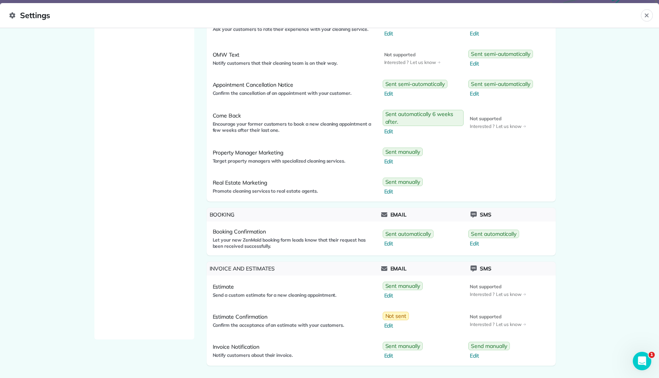
scroll to position [521, 0]
click at [393, 189] on span "Edit" at bounding box center [403, 192] width 39 height 8
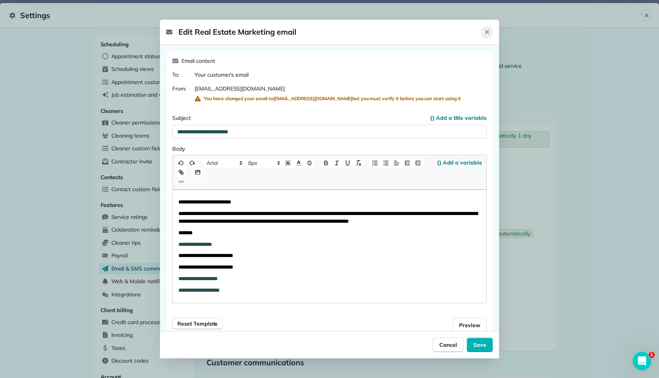
click at [485, 34] on icon "Close" at bounding box center [487, 32] width 4 height 4
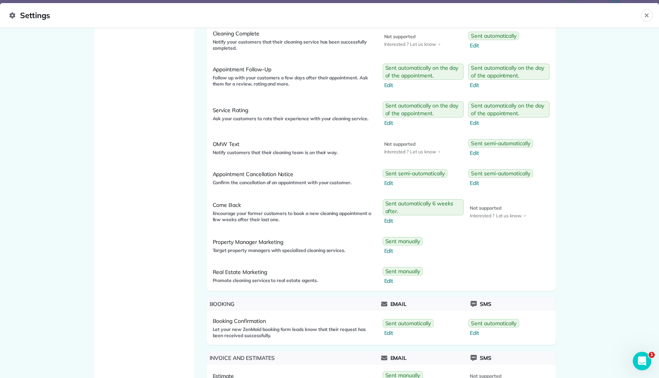
scroll to position [522, 0]
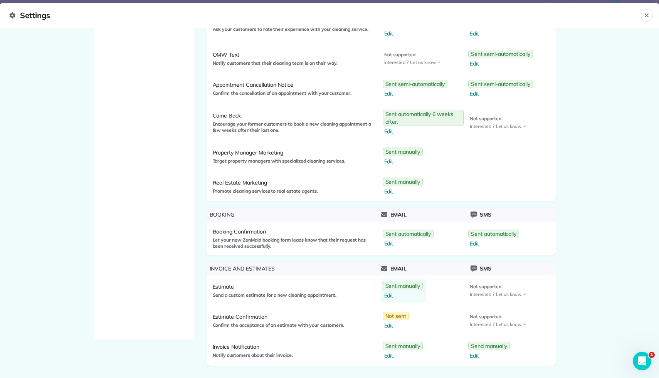
click at [390, 296] on span "Edit" at bounding box center [403, 296] width 39 height 8
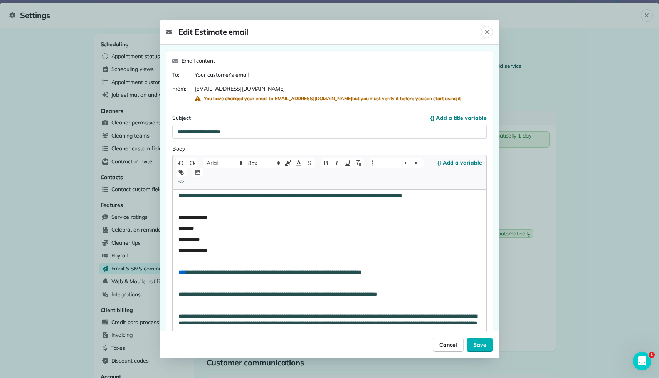
scroll to position [54, 0]
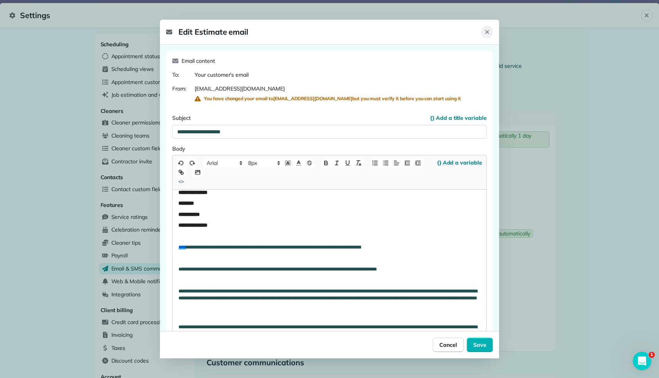
click at [485, 34] on icon "Close" at bounding box center [487, 32] width 6 height 6
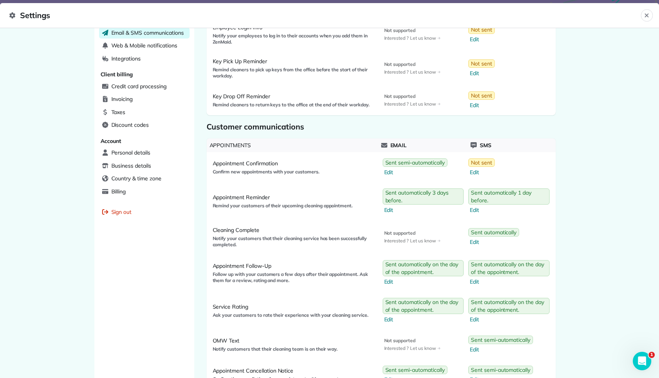
scroll to position [522, 0]
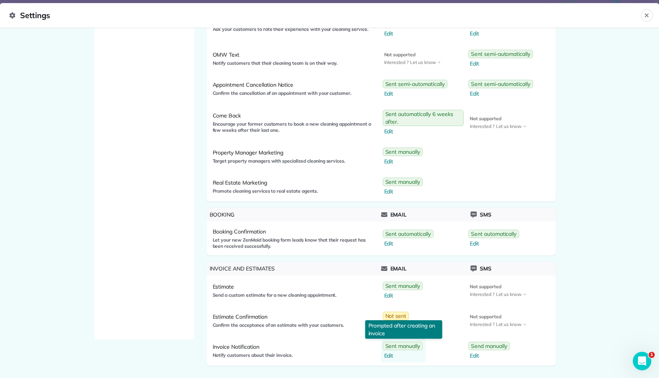
click at [394, 357] on span "Edit" at bounding box center [403, 356] width 39 height 8
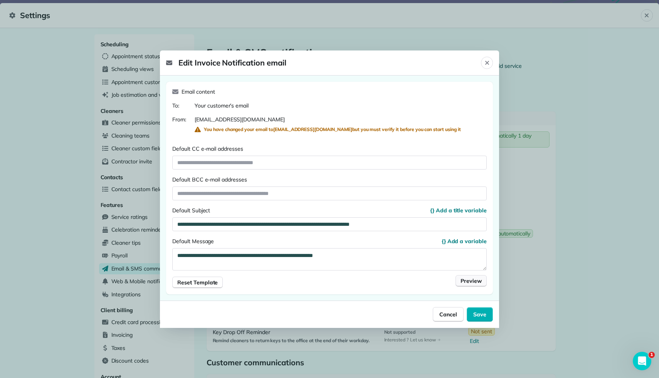
click at [473, 282] on span "Preview" at bounding box center [470, 281] width 21 height 8
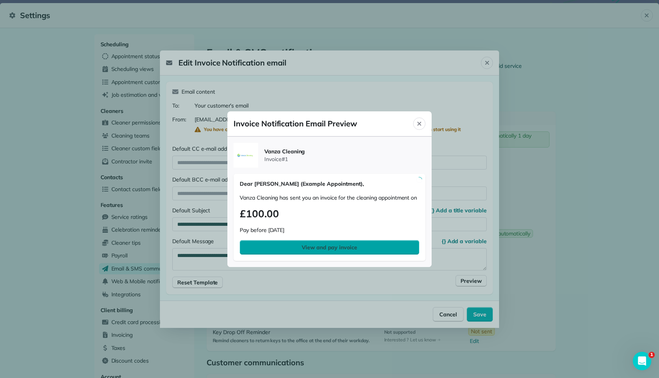
click at [288, 243] on link "View and pay invoice" at bounding box center [330, 247] width 180 height 15
click at [320, 245] on span "View and pay invoice" at bounding box center [329, 248] width 55 height 8
click at [420, 122] on icon "Close" at bounding box center [419, 123] width 4 height 4
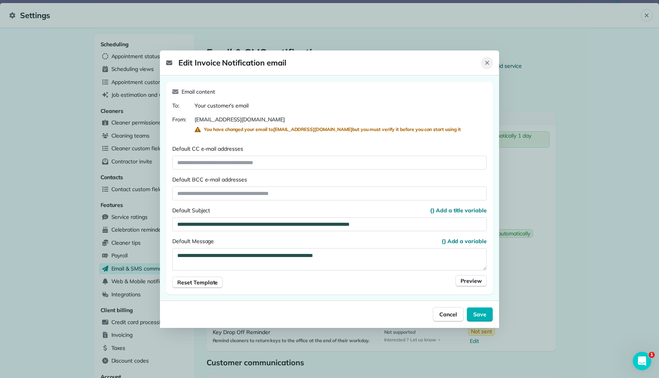
click at [484, 60] on icon "Close" at bounding box center [487, 63] width 6 height 6
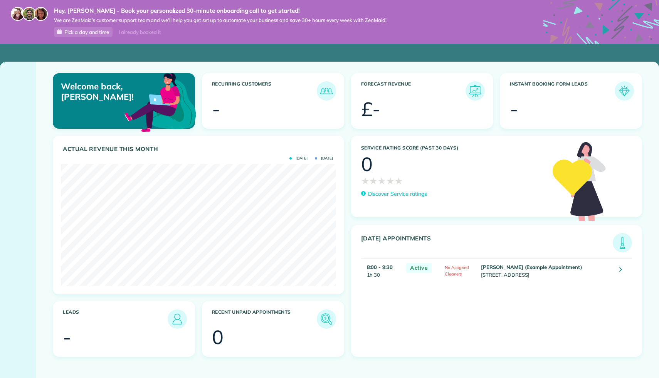
scroll to position [122, 275]
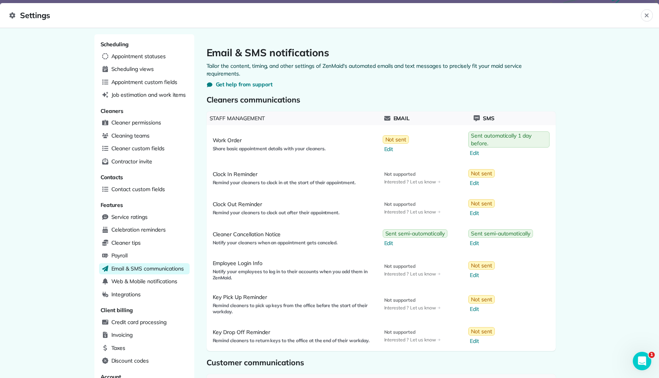
scroll to position [522, 0]
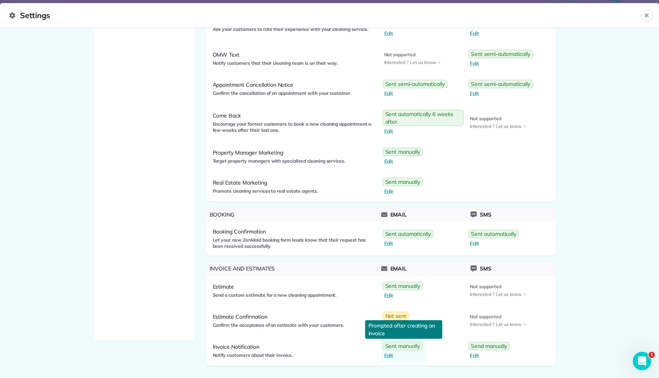
click at [399, 354] on span "Edit" at bounding box center [403, 356] width 39 height 8
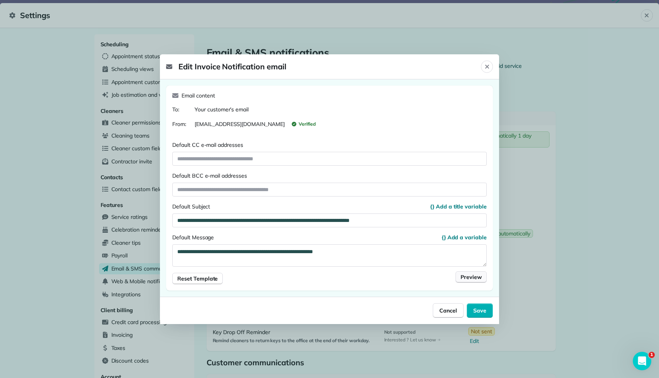
click at [475, 272] on button "Preview" at bounding box center [470, 277] width 31 height 12
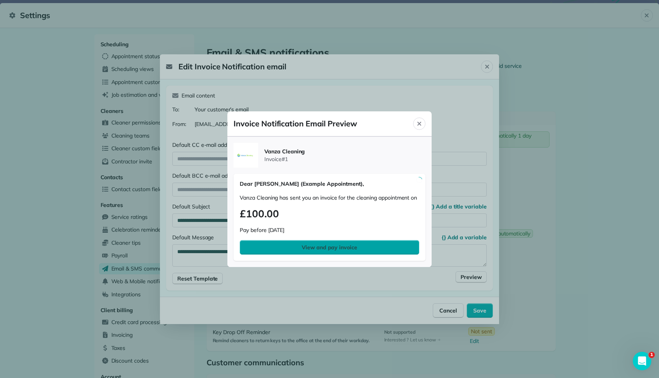
click at [407, 246] on link "View and pay invoice" at bounding box center [330, 247] width 180 height 15
click at [418, 122] on icon "Close" at bounding box center [419, 123] width 4 height 4
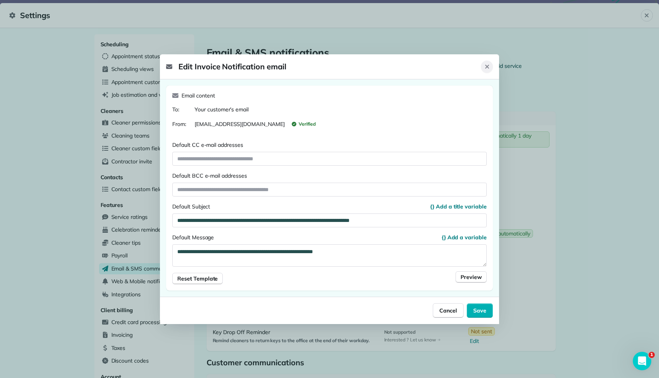
click at [491, 66] on button "Close" at bounding box center [487, 66] width 12 height 12
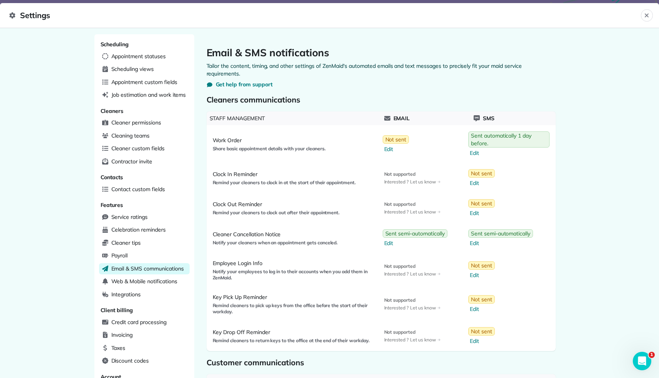
scroll to position [522, 0]
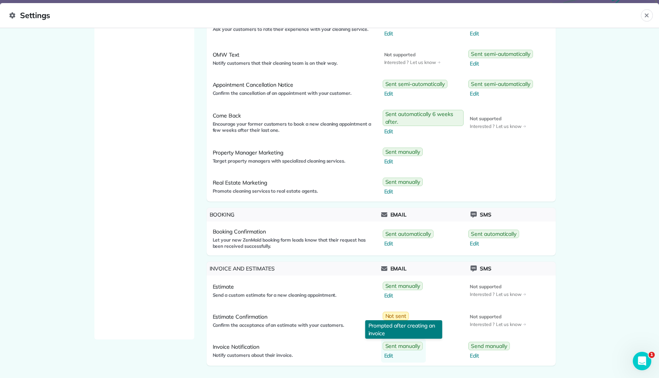
click at [390, 356] on span "Edit" at bounding box center [403, 356] width 39 height 8
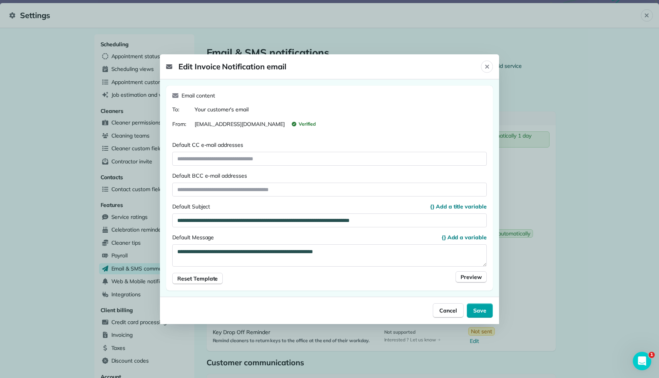
click at [483, 304] on button "Save" at bounding box center [480, 310] width 26 height 15
click at [489, 67] on icon "Close" at bounding box center [487, 67] width 6 height 6
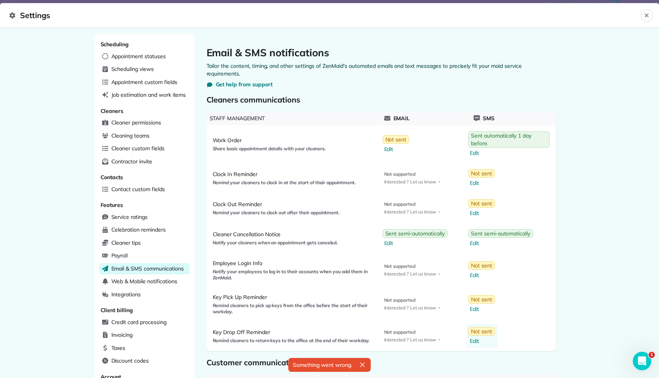
click at [477, 343] on span "Edit" at bounding box center [482, 341] width 25 height 8
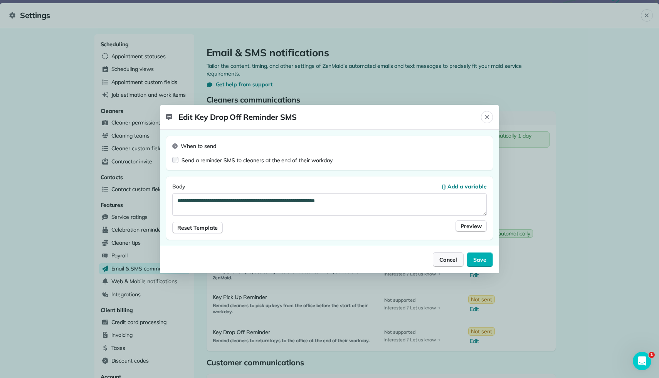
click at [450, 258] on span "Cancel" at bounding box center [448, 260] width 18 height 8
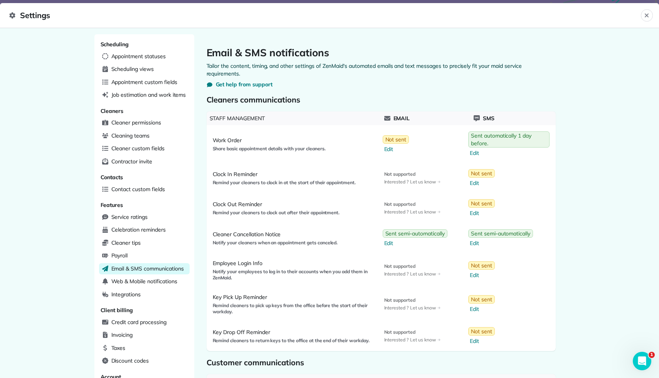
scroll to position [522, 0]
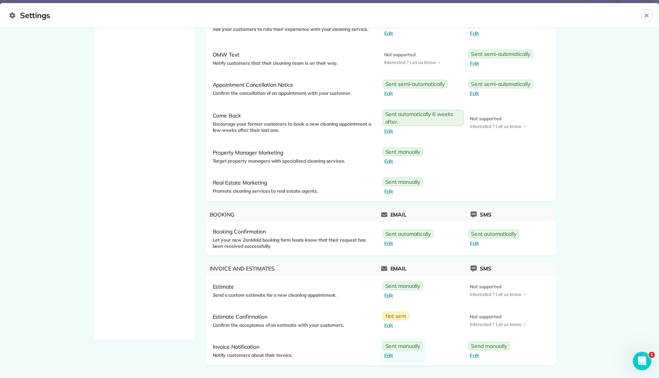
click at [402, 346] on span "Sent manually" at bounding box center [402, 346] width 35 height 8
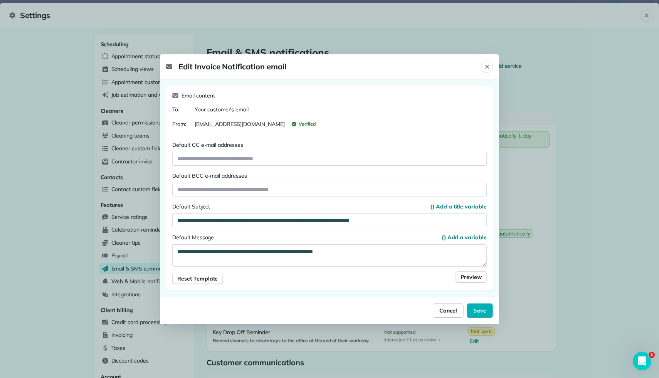
click at [457, 298] on footer "Cancel Save" at bounding box center [329, 310] width 339 height 27
click at [457, 303] on button "Cancel" at bounding box center [448, 310] width 31 height 15
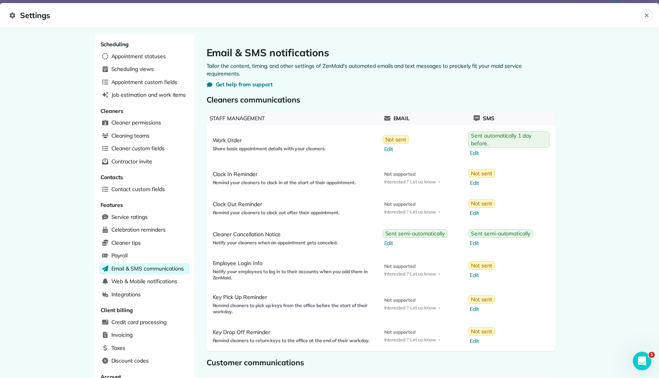
scroll to position [522, 0]
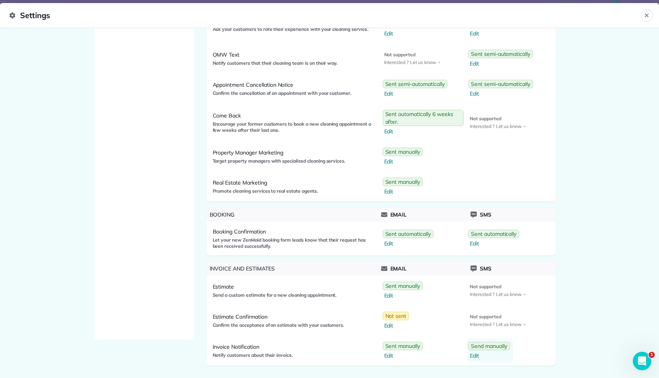
click at [487, 346] on span "Send manually" at bounding box center [489, 346] width 36 height 8
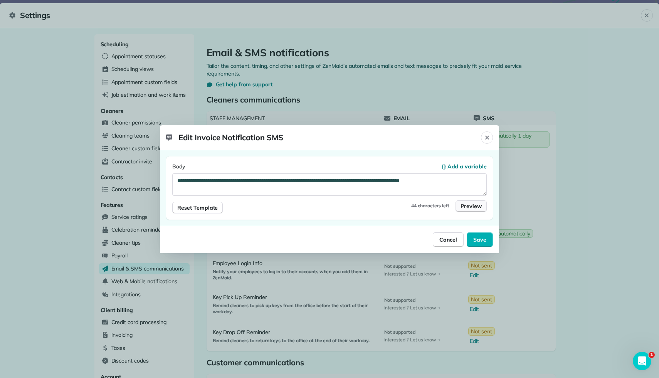
click at [472, 208] on span "Preview" at bounding box center [470, 206] width 21 height 8
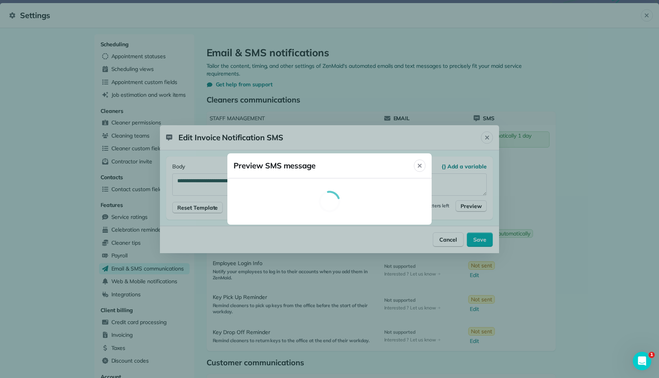
click at [367, 210] on div at bounding box center [329, 202] width 192 height 34
click at [367, 209] on div at bounding box center [329, 202] width 192 height 34
click at [418, 171] on div "Close" at bounding box center [420, 166] width 12 height 12
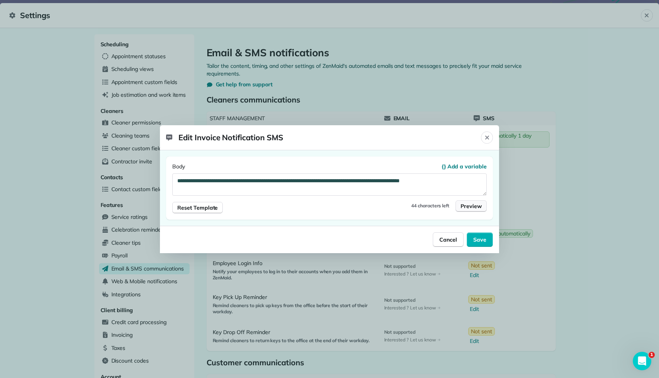
click at [473, 206] on span "Preview" at bounding box center [470, 206] width 21 height 8
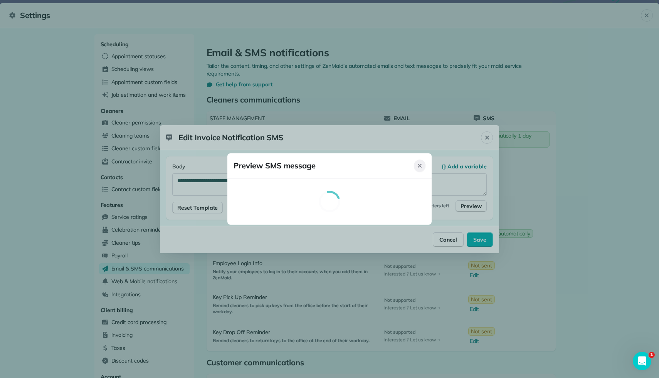
click at [420, 166] on icon "Close" at bounding box center [420, 166] width 6 height 6
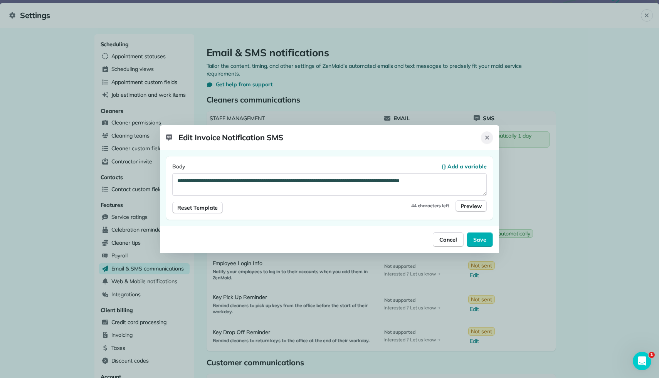
click at [489, 139] on icon "Close" at bounding box center [487, 137] width 6 height 6
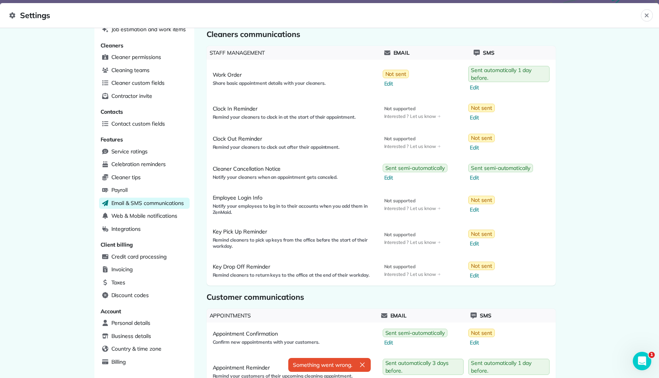
scroll to position [522, 0]
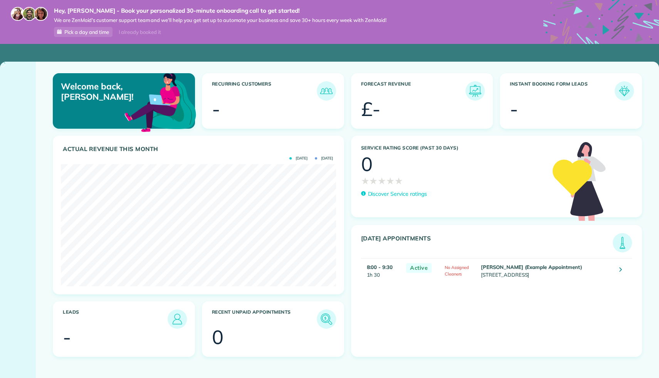
scroll to position [122, 275]
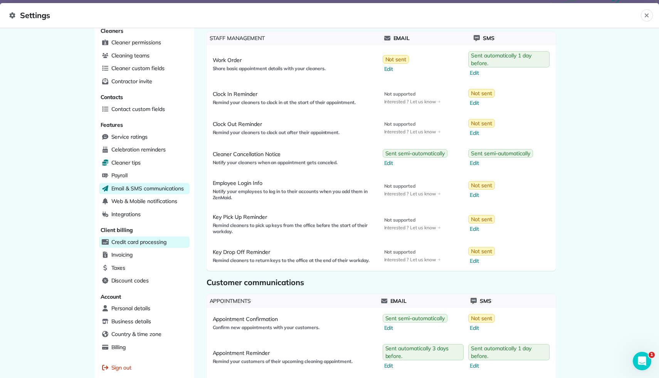
scroll to position [91, 0]
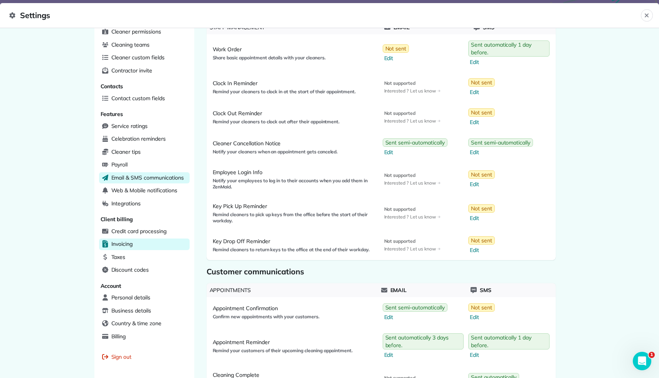
click at [152, 243] on div "Invoicing" at bounding box center [144, 244] width 91 height 12
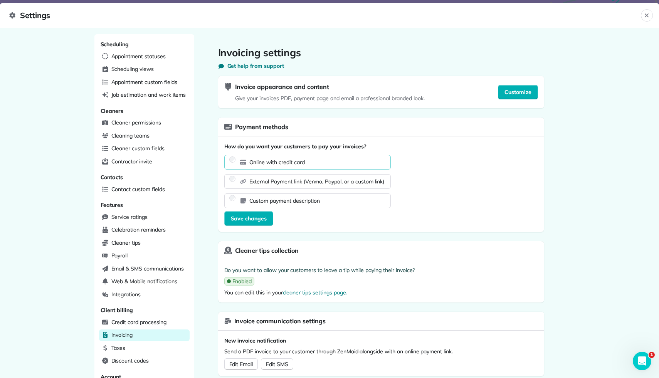
scroll to position [115, 0]
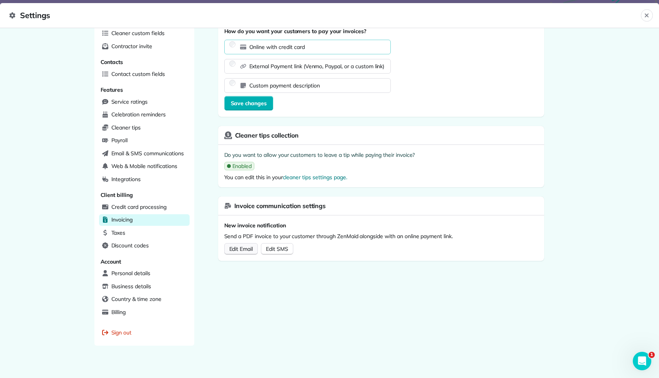
click at [249, 247] on span "Edit Email" at bounding box center [241, 248] width 24 height 7
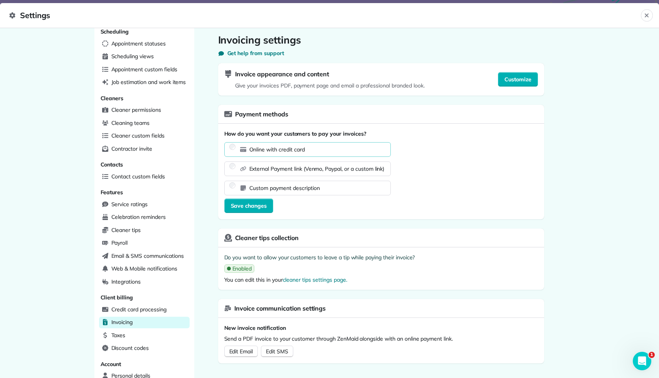
scroll to position [0, 0]
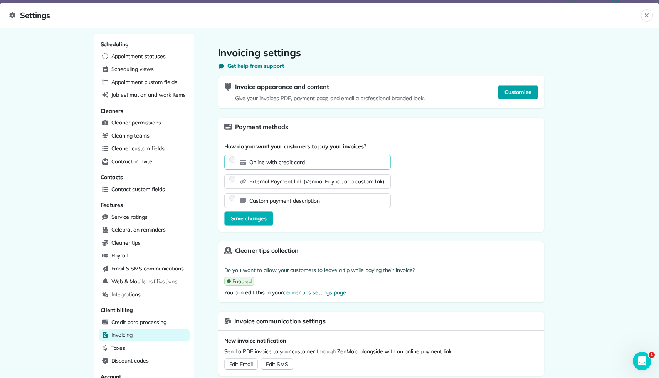
click at [506, 91] on span "Customize" at bounding box center [517, 92] width 27 height 8
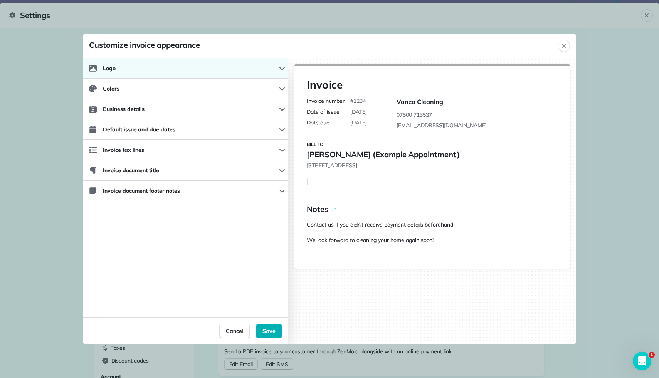
click at [221, 71] on button "Logo" at bounding box center [185, 68] width 205 height 20
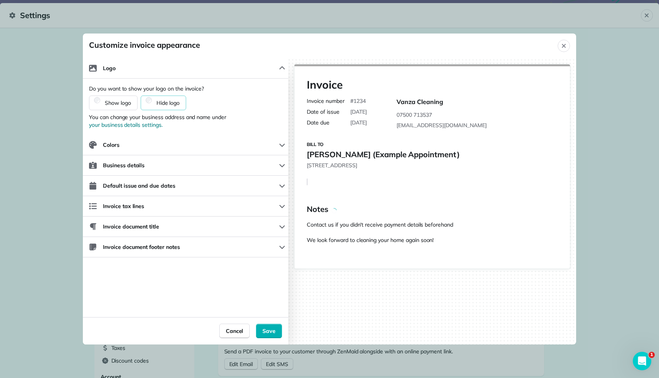
click at [113, 98] on div "Show logo" at bounding box center [113, 103] width 49 height 15
click at [113, 99] on span "Show logo" at bounding box center [118, 103] width 26 height 8
click at [223, 146] on button "Colors" at bounding box center [185, 145] width 205 height 20
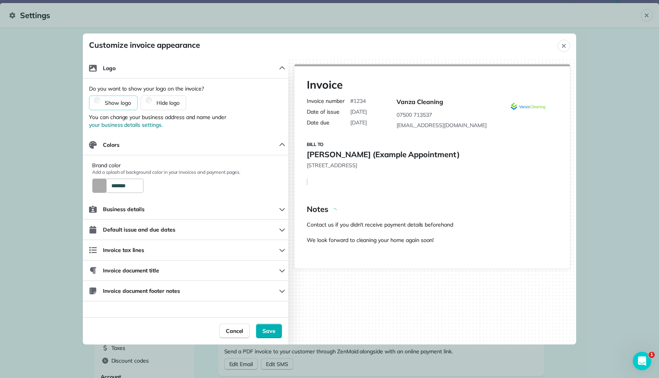
click at [99, 184] on button "Color Preview" at bounding box center [99, 186] width 14 height 14
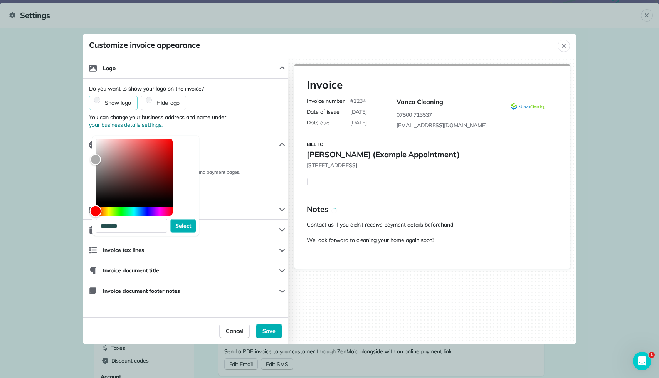
type input "*******"
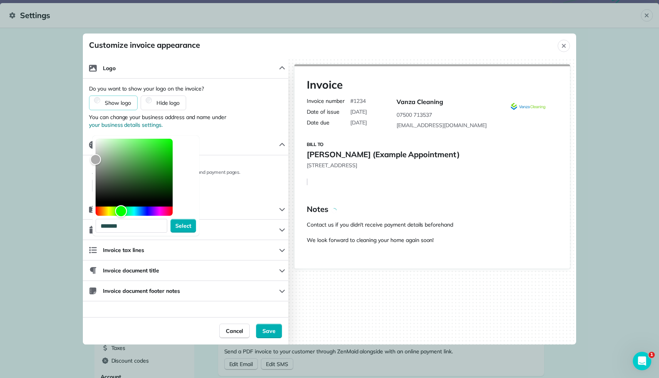
click at [121, 212] on div "Hue" at bounding box center [134, 211] width 77 height 9
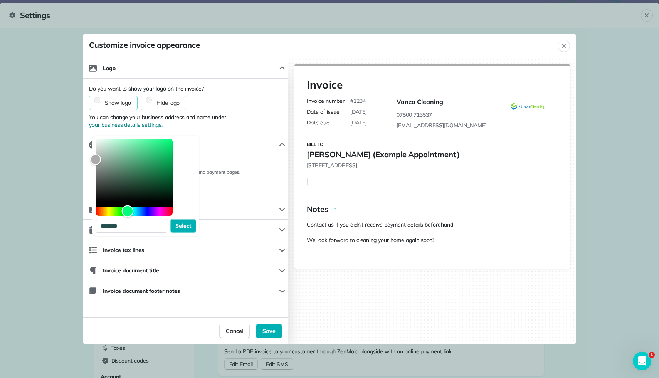
click at [128, 210] on div "Hue" at bounding box center [134, 211] width 77 height 9
click at [257, 115] on span "You can change your business address and name under your business details setti…" at bounding box center [185, 120] width 193 height 15
click at [191, 224] on span "Select" at bounding box center [183, 226] width 16 height 8
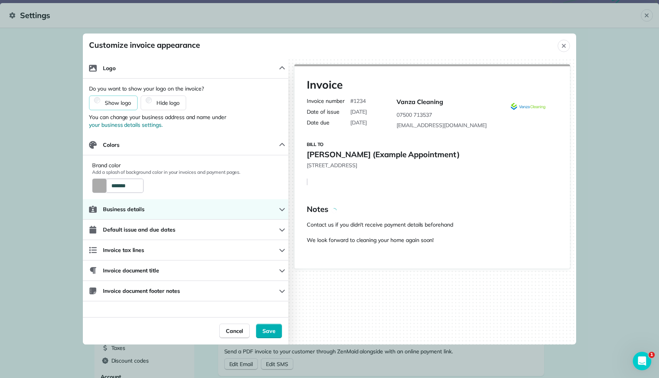
click at [164, 213] on button "Business details" at bounding box center [185, 209] width 205 height 20
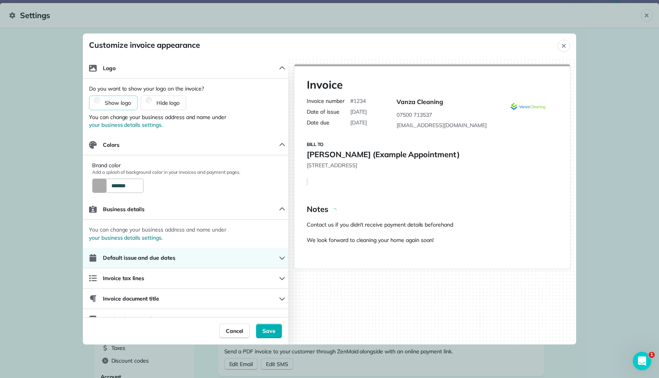
scroll to position [12, 0]
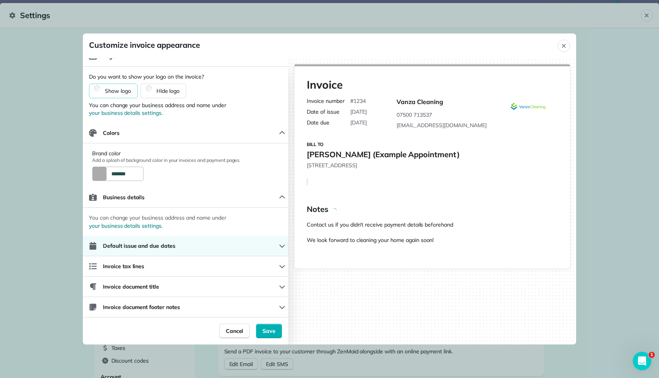
click at [205, 246] on button "Default issue and due dates" at bounding box center [185, 246] width 205 height 20
select select "*"
click at [205, 246] on button "Default issue and due dates" at bounding box center [185, 246] width 205 height 20
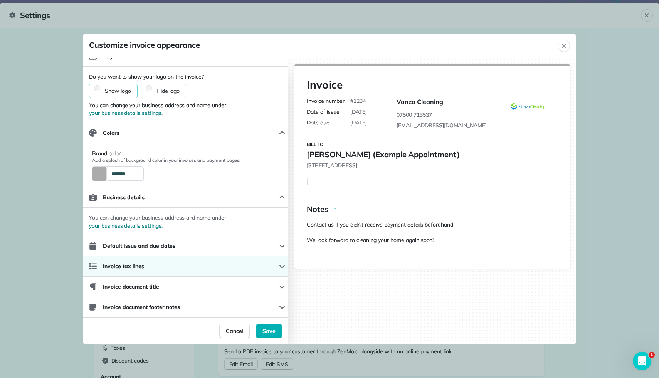
scroll to position [11, 0]
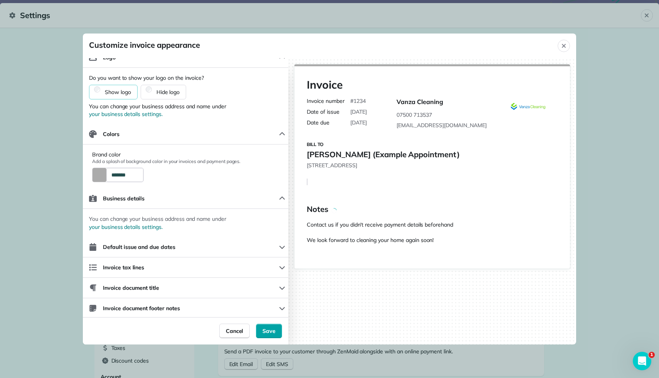
click at [265, 334] on span "Save" at bounding box center [268, 331] width 13 height 8
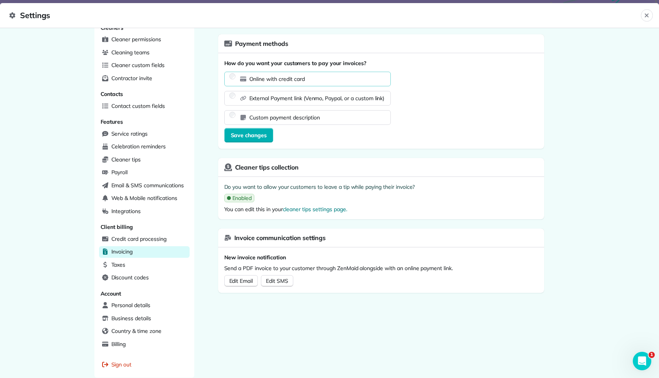
scroll to position [84, 0]
click at [645, 13] on icon "Close" at bounding box center [646, 15] width 6 height 6
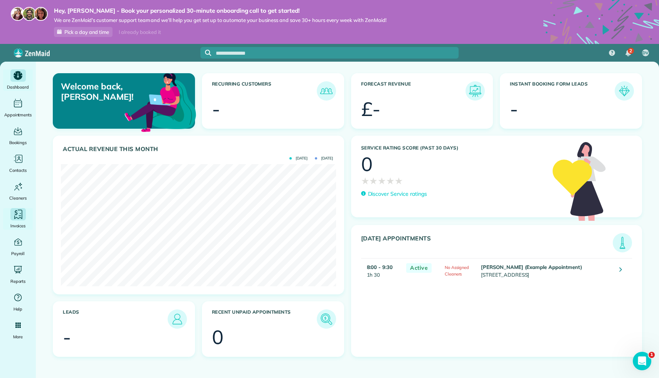
click at [23, 221] on div "Invoices" at bounding box center [18, 219] width 31 height 22
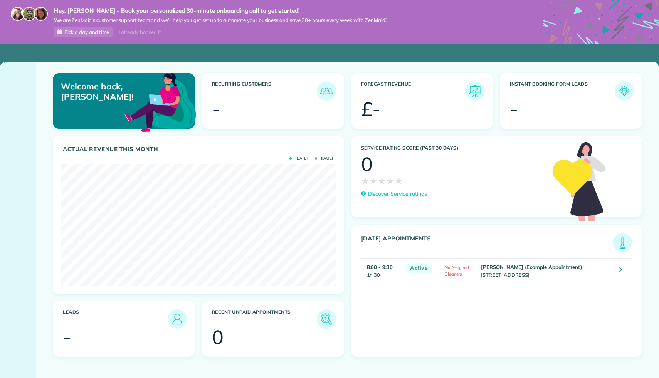
scroll to position [122, 275]
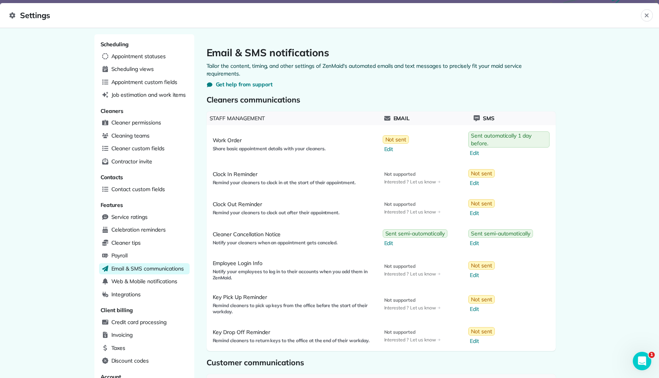
click at [537, 13] on div at bounding box center [329, 189] width 659 height 378
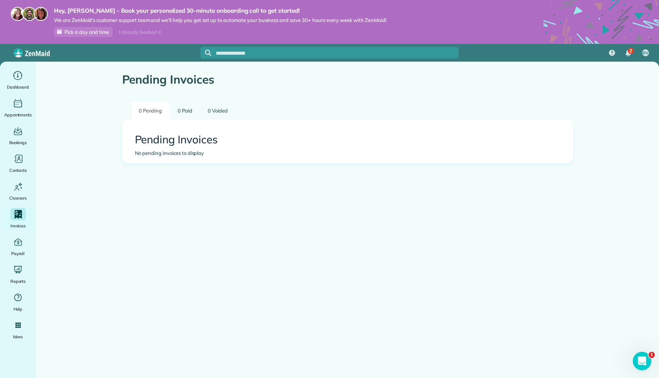
click at [18, 221] on div "Invoices" at bounding box center [18, 219] width 31 height 22
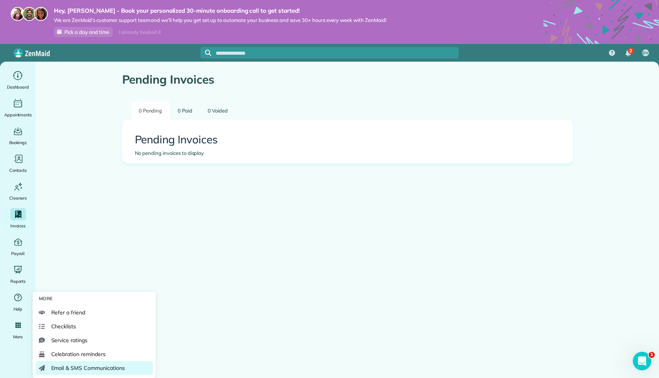
click at [76, 368] on span "Email & SMS Communications" at bounding box center [88, 368] width 74 height 8
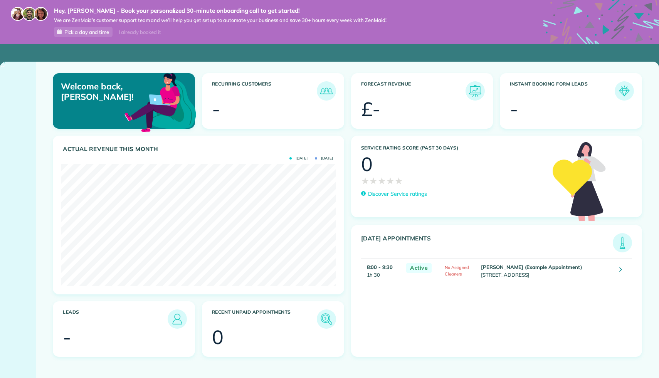
scroll to position [122, 275]
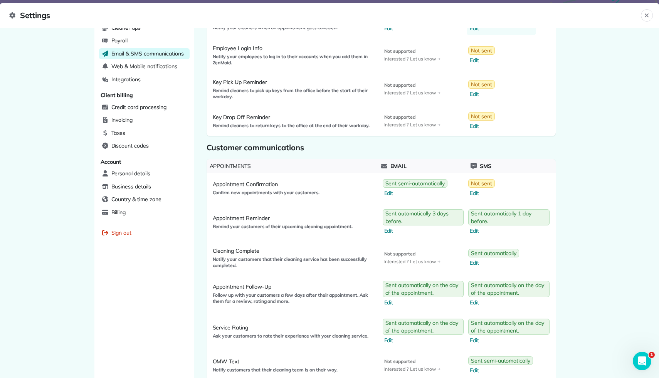
scroll to position [522, 0]
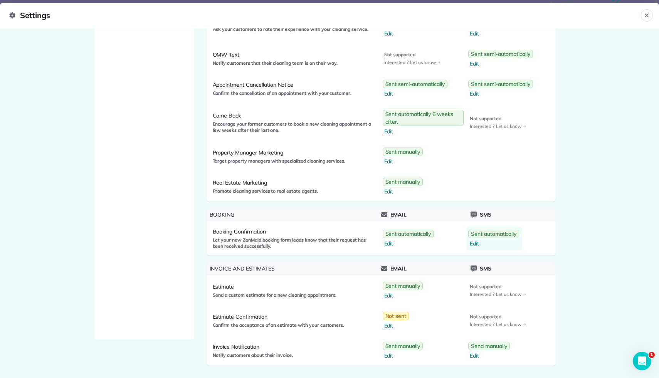
click at [476, 245] on span "Edit" at bounding box center [494, 244] width 49 height 8
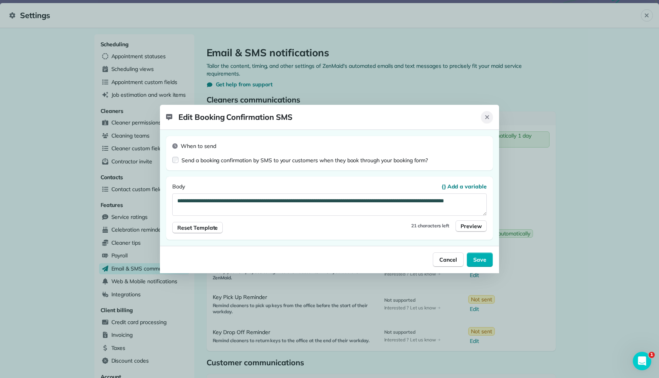
click at [491, 117] on button "Close" at bounding box center [487, 117] width 12 height 12
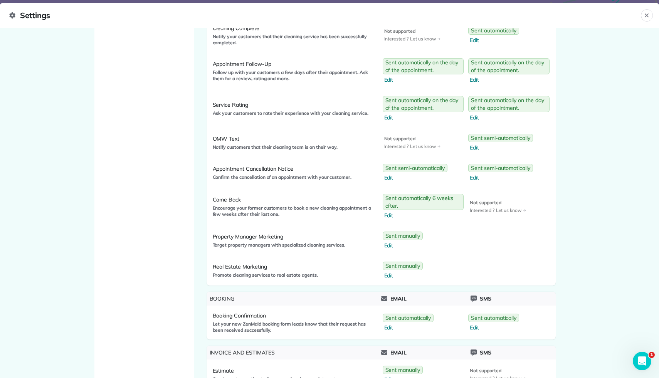
scroll to position [522, 0]
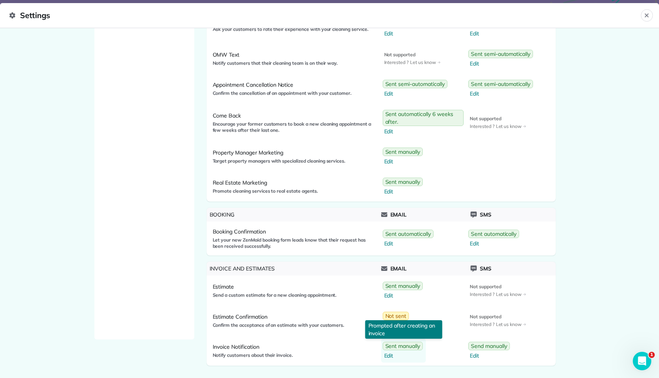
click at [393, 351] on link "Sent manually Edit" at bounding box center [403, 351] width 45 height 24
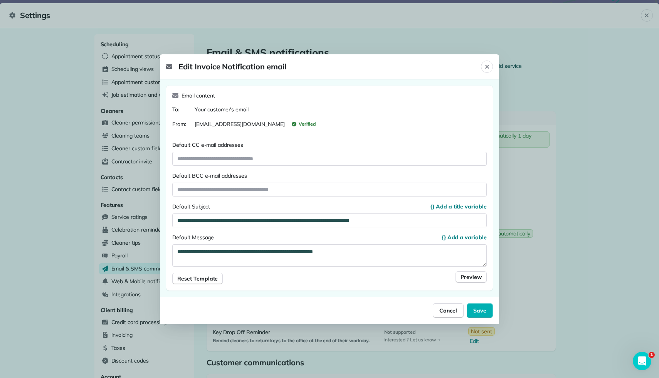
click at [218, 104] on div "Email content To: Your customer’s email From: [EMAIL_ADDRESS][DOMAIN_NAME] Veri…" at bounding box center [329, 113] width 314 height 43
click at [215, 88] on div "**********" at bounding box center [329, 188] width 327 height 205
click at [451, 305] on button "Cancel" at bounding box center [448, 310] width 31 height 15
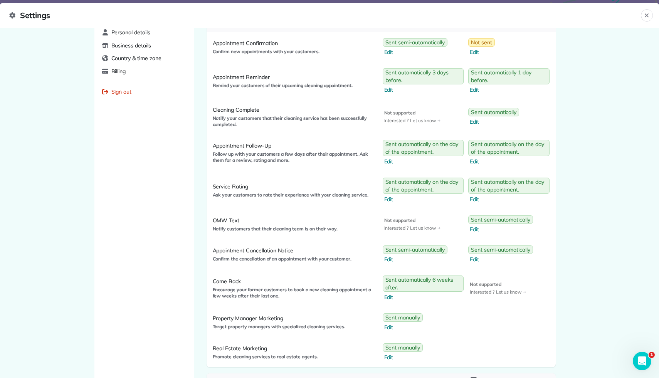
scroll to position [522, 0]
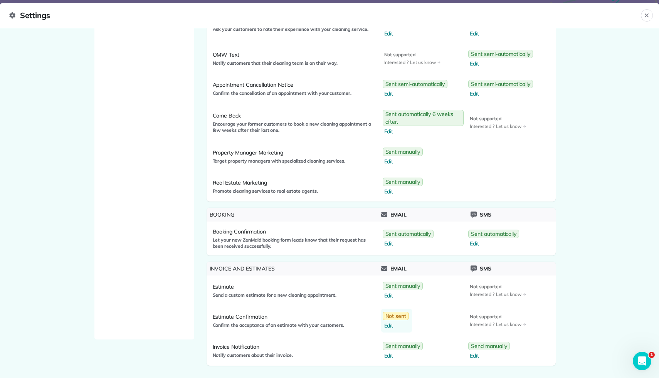
click at [397, 314] on span "Not sent" at bounding box center [395, 316] width 21 height 8
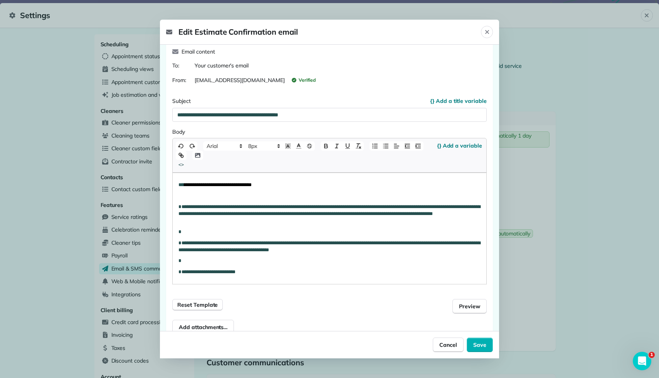
scroll to position [57, 0]
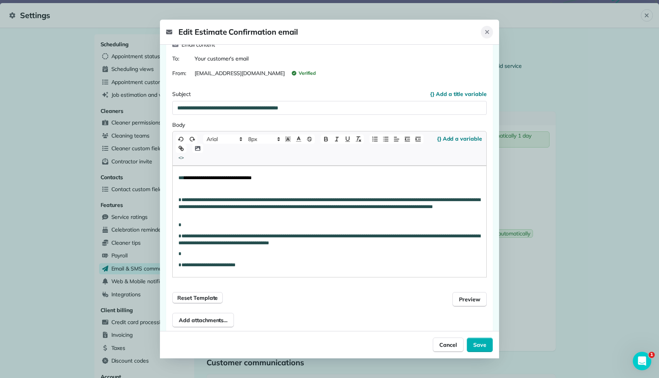
click at [489, 29] on icon "Close" at bounding box center [487, 32] width 6 height 6
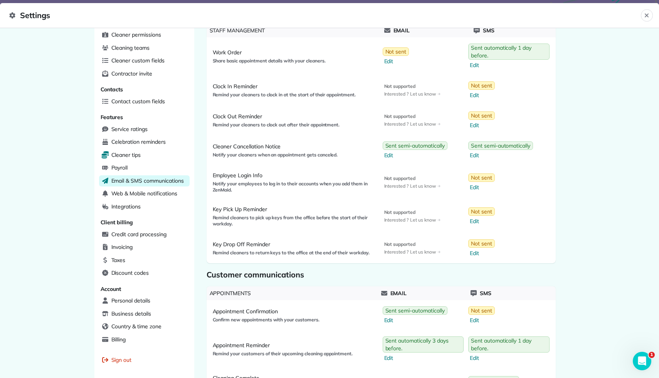
scroll to position [100, 0]
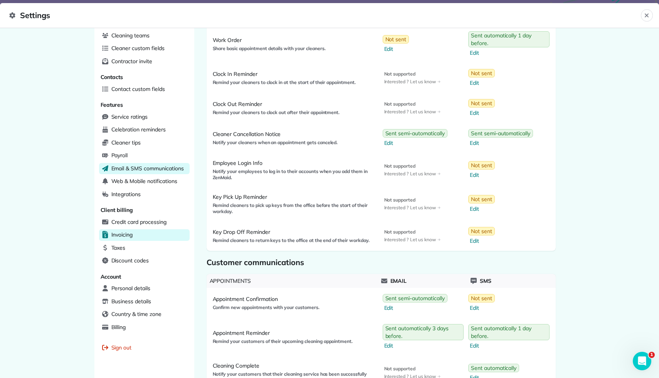
click at [139, 232] on div "Invoicing" at bounding box center [144, 235] width 91 height 12
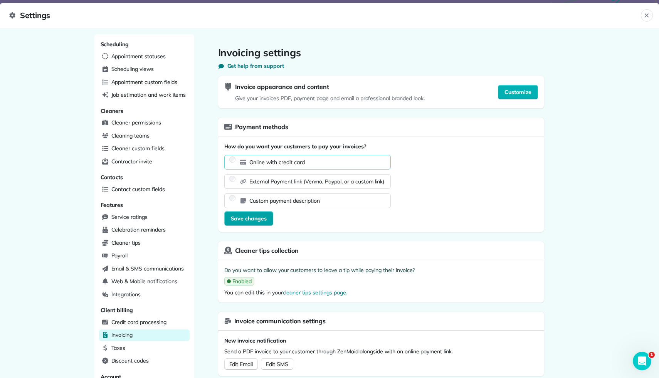
click at [260, 222] on button "Save changes" at bounding box center [248, 218] width 49 height 15
click at [653, 17] on header "Settings Close" at bounding box center [329, 15] width 659 height 25
click at [646, 17] on icon "Close" at bounding box center [646, 15] width 6 height 6
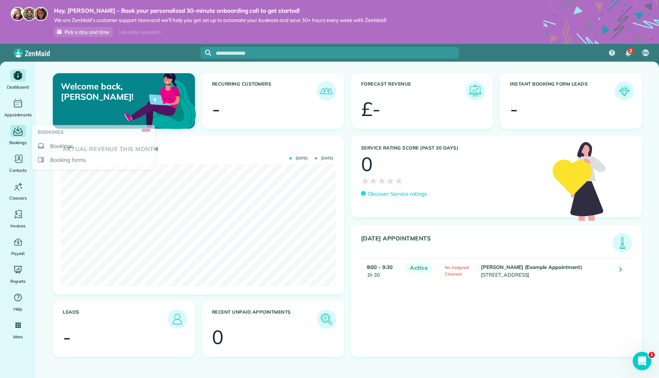
click at [24, 139] on span "Bookings" at bounding box center [18, 143] width 18 height 8
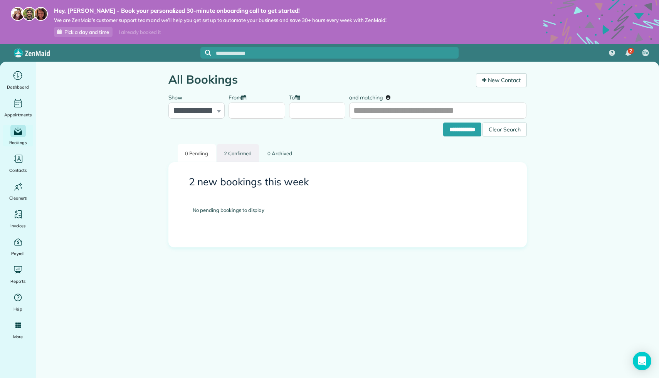
click at [243, 159] on link "2 Confirmed" at bounding box center [238, 153] width 43 height 18
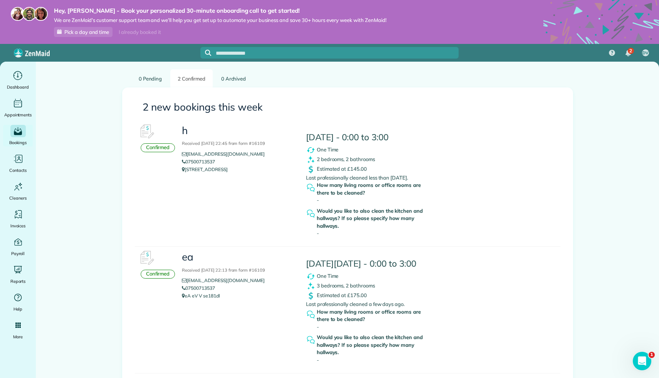
scroll to position [98, 0]
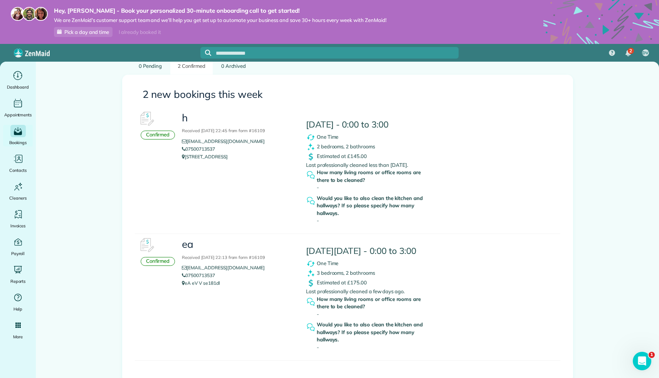
click at [148, 257] on div "Confirmed" at bounding box center [158, 261] width 35 height 9
click at [171, 131] on div "Confirmed" at bounding box center [158, 135] width 35 height 9
click at [317, 143] on span "2 bedrooms, 2 bathrooms" at bounding box center [346, 146] width 58 height 6
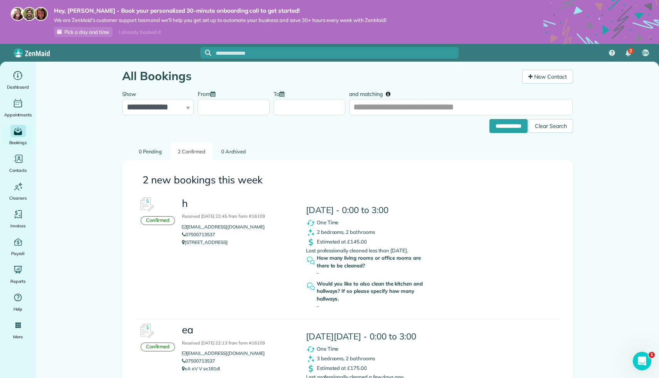
scroll to position [0, 0]
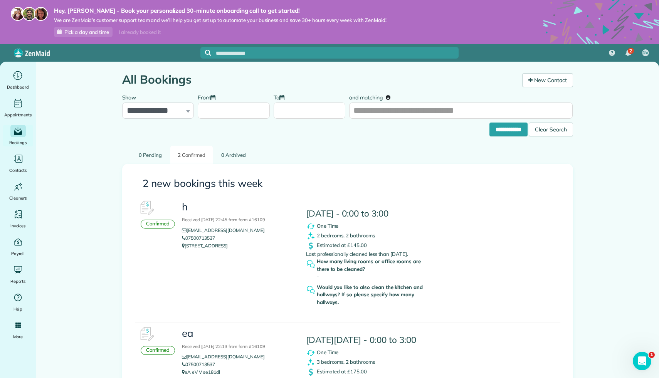
click at [293, 269] on div "h Received [DATE] 22:45 from form #16109 [EMAIL_ADDRESS][DOMAIN_NAME] 075007135…" at bounding box center [361, 256] width 371 height 120
click at [330, 252] on div "[DATE] - 0:00 to 3:00 One Time 2 bedrooms, 2 bathrooms Estimated at £145.00 Las…" at bounding box center [377, 256] width 155 height 120
click at [193, 154] on link "2 Confirmed" at bounding box center [191, 155] width 43 height 18
click at [50, 143] on link "Bookings" at bounding box center [93, 146] width 117 height 14
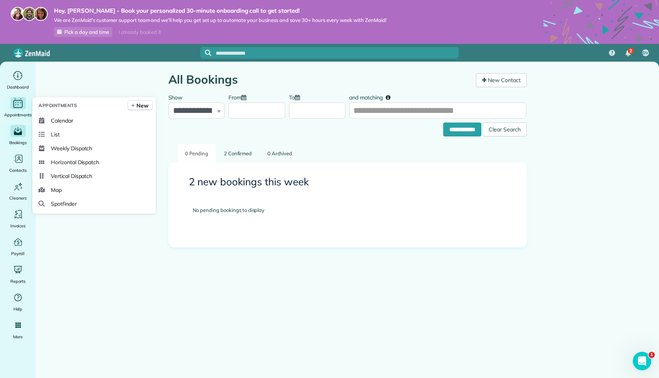
click at [23, 100] on icon "Main" at bounding box center [18, 104] width 12 height 12
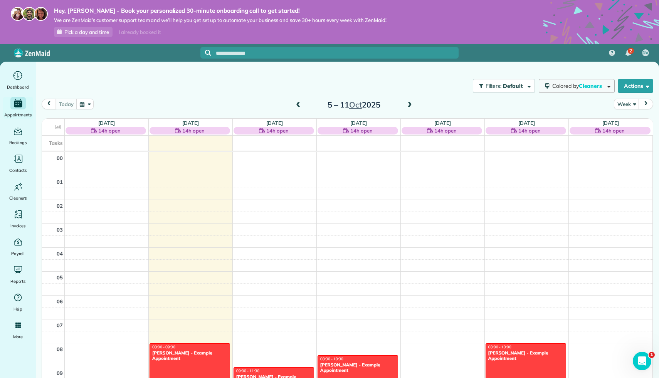
click at [589, 84] on span "Cleaners" at bounding box center [591, 85] width 25 height 7
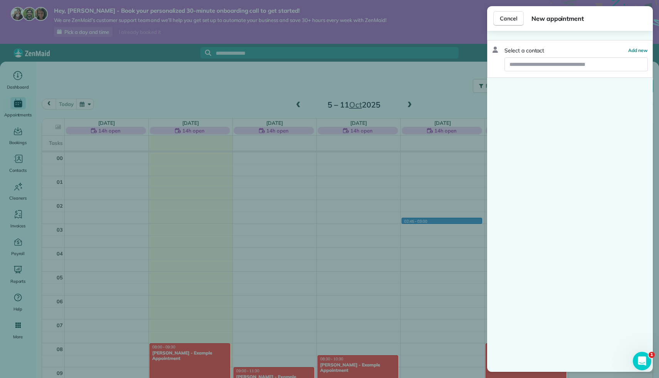
click at [460, 196] on div "Cancel New appointment Select a contact Add new" at bounding box center [329, 189] width 659 height 378
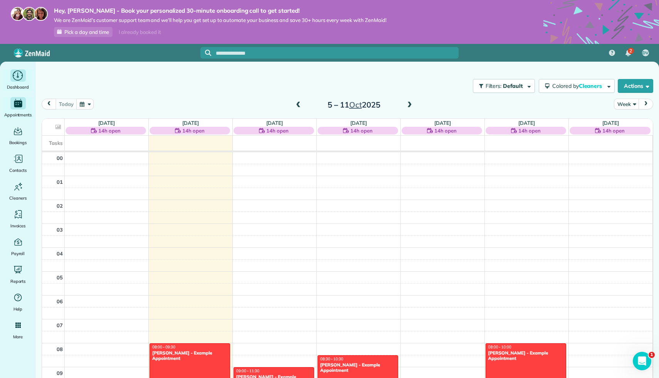
click at [21, 82] on div "Dashboard" at bounding box center [18, 80] width 31 height 22
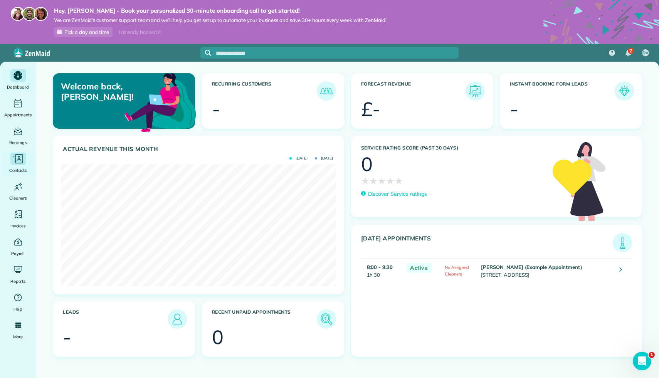
click at [15, 160] on icon "Main" at bounding box center [18, 159] width 12 height 12
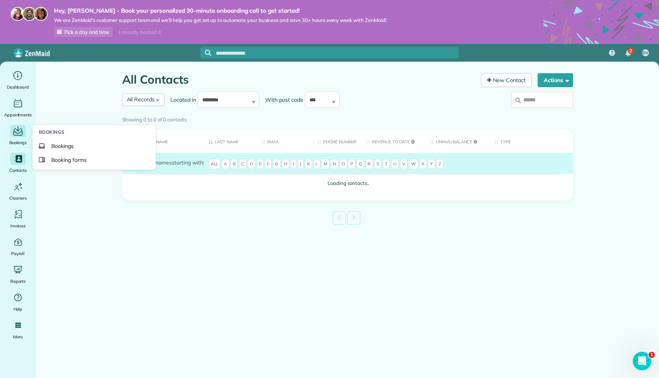
click at [16, 137] on div "Main" at bounding box center [17, 131] width 15 height 12
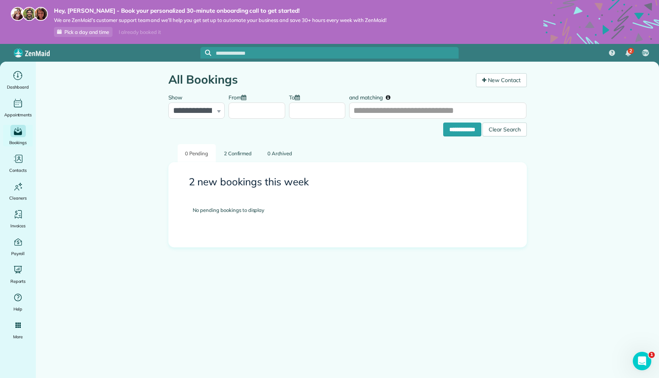
click at [237, 50] on input "text" at bounding box center [337, 53] width 243 height 6
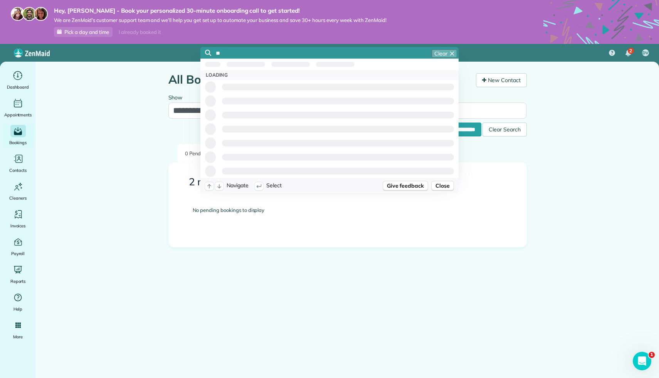
type input "*"
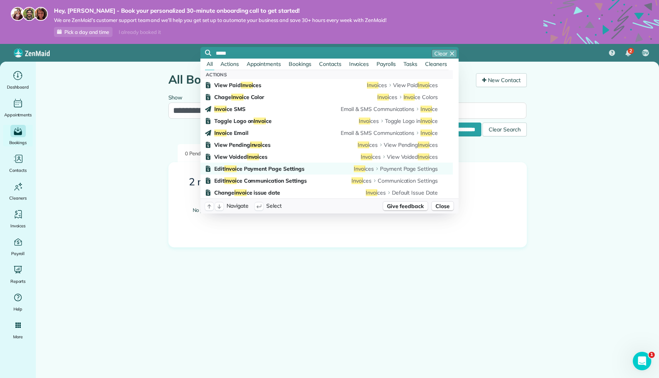
type input "*****"
click at [326, 166] on div "Edit Invoi ce Payment Page Settings Invoi ces Payment Page Settings" at bounding box center [325, 169] width 223 height 8
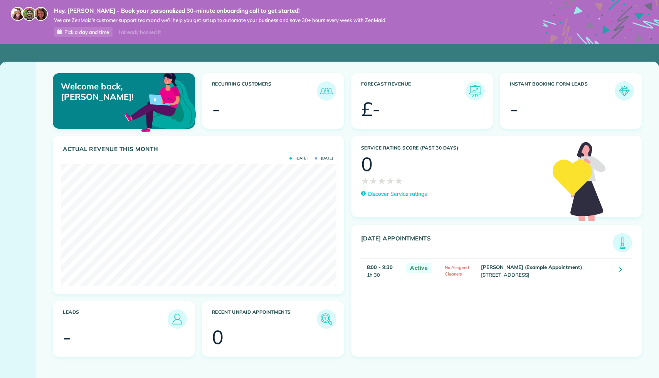
scroll to position [122, 275]
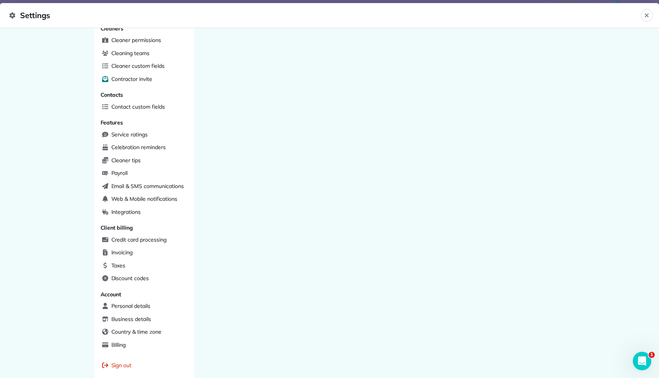
scroll to position [115, 0]
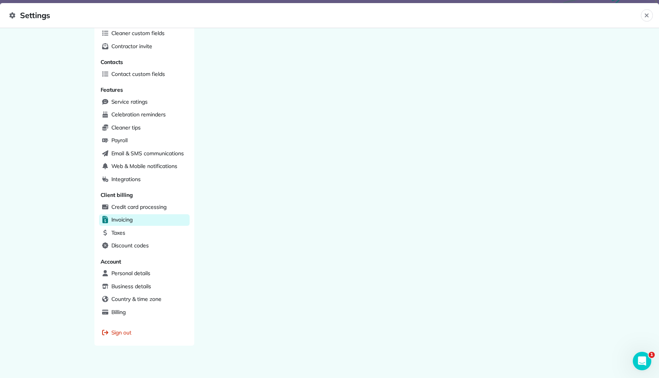
click at [137, 214] on div "Invoicing" at bounding box center [144, 220] width 91 height 12
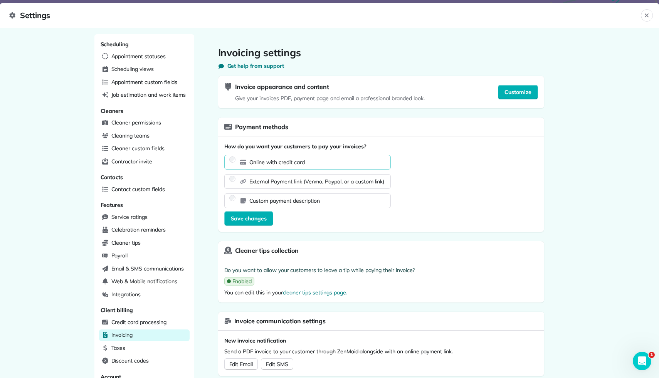
click at [652, 19] on header "Settings Close" at bounding box center [329, 15] width 659 height 25
click at [649, 19] on button "Close" at bounding box center [647, 15] width 12 height 12
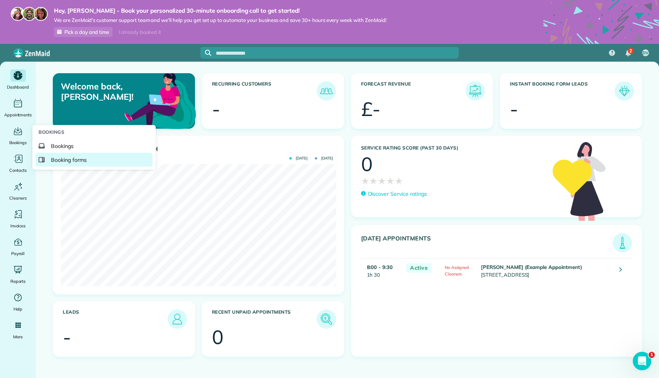
click at [55, 156] on span "Booking forms" at bounding box center [69, 160] width 36 height 8
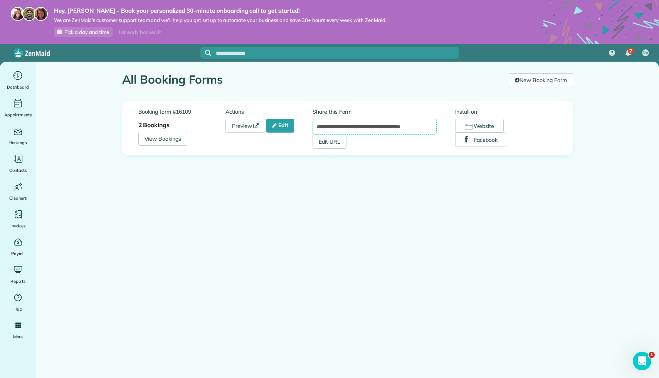
drag, startPoint x: 430, startPoint y: 127, endPoint x: 307, endPoint y: 112, distance: 123.4
click at [307, 112] on div "**********" at bounding box center [347, 128] width 418 height 41
click at [156, 136] on link "View Bookings" at bounding box center [162, 139] width 49 height 14
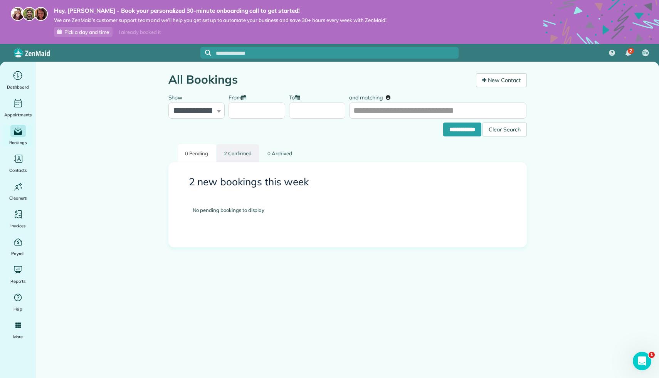
click at [230, 160] on link "2 Confirmed" at bounding box center [238, 153] width 43 height 18
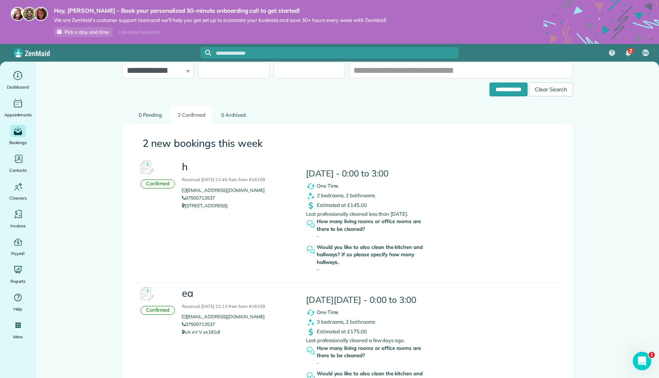
scroll to position [40, 0]
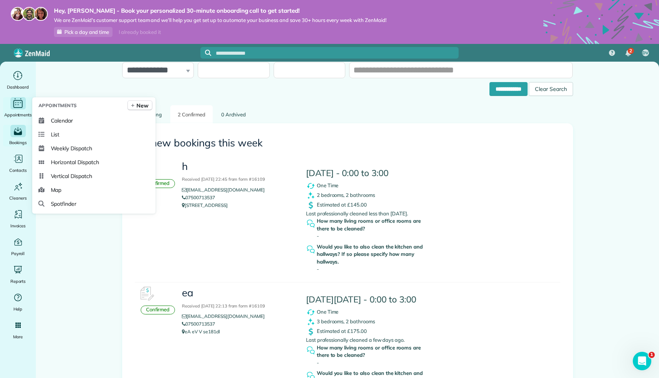
click at [19, 109] on div "Appointments" at bounding box center [18, 108] width 31 height 22
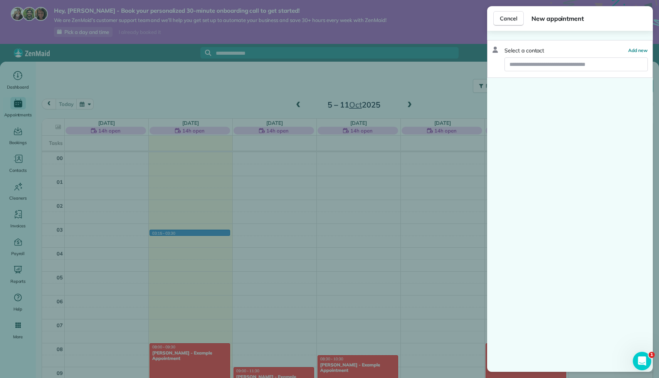
click at [210, 206] on div "Cancel New appointment Select a contact Add new" at bounding box center [329, 189] width 659 height 378
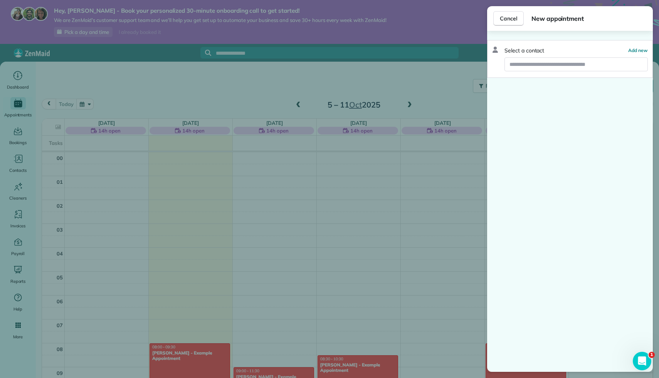
click at [207, 189] on div "Cancel New appointment Select a contact Add new" at bounding box center [329, 189] width 659 height 378
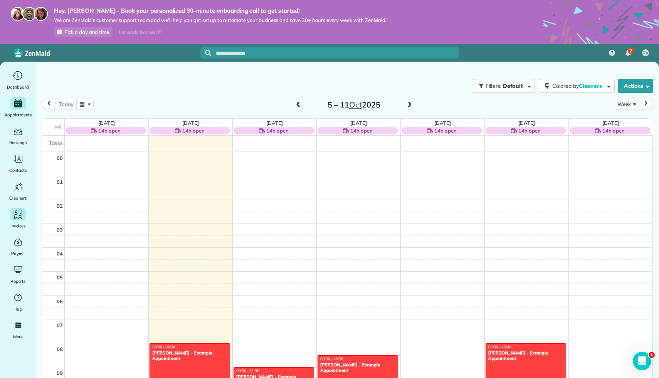
click at [18, 217] on icon "Main" at bounding box center [18, 215] width 12 height 12
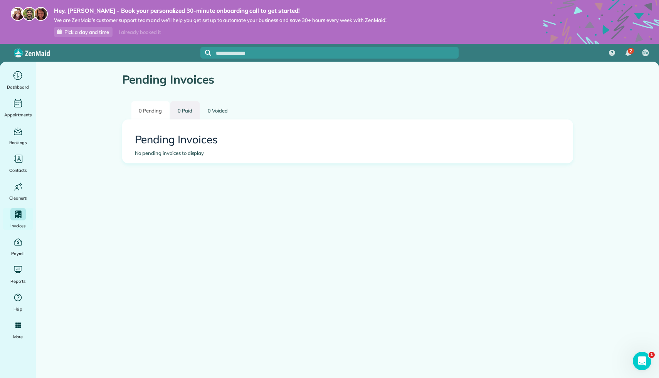
click at [173, 118] on link "0 Paid" at bounding box center [184, 110] width 29 height 18
click at [148, 114] on link "0 Pending" at bounding box center [150, 110] width 38 height 18
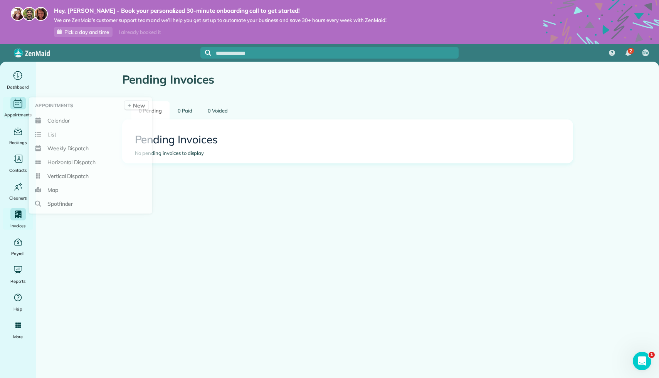
click at [10, 106] on div "Main" at bounding box center [17, 103] width 15 height 12
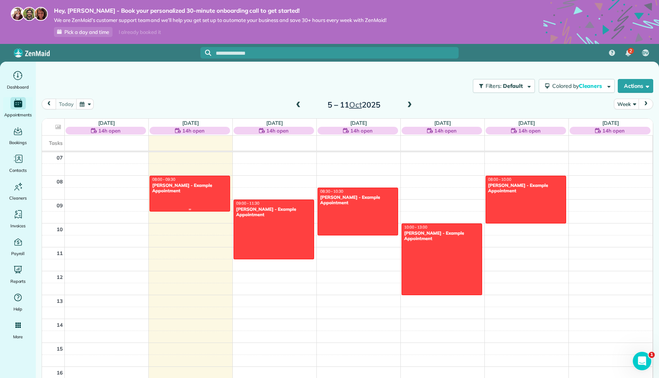
click at [170, 183] on div "[PERSON_NAME] - Example Appointment" at bounding box center [190, 188] width 76 height 11
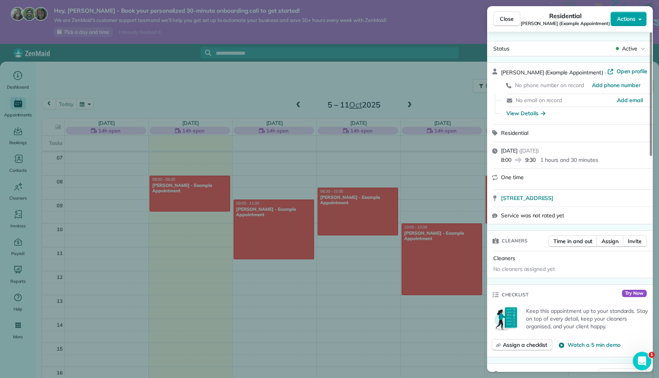
click at [628, 18] on span "Actions" at bounding box center [626, 19] width 18 height 8
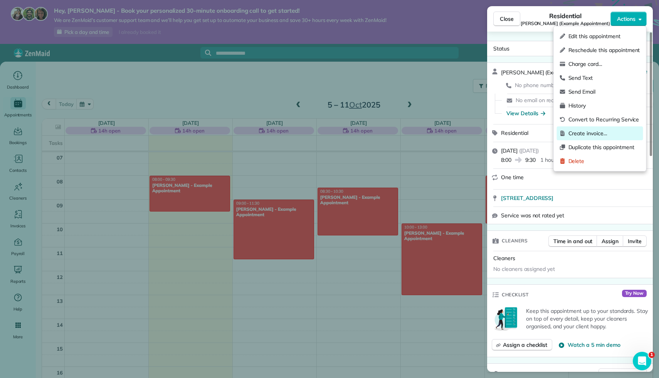
click at [606, 138] on div "Create invoice…" at bounding box center [600, 133] width 86 height 14
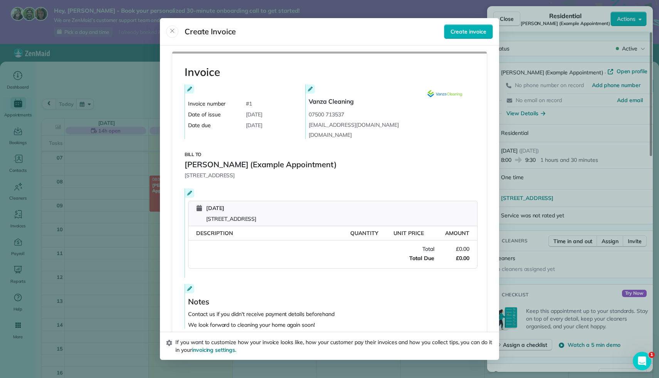
scroll to position [15, 0]
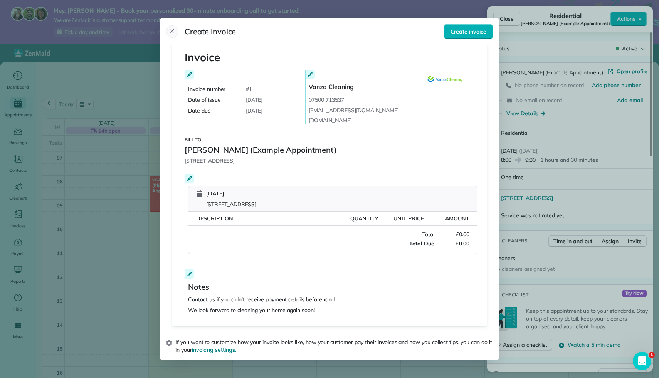
click at [170, 33] on icon "Close" at bounding box center [172, 31] width 6 height 6
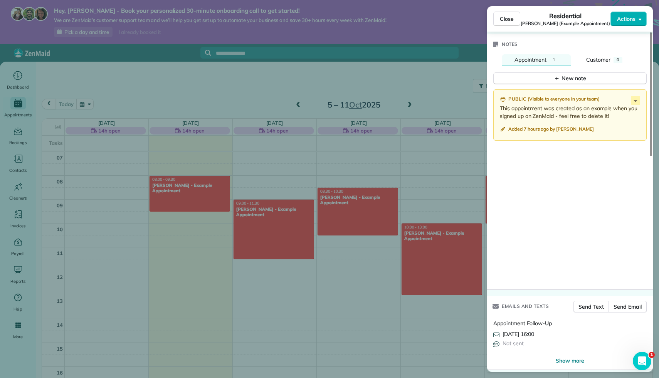
scroll to position [590, 0]
click at [512, 19] on span "Close" at bounding box center [507, 19] width 14 height 8
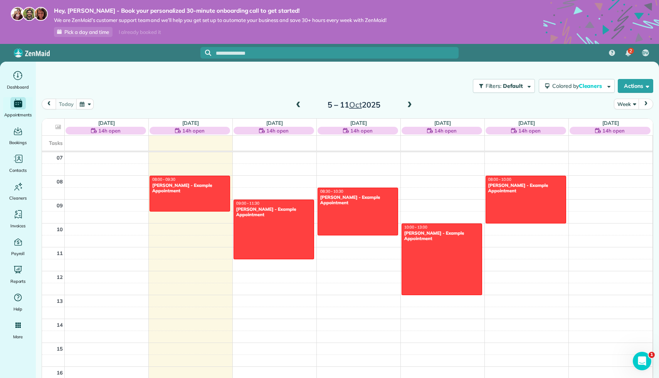
click at [270, 182] on div "00 01 02 03 04 05 06 07 08 09 10 11 12 13 14 15 16 17 18 19 20 21 22 23 08:00 -…" at bounding box center [347, 271] width 610 height 573
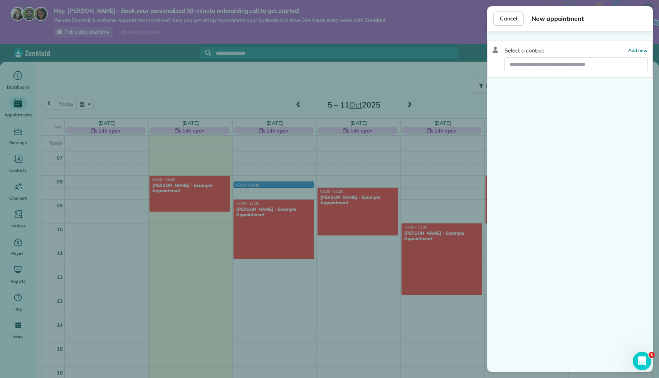
click at [270, 182] on div "Cancel New appointment Select a contact Add new" at bounding box center [329, 189] width 659 height 378
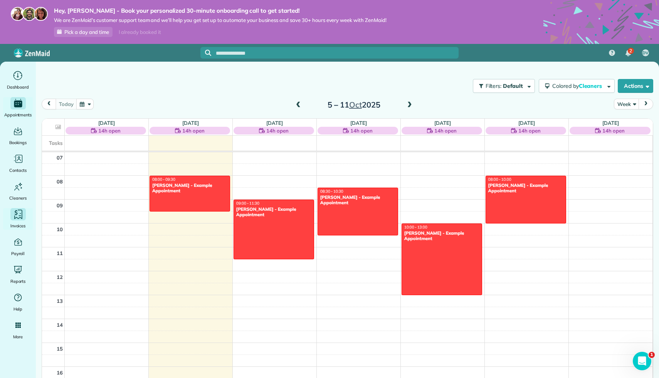
click at [20, 212] on icon "Main" at bounding box center [18, 215] width 12 height 12
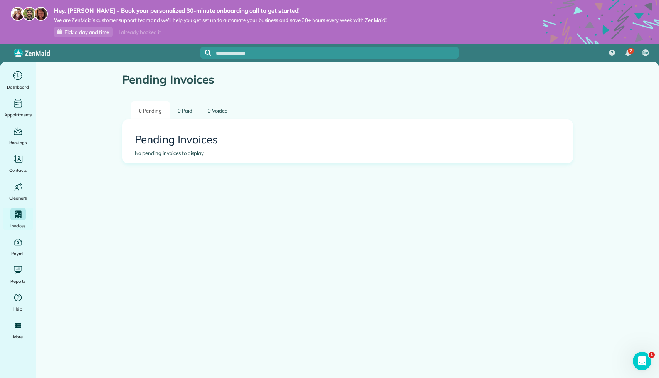
click at [22, 121] on ul "Dashboard Appointments Bookings Contacts Cleaners Invoices Payroll Reports Help…" at bounding box center [18, 241] width 36 height 345
click at [22, 130] on icon "Main" at bounding box center [17, 132] width 9 height 8
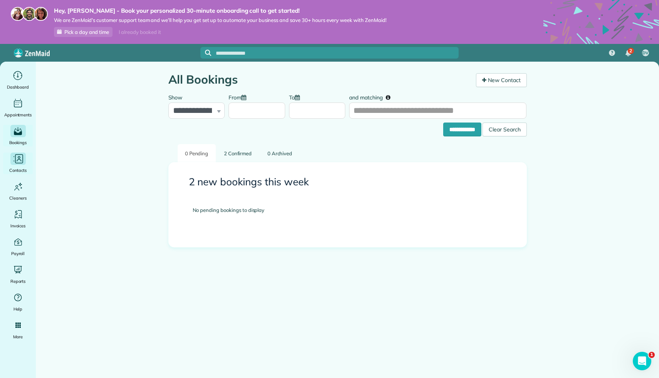
click at [21, 161] on icon "Main" at bounding box center [19, 160] width 5 height 2
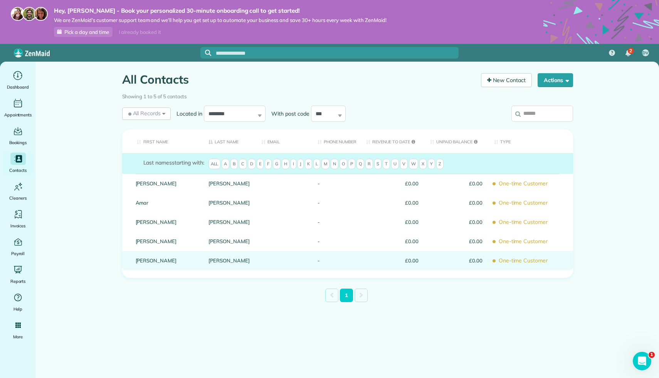
click at [193, 257] on div "[PERSON_NAME]" at bounding box center [166, 260] width 73 height 19
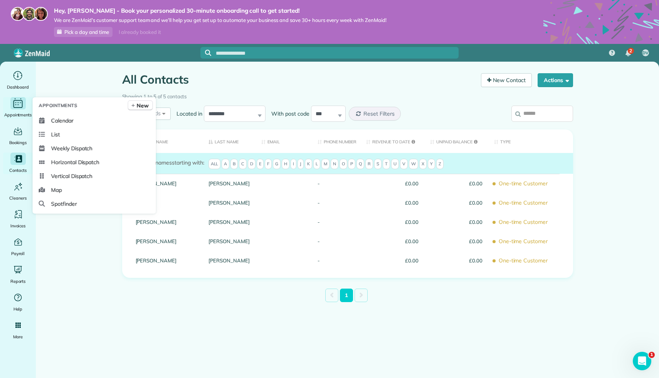
click at [22, 103] on icon "Main" at bounding box center [17, 104] width 9 height 8
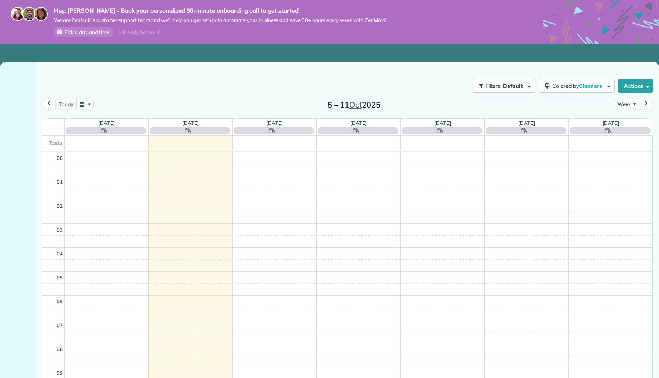
scroll to position [168, 0]
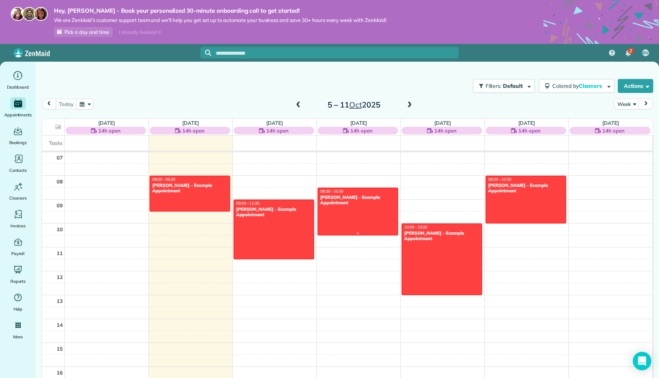
click at [358, 213] on div at bounding box center [358, 211] width 80 height 47
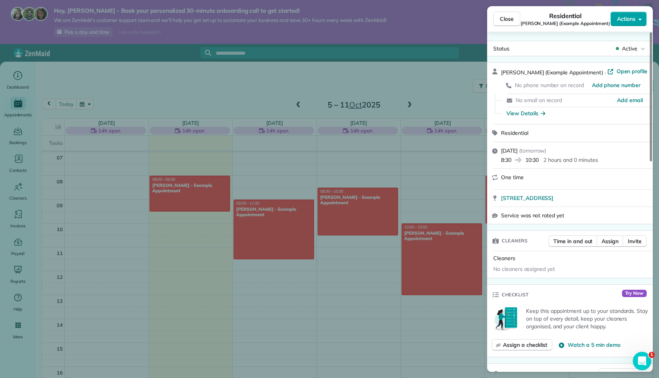
click at [613, 24] on button "Actions" at bounding box center [628, 19] width 36 height 15
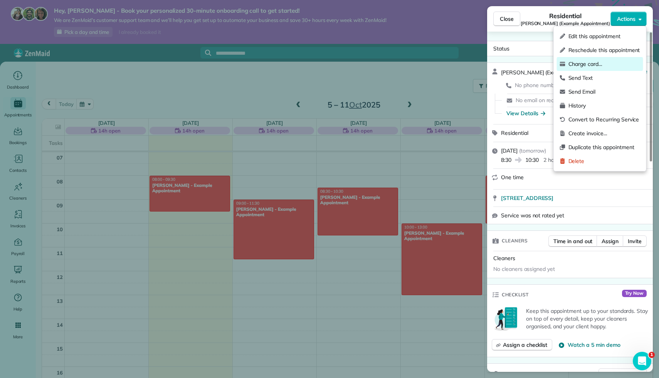
click at [600, 59] on div "Charge card…" at bounding box center [600, 64] width 86 height 14
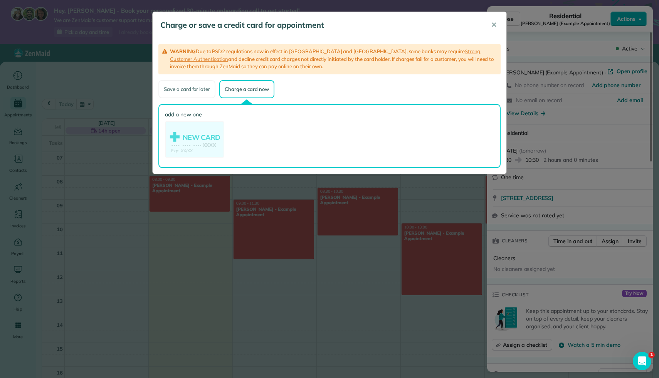
click at [184, 90] on div "Save a card for later" at bounding box center [186, 89] width 57 height 18
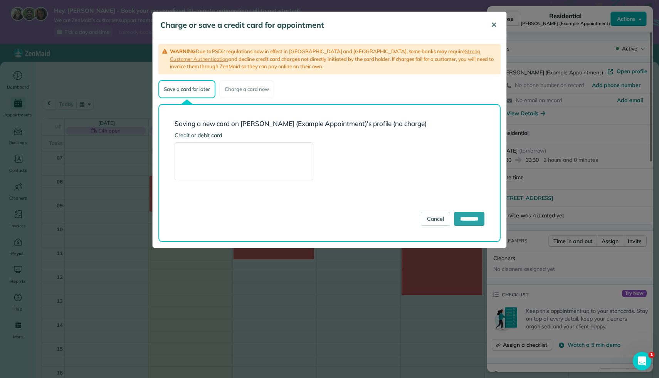
click at [489, 26] on button "✕" at bounding box center [493, 25] width 17 height 18
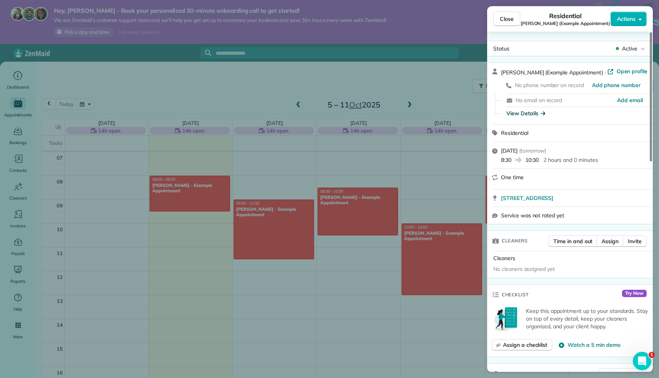
click at [541, 111] on icon "button" at bounding box center [543, 113] width 5 height 8
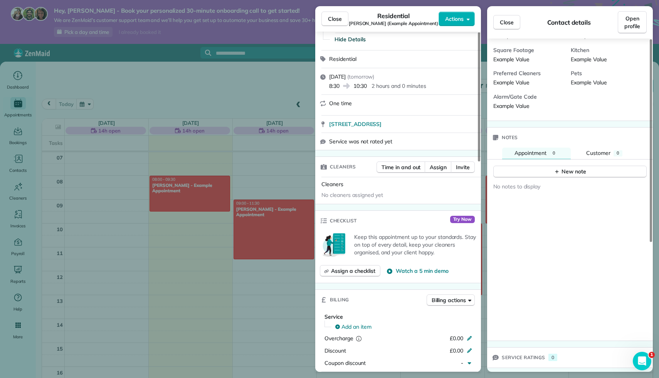
scroll to position [69, 0]
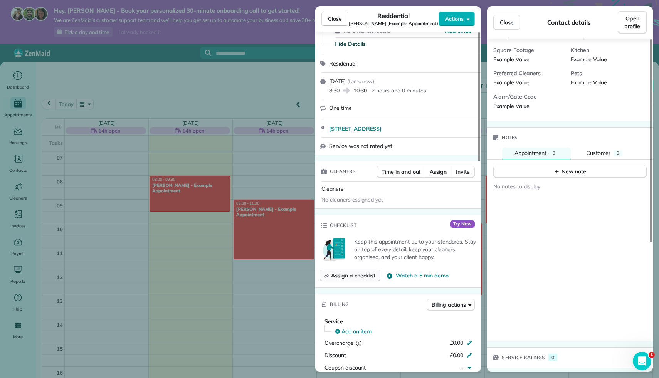
click at [363, 272] on span "Assign a checklist" at bounding box center [353, 276] width 44 height 8
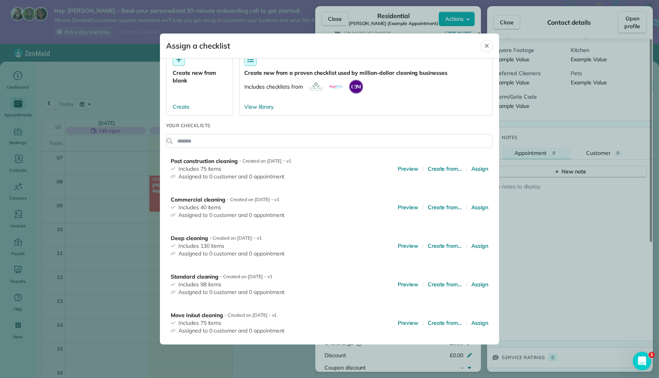
scroll to position [41, 0]
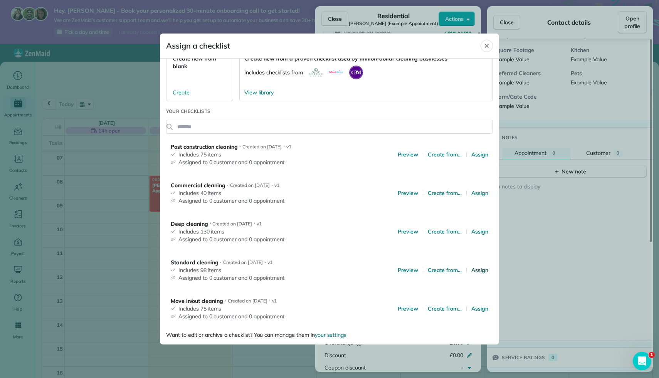
click at [484, 268] on span "Assign" at bounding box center [479, 270] width 17 height 8
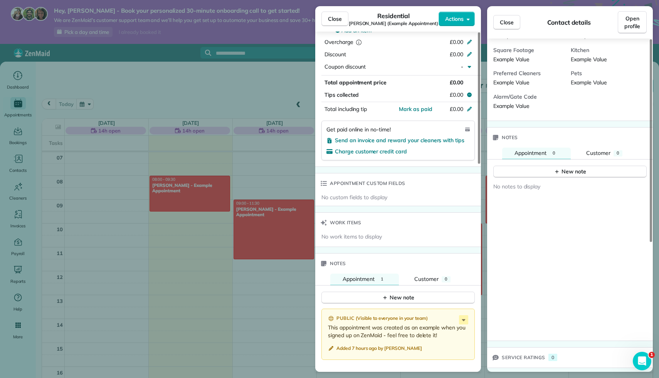
scroll to position [351, 0]
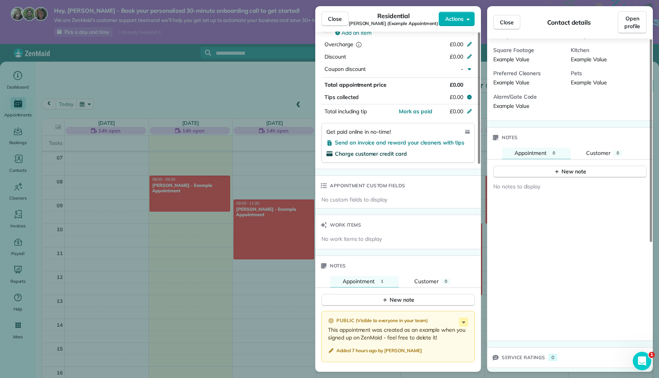
click at [390, 152] on span "Charge customer credit card" at bounding box center [371, 153] width 72 height 7
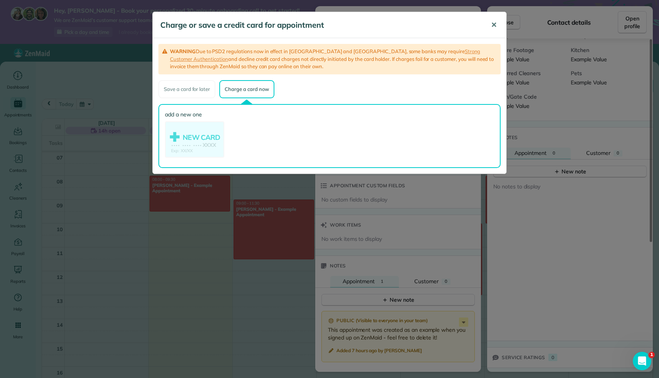
click at [493, 26] on span "✕" at bounding box center [494, 24] width 6 height 9
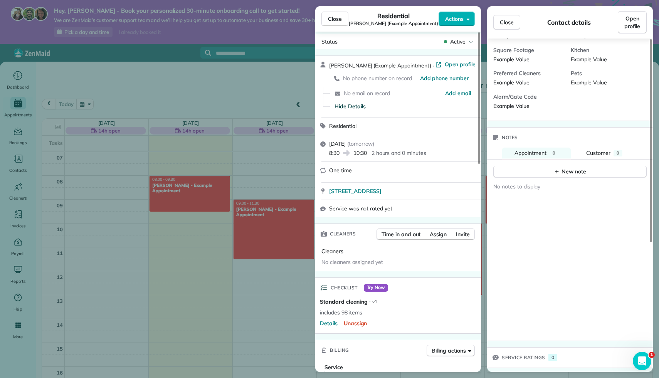
scroll to position [0, 0]
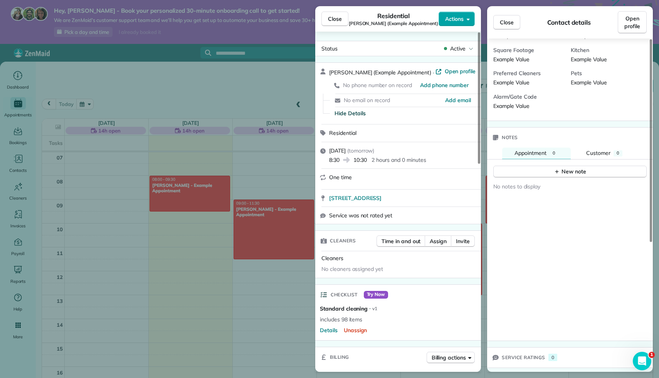
click at [457, 22] on span "Actions" at bounding box center [454, 19] width 18 height 8
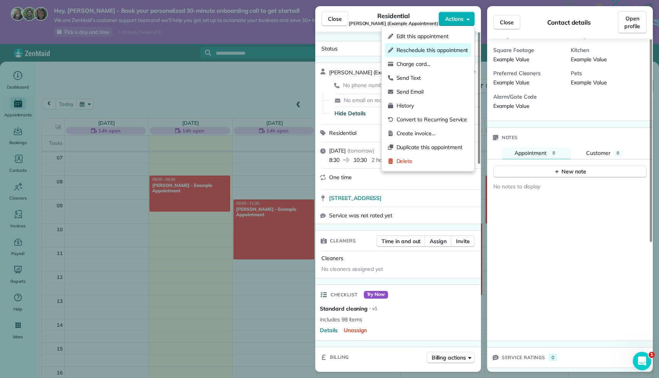
click at [396, 48] on span "Reschedule this appointment" at bounding box center [432, 50] width 72 height 8
select select "*"
select select "****"
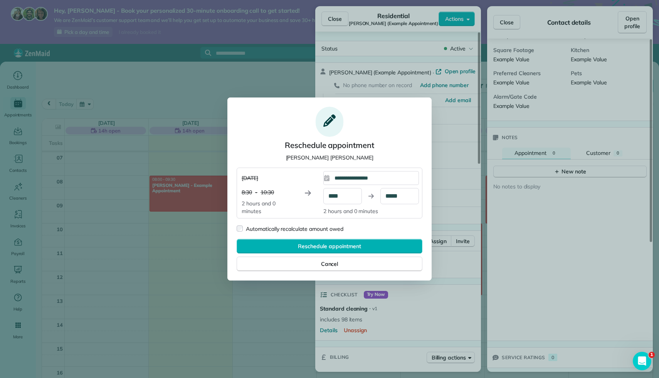
click at [287, 230] on div "Automatically recalculate amount owed" at bounding box center [294, 229] width 97 height 8
click at [286, 263] on div "Cancel" at bounding box center [330, 264] width 186 height 15
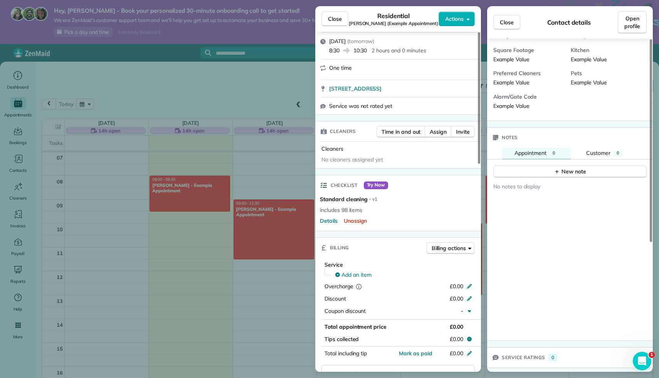
scroll to position [108, 0]
click at [334, 221] on span "Details" at bounding box center [329, 222] width 18 height 8
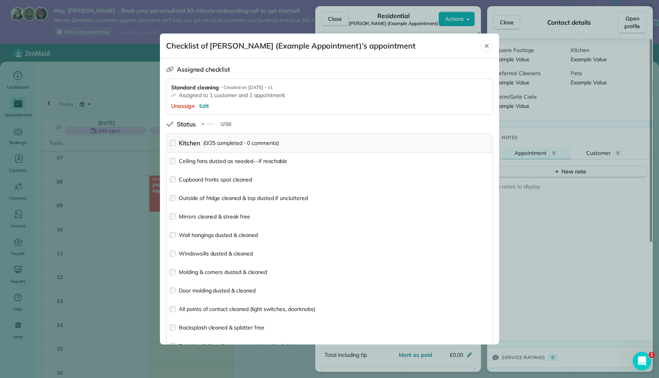
click at [230, 158] on div "Ceiling fans dusted as needed—if reachable" at bounding box center [233, 161] width 108 height 8
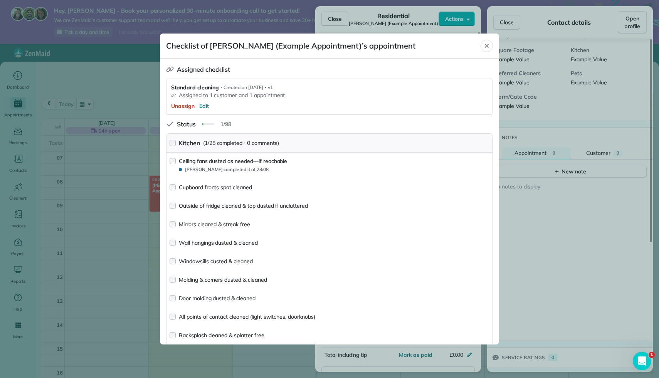
click at [229, 160] on div "Ceiling fans dusted as needed—if reachable" at bounding box center [233, 161] width 108 height 8
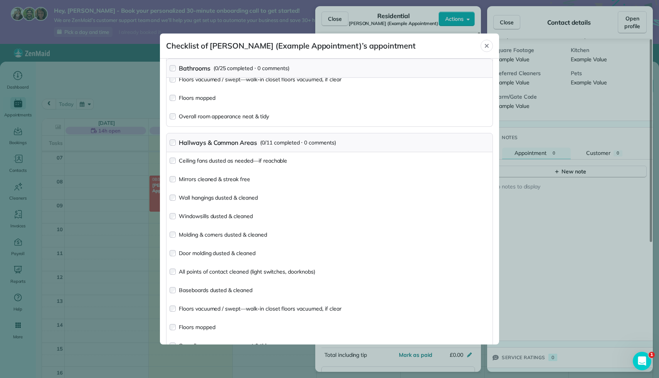
scroll to position [0, 0]
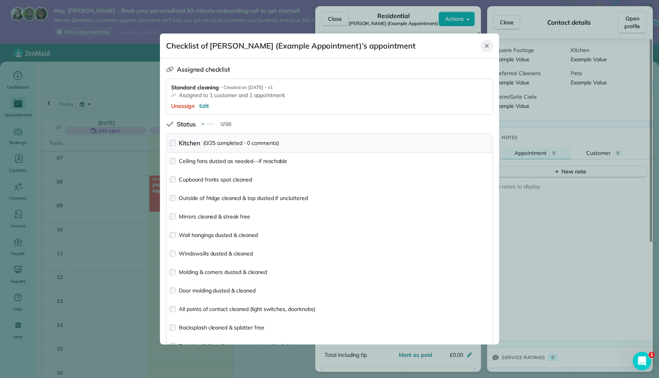
click at [485, 45] on icon "Close" at bounding box center [487, 46] width 6 height 6
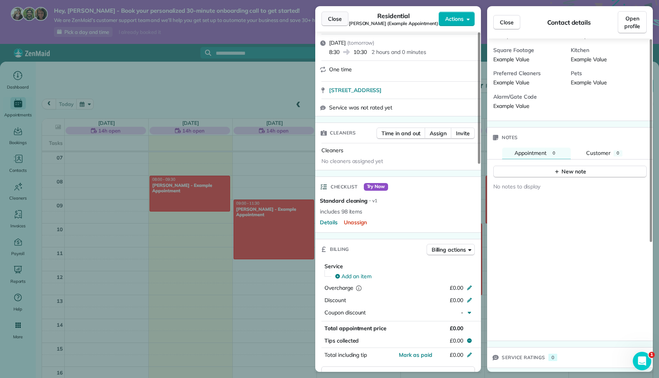
click at [336, 20] on span "Close" at bounding box center [335, 19] width 14 height 8
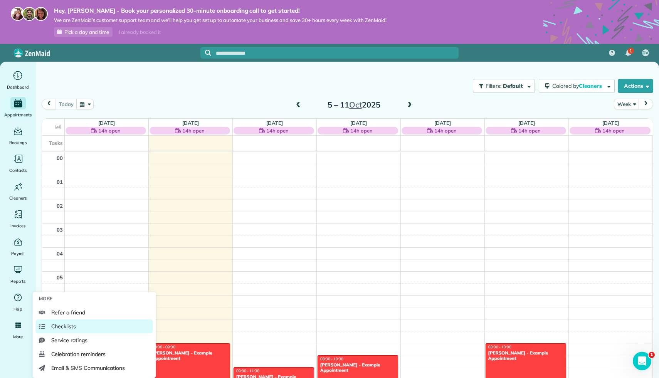
click at [67, 325] on span "Checklists" at bounding box center [63, 326] width 25 height 8
